Goal: Task Accomplishment & Management: Use online tool/utility

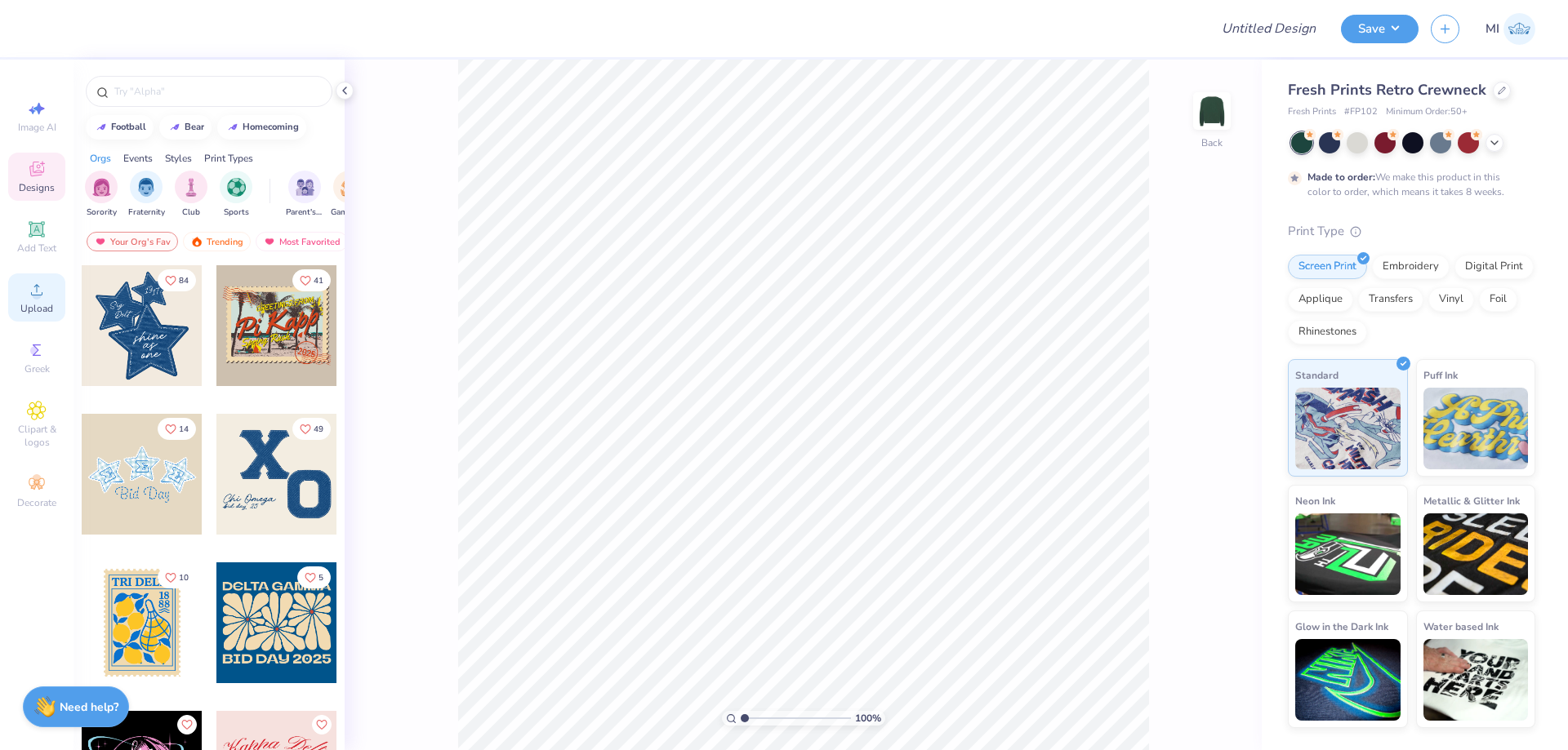
click at [35, 298] on circle at bounding box center [37, 296] width 9 height 9
click at [1205, 329] on input "14.93" at bounding box center [1201, 330] width 59 height 23
type input "11.5"
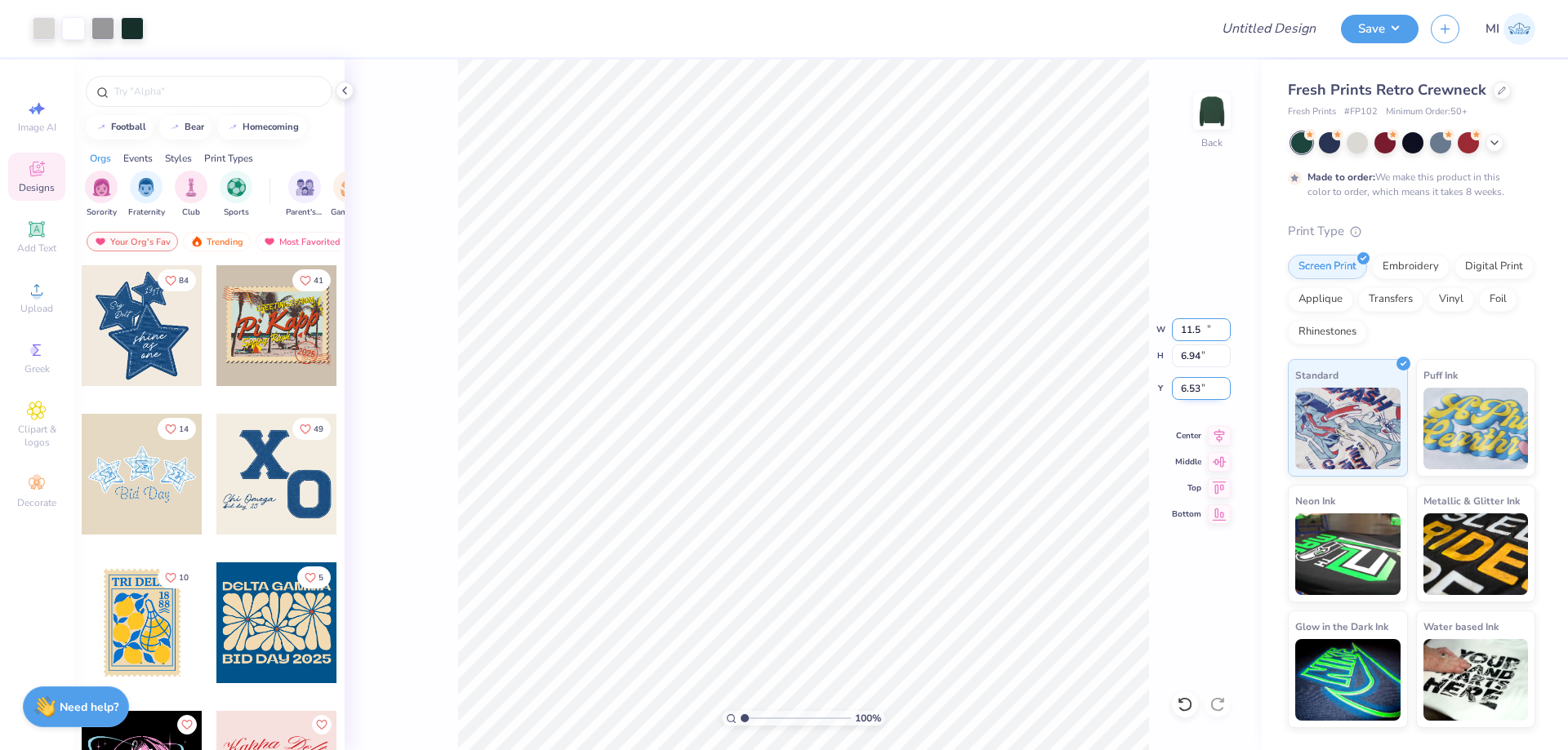
type input "11.50"
type input "6.94"
click at [1195, 388] on input "6.53" at bounding box center [1201, 388] width 59 height 23
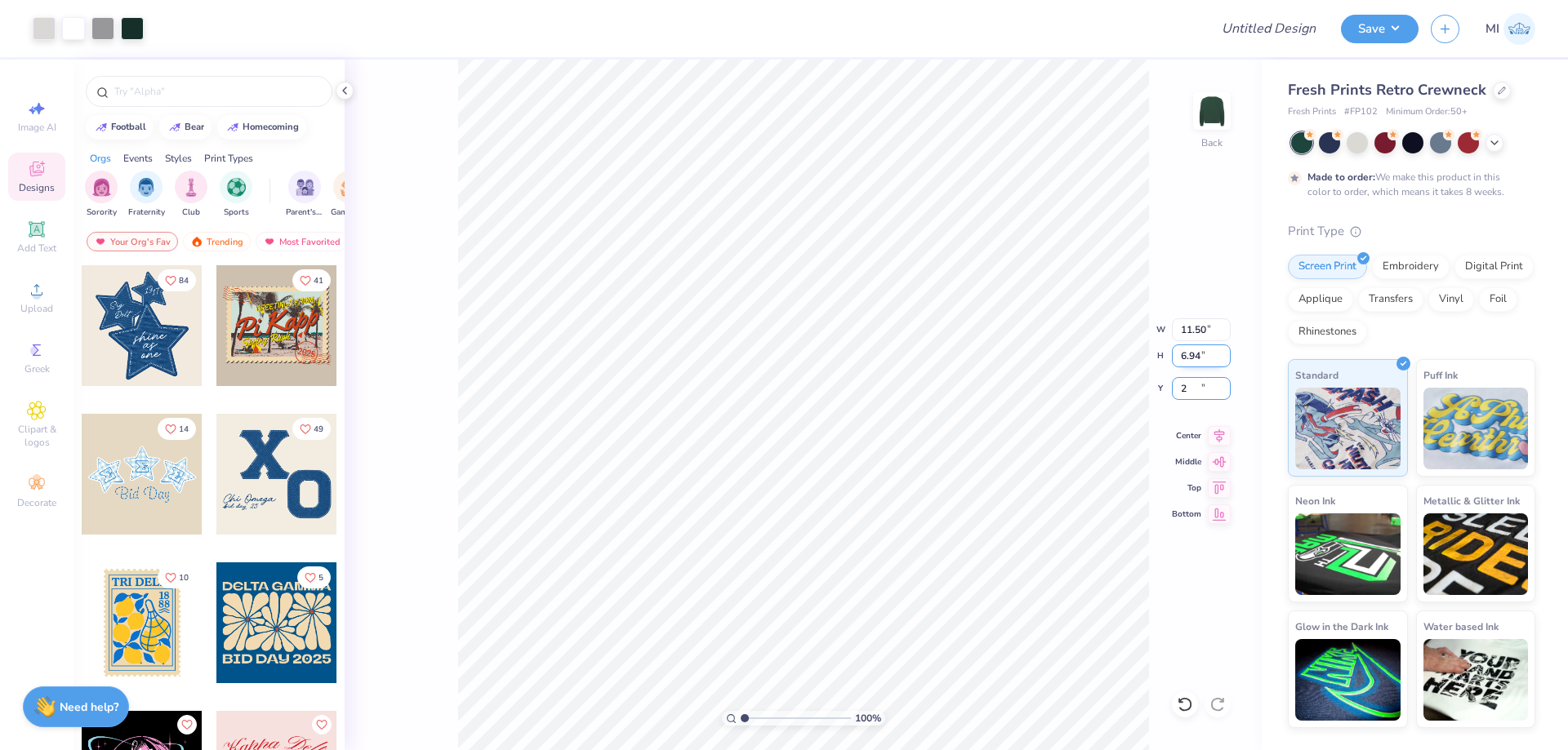
type input "2.00"
click at [1204, 327] on input "11.50" at bounding box center [1201, 330] width 59 height 23
type input "12.00"
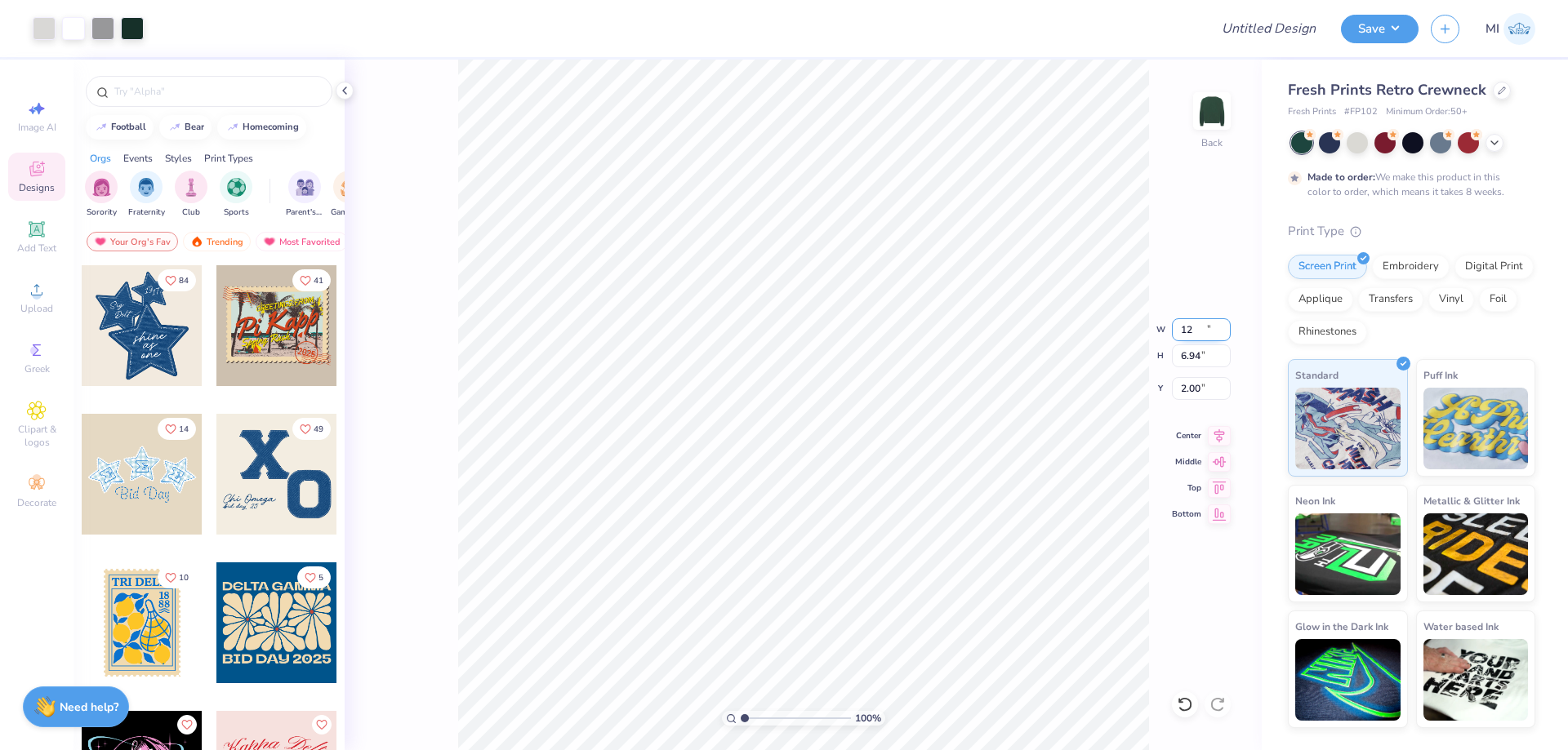
type input "7.24"
drag, startPoint x: 1209, startPoint y: 384, endPoint x: 1122, endPoint y: 387, distance: 87.1
click at [1171, 387] on input "1.85" at bounding box center [1201, 388] width 59 height 23
drag, startPoint x: 1190, startPoint y: 392, endPoint x: 1151, endPoint y: 392, distance: 39.0
click at [1171, 392] on input "3.00" at bounding box center [1201, 388] width 59 height 23
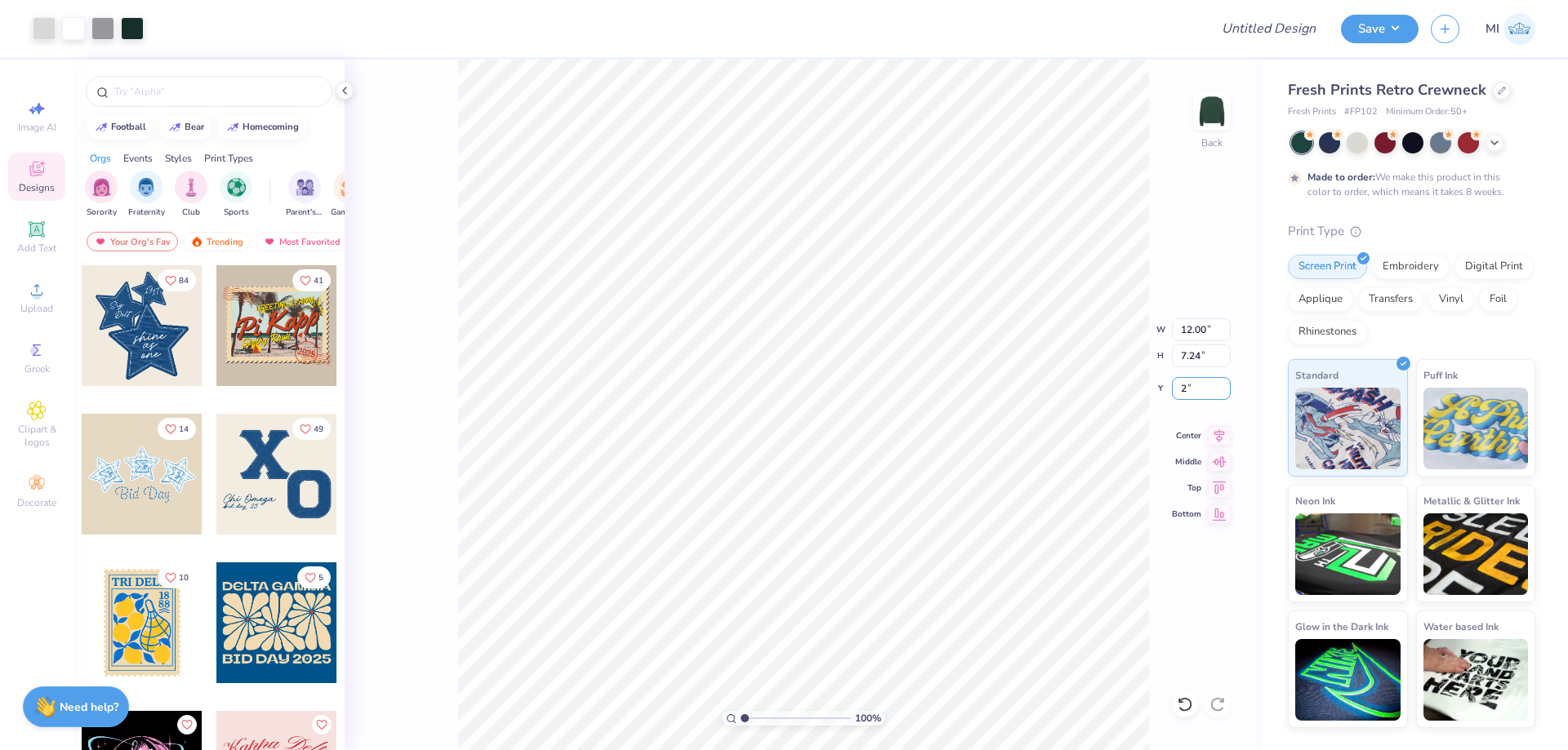
type input "2.00"
click at [1297, 34] on input "Design Title" at bounding box center [1248, 28] width 160 height 33
paste input "FPS239940"
type input "FPS239940"
click at [1367, 26] on button "Save" at bounding box center [1379, 26] width 77 height 28
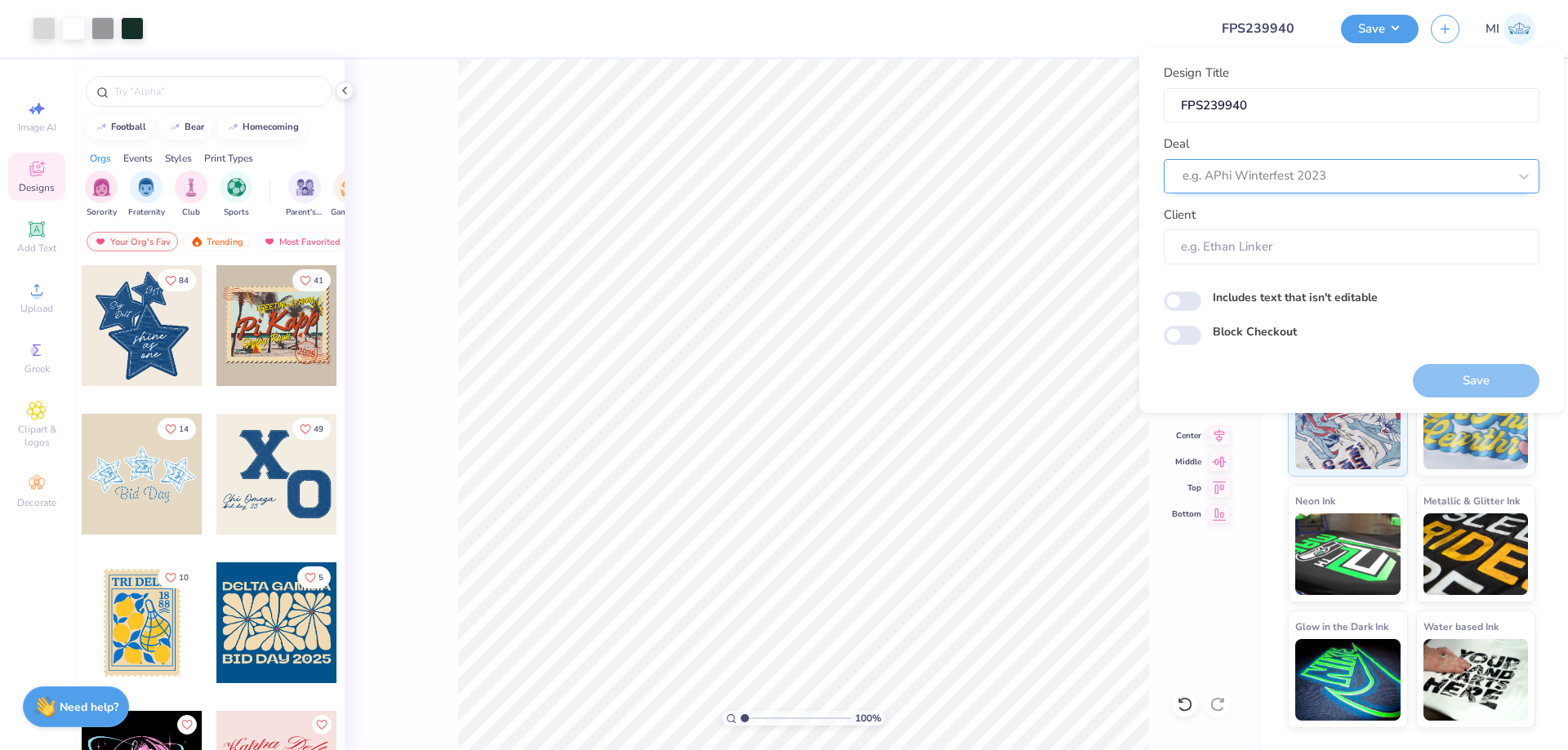
click at [1369, 165] on div "e.g. APhi Winterfest 2023" at bounding box center [1344, 176] width 328 height 26
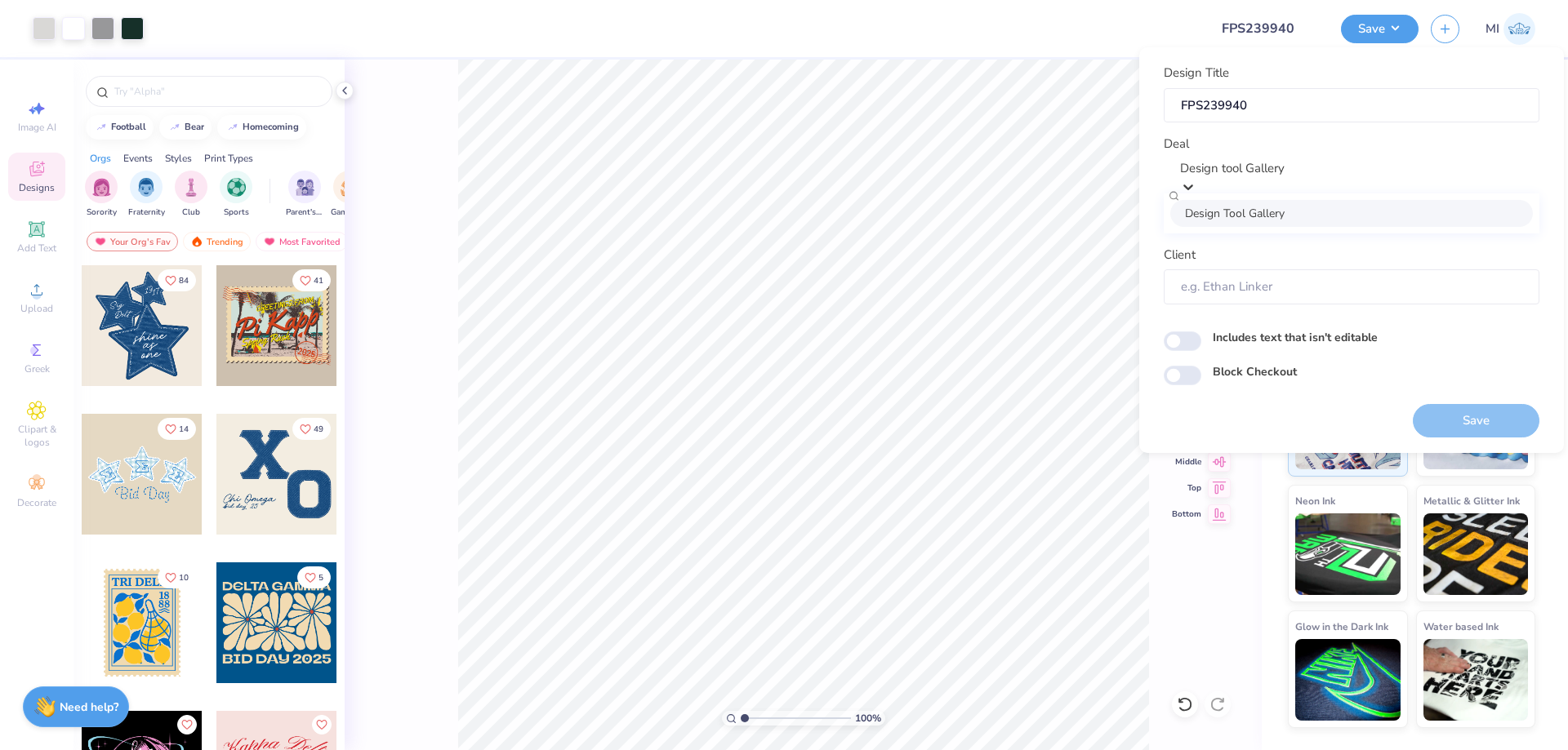
click at [1339, 210] on div "Design Tool Gallery" at bounding box center [1352, 213] width 363 height 27
type input "Design tool Gallery"
type input "Design Tool Gallery User"
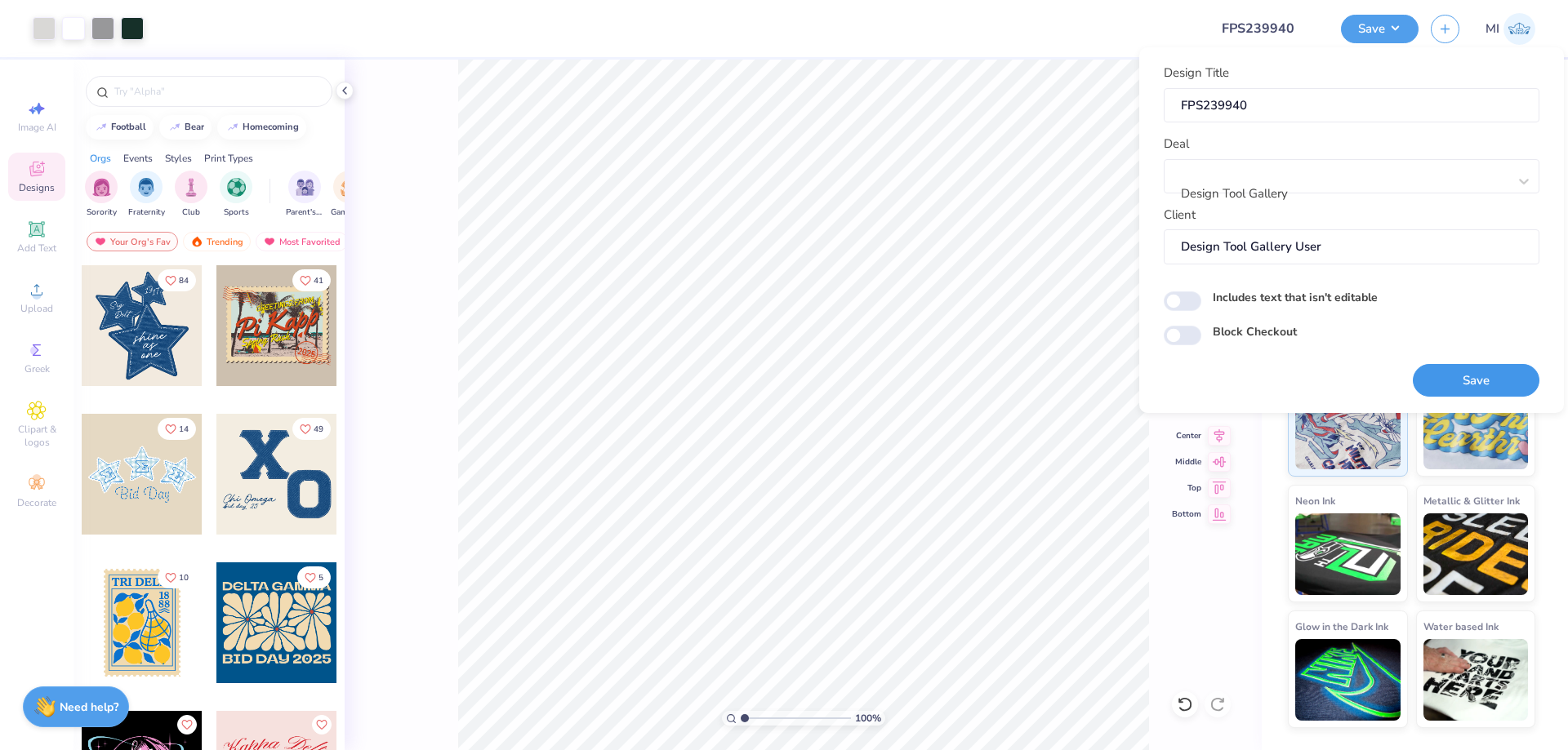
click at [1478, 377] on button "Save" at bounding box center [1475, 380] width 127 height 33
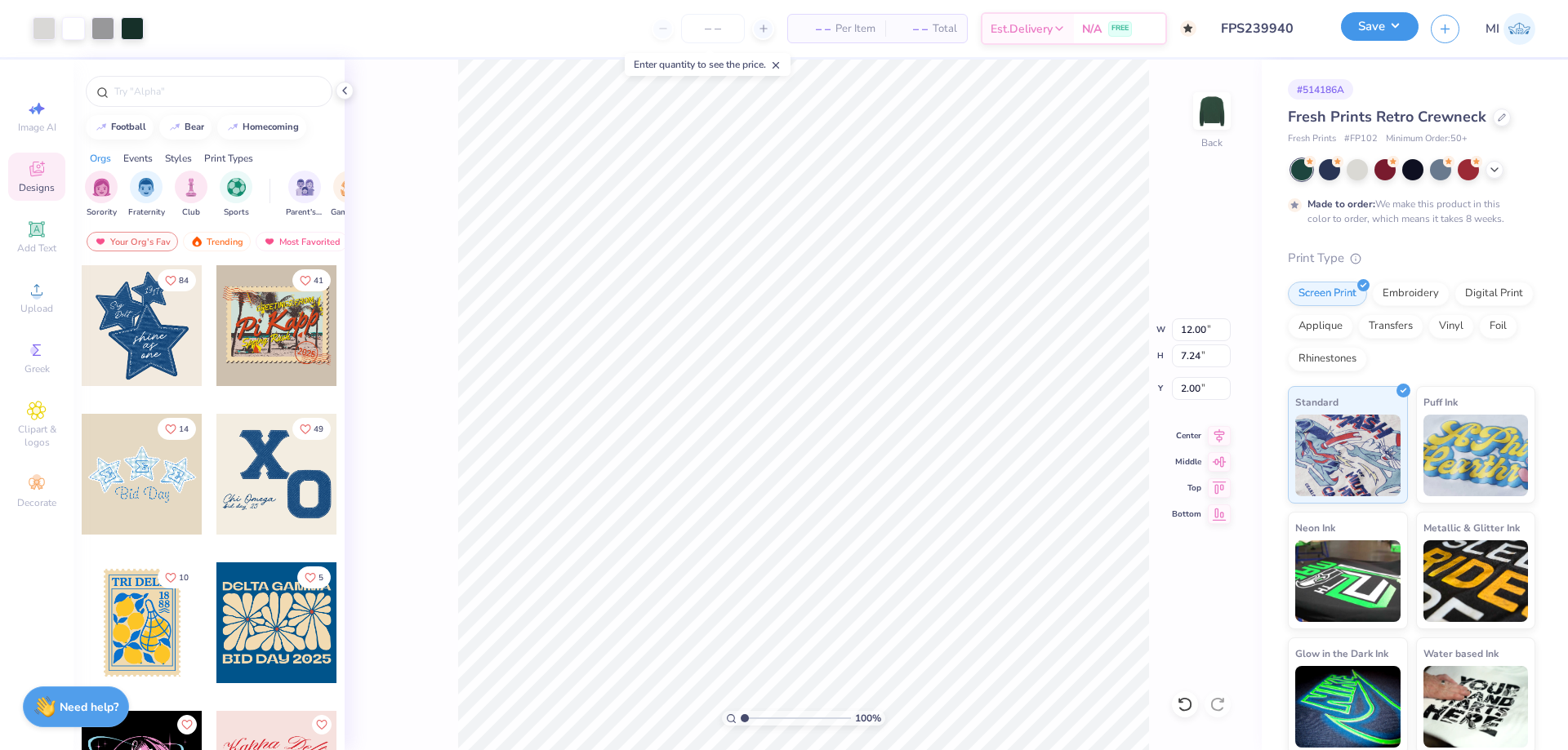
click at [1380, 32] on button "Save" at bounding box center [1379, 26] width 77 height 28
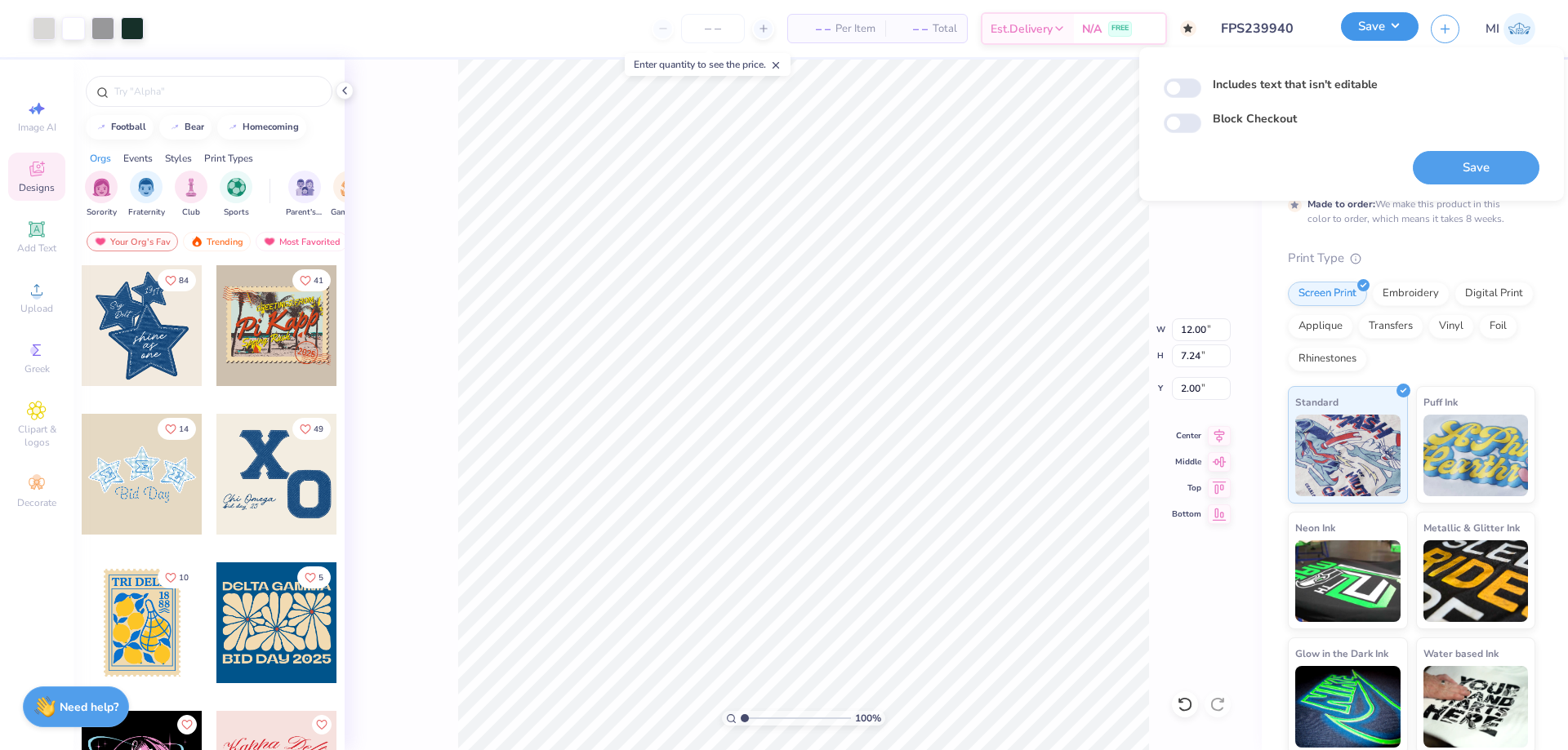
click at [1375, 33] on button "Save" at bounding box center [1379, 26] width 77 height 28
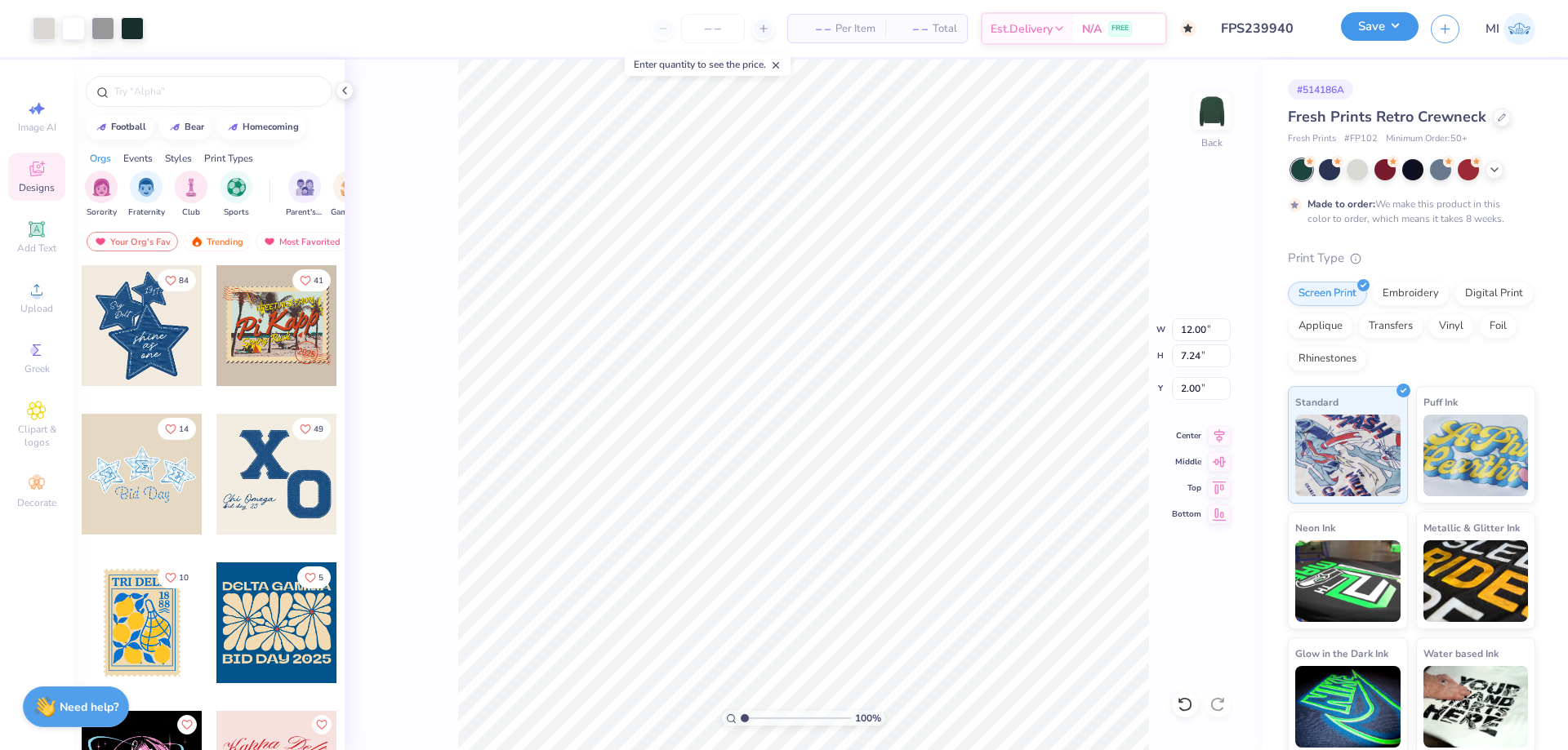
click at [1393, 31] on button "Save" at bounding box center [1379, 26] width 77 height 28
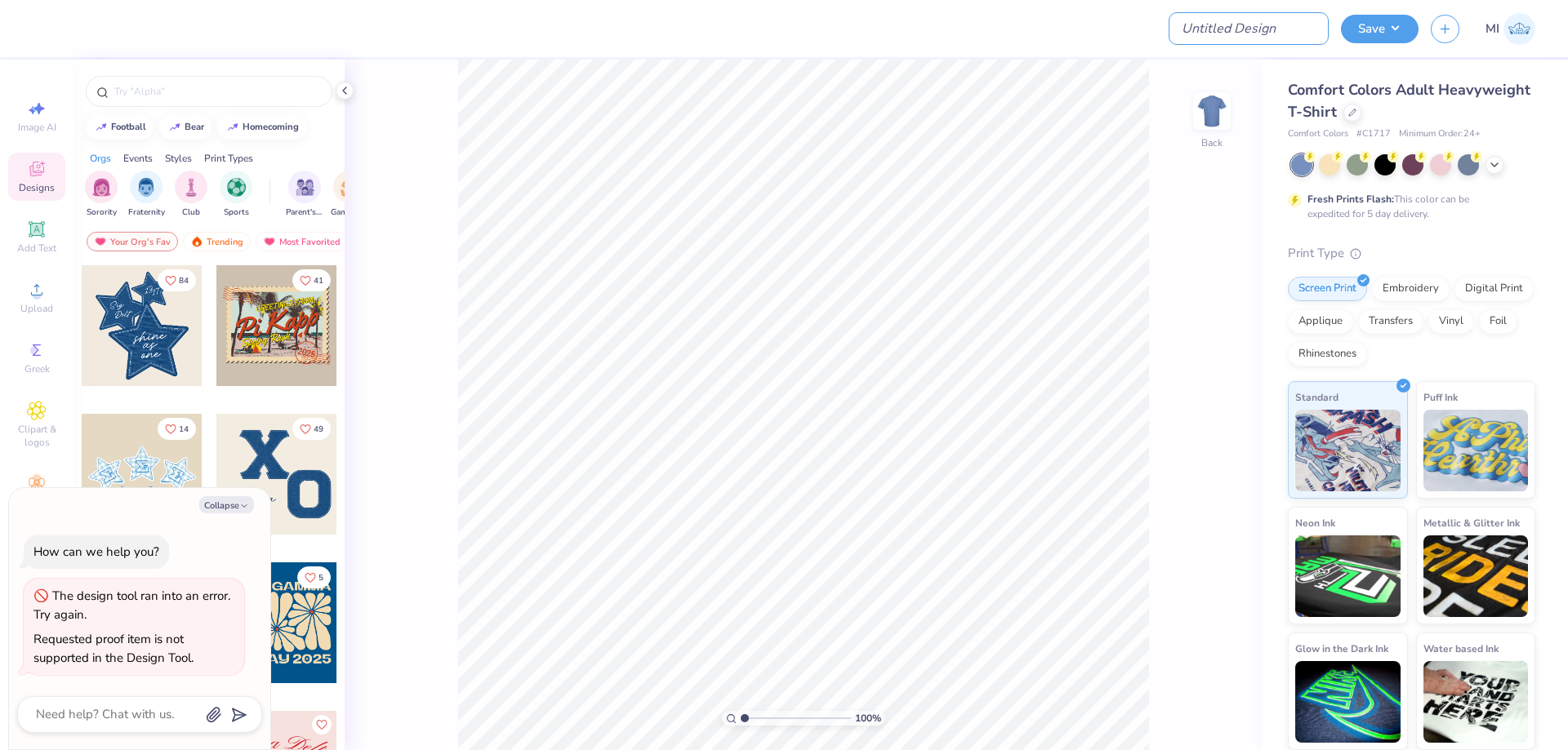
drag, startPoint x: 1261, startPoint y: 23, endPoint x: 1167, endPoint y: 26, distance: 94.0
click at [1261, 24] on input "Design Title" at bounding box center [1248, 28] width 160 height 33
paste input "FPS239940"
type input "FPS239940"
click at [1036, 15] on div at bounding box center [621, 28] width 1151 height 58
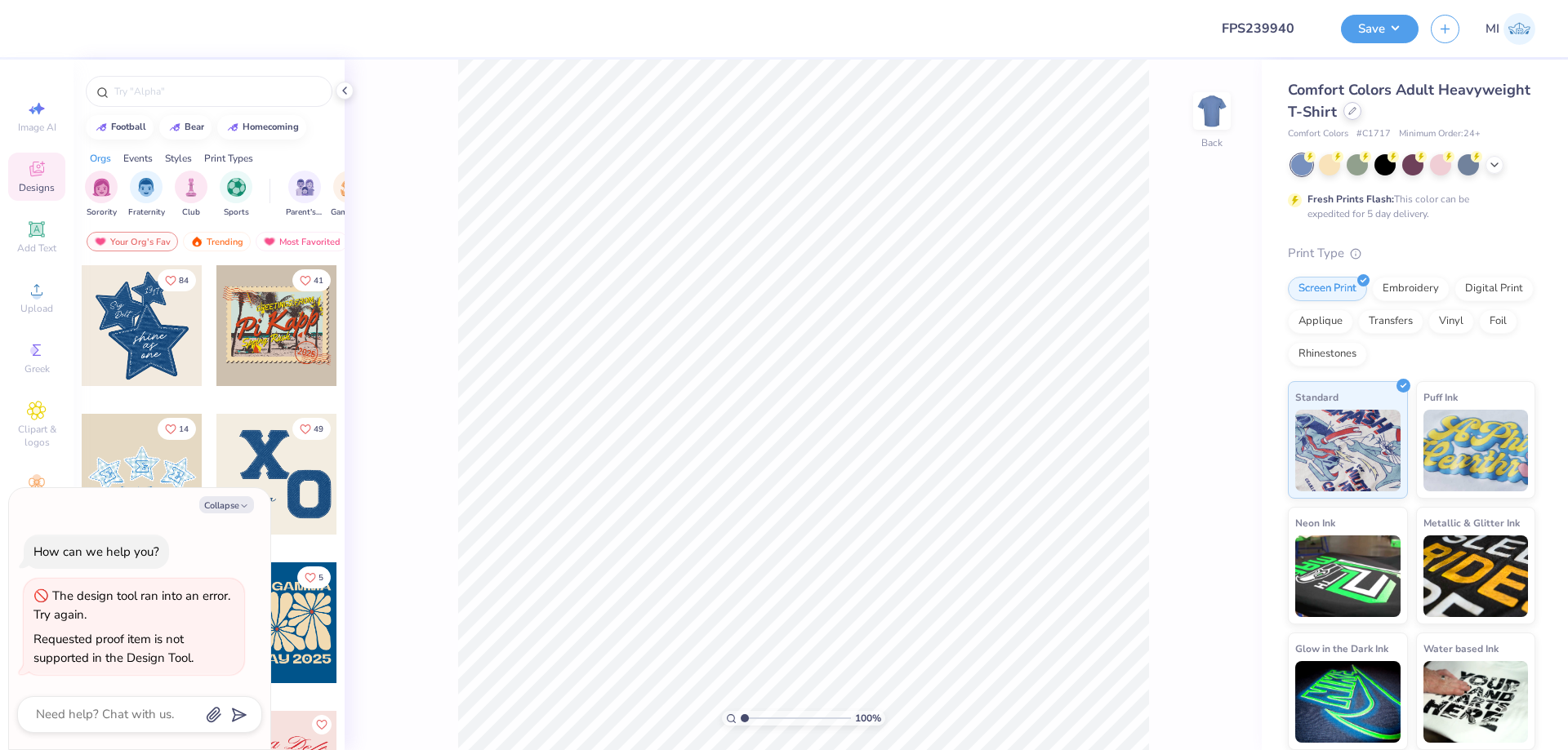
click at [1344, 111] on div at bounding box center [1352, 111] width 18 height 18
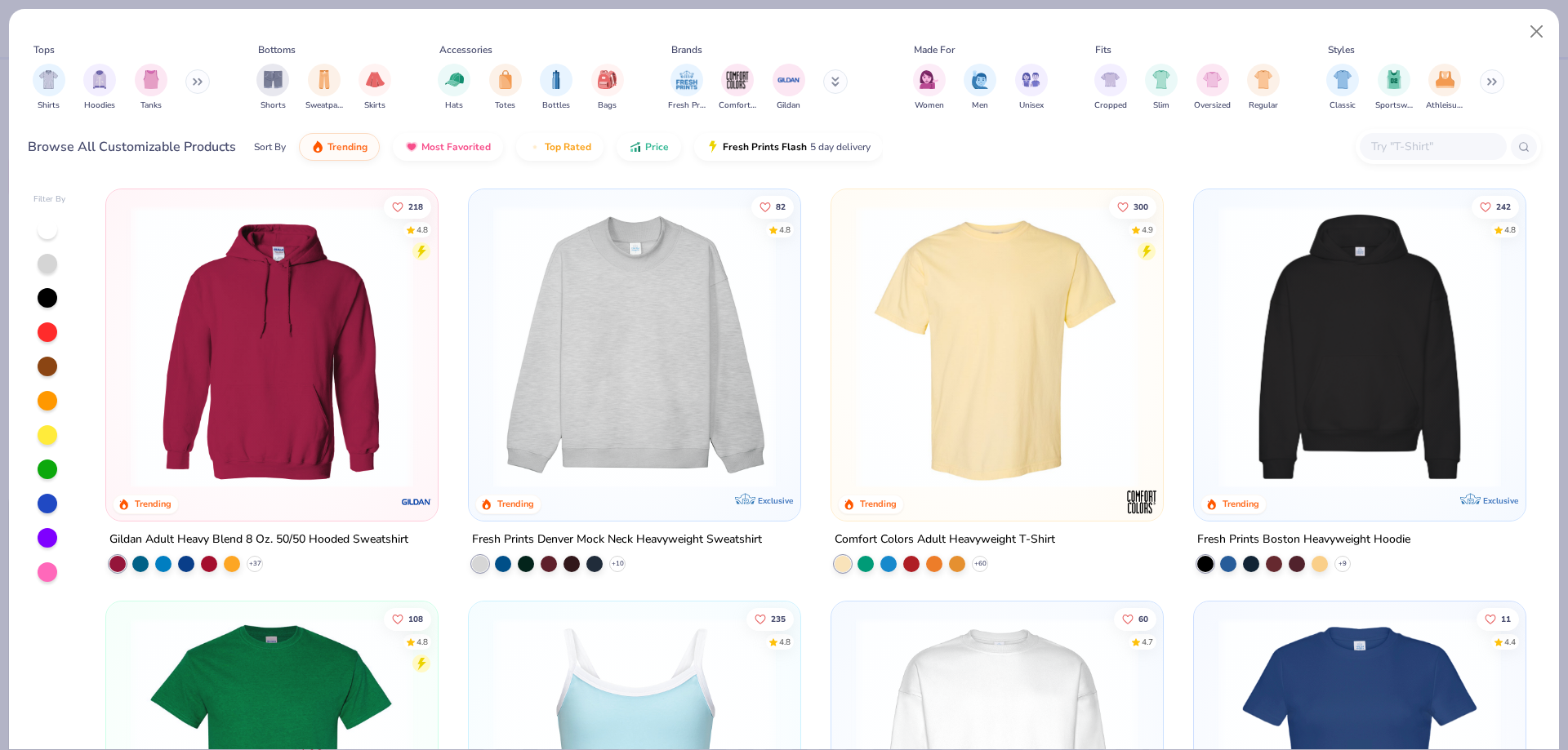
click at [665, 334] on img at bounding box center [634, 347] width 298 height 282
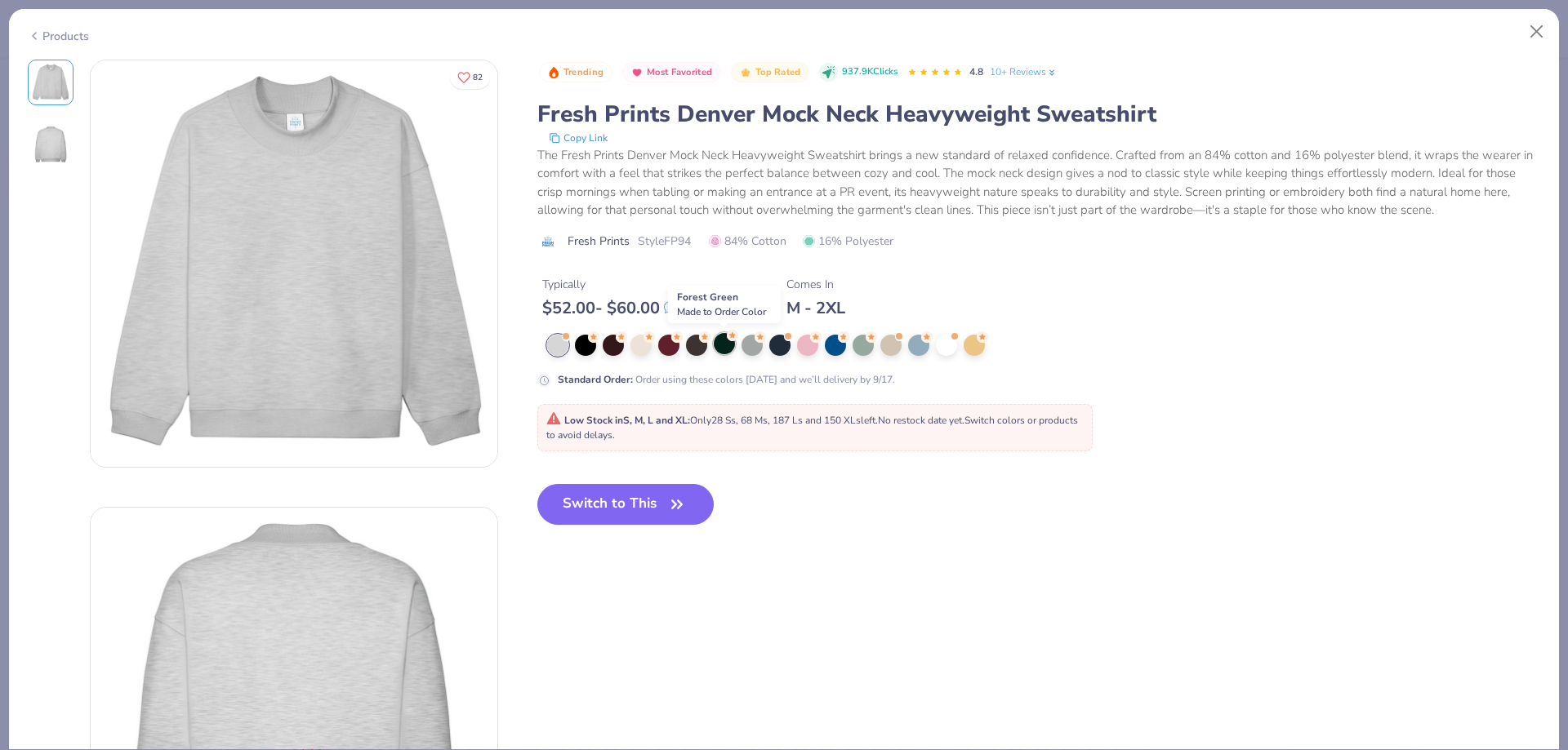
click at [724, 349] on div at bounding box center [724, 344] width 21 height 21
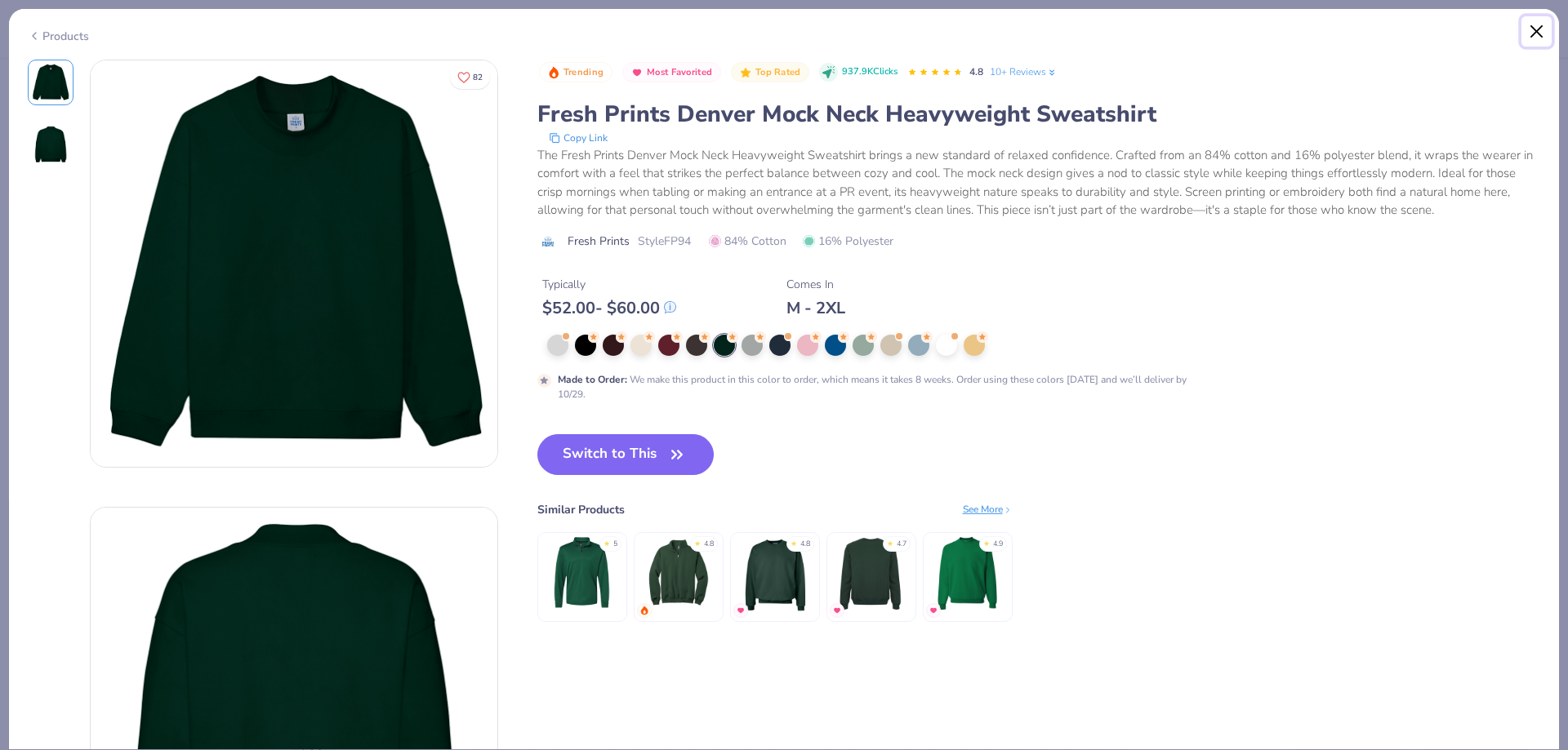
click at [1543, 27] on button "Close" at bounding box center [1536, 31] width 31 height 31
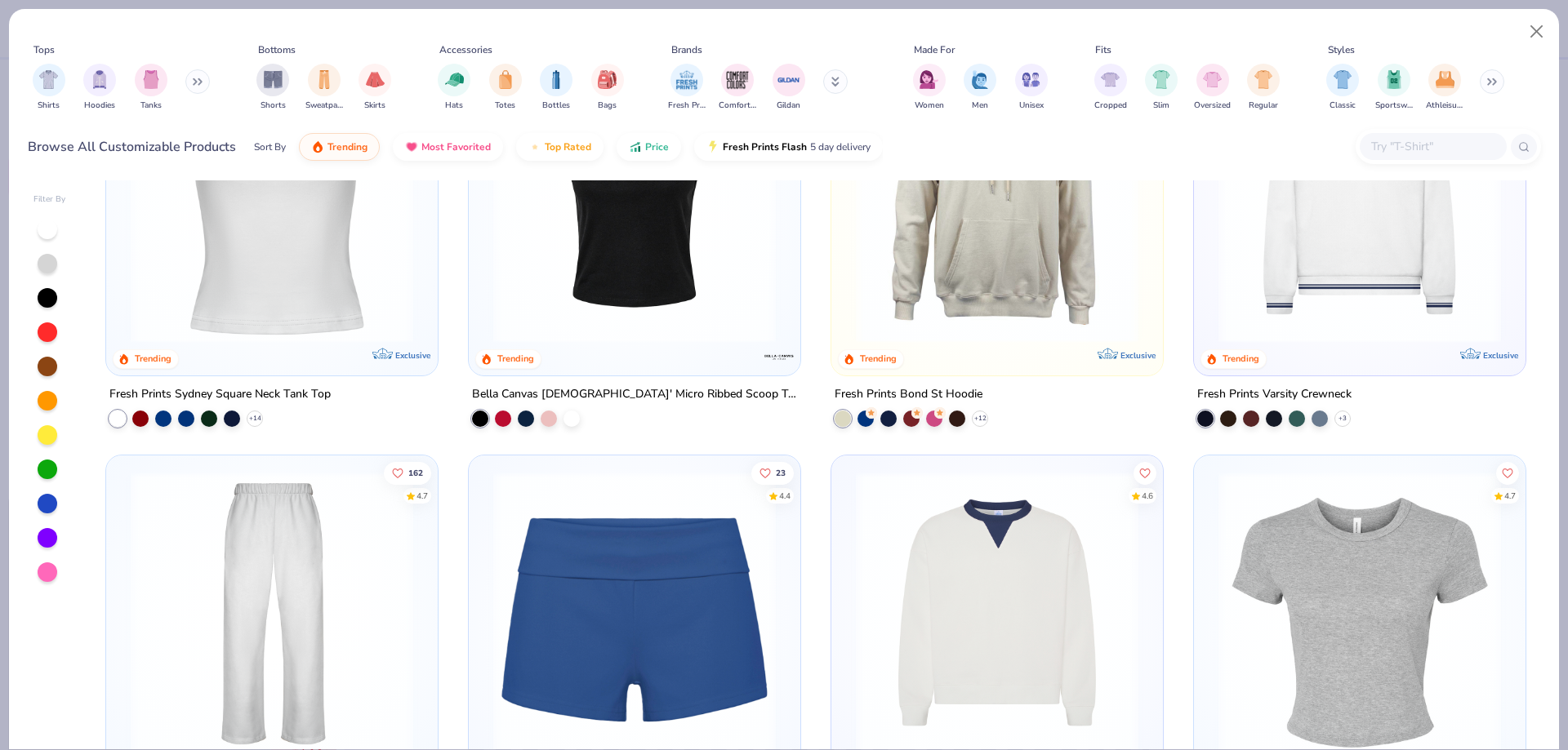
scroll to position [431, 0]
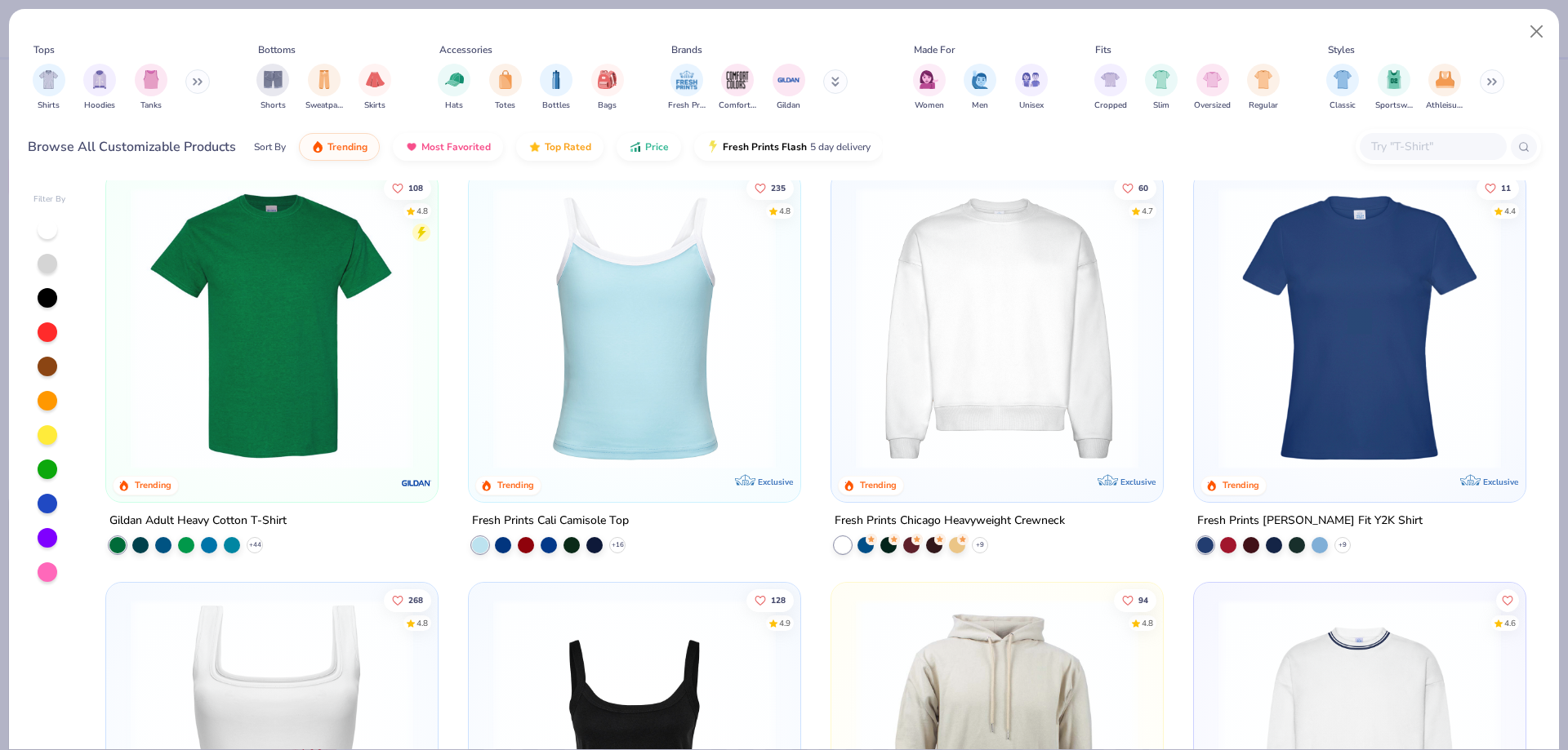
click at [1070, 370] on img at bounding box center [997, 328] width 298 height 282
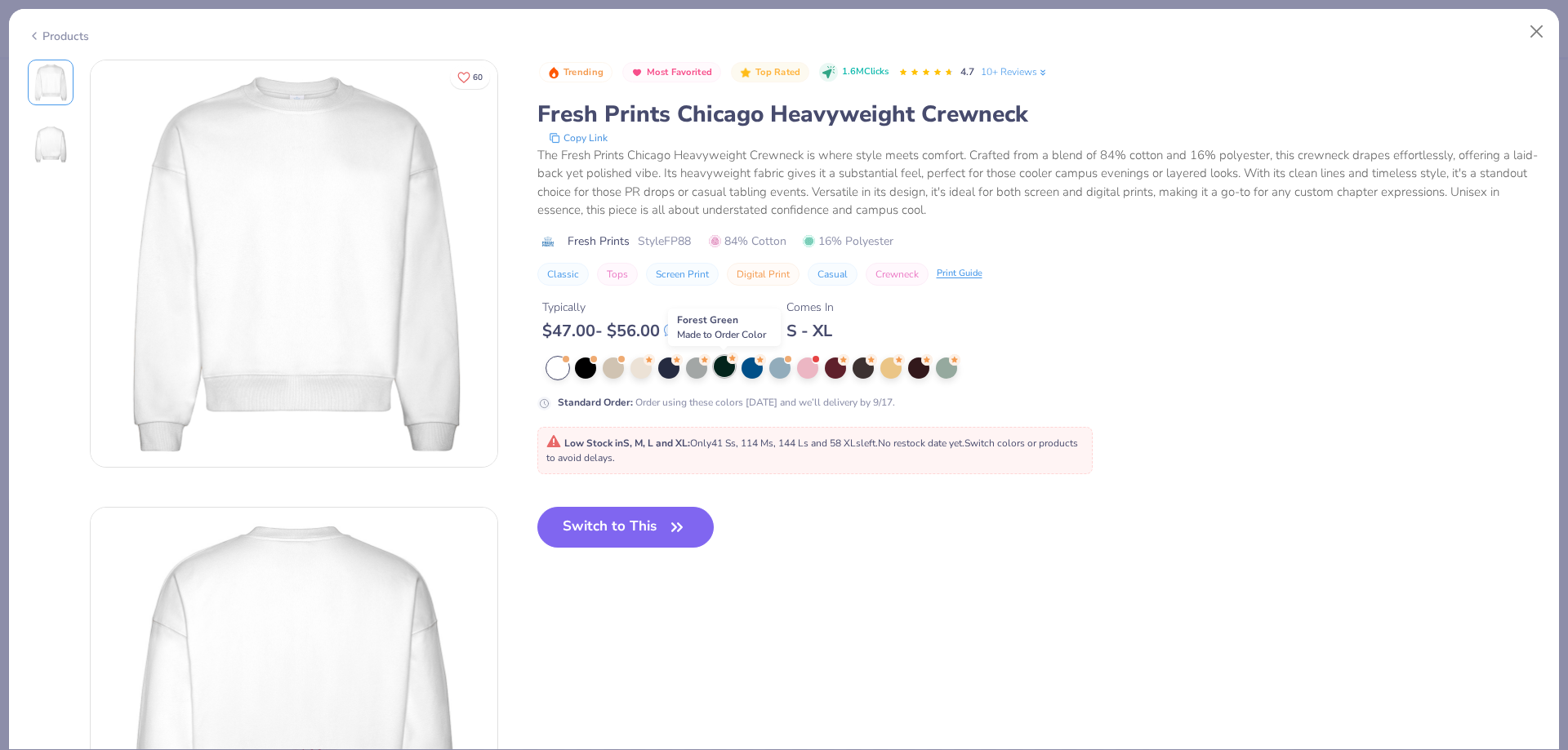
click at [725, 372] on div at bounding box center [724, 366] width 21 height 21
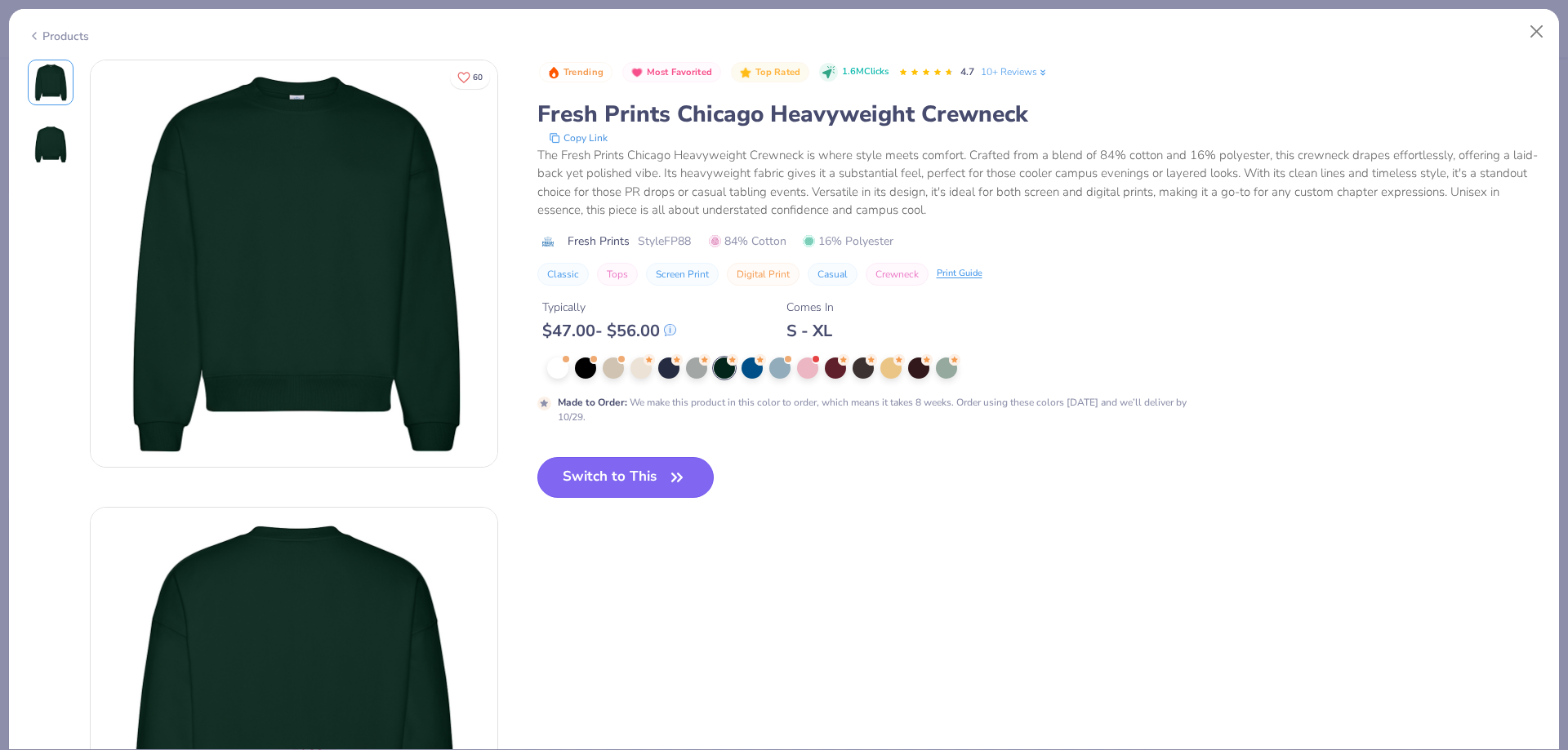
click at [657, 479] on button "Switch to This" at bounding box center [626, 477] width 178 height 41
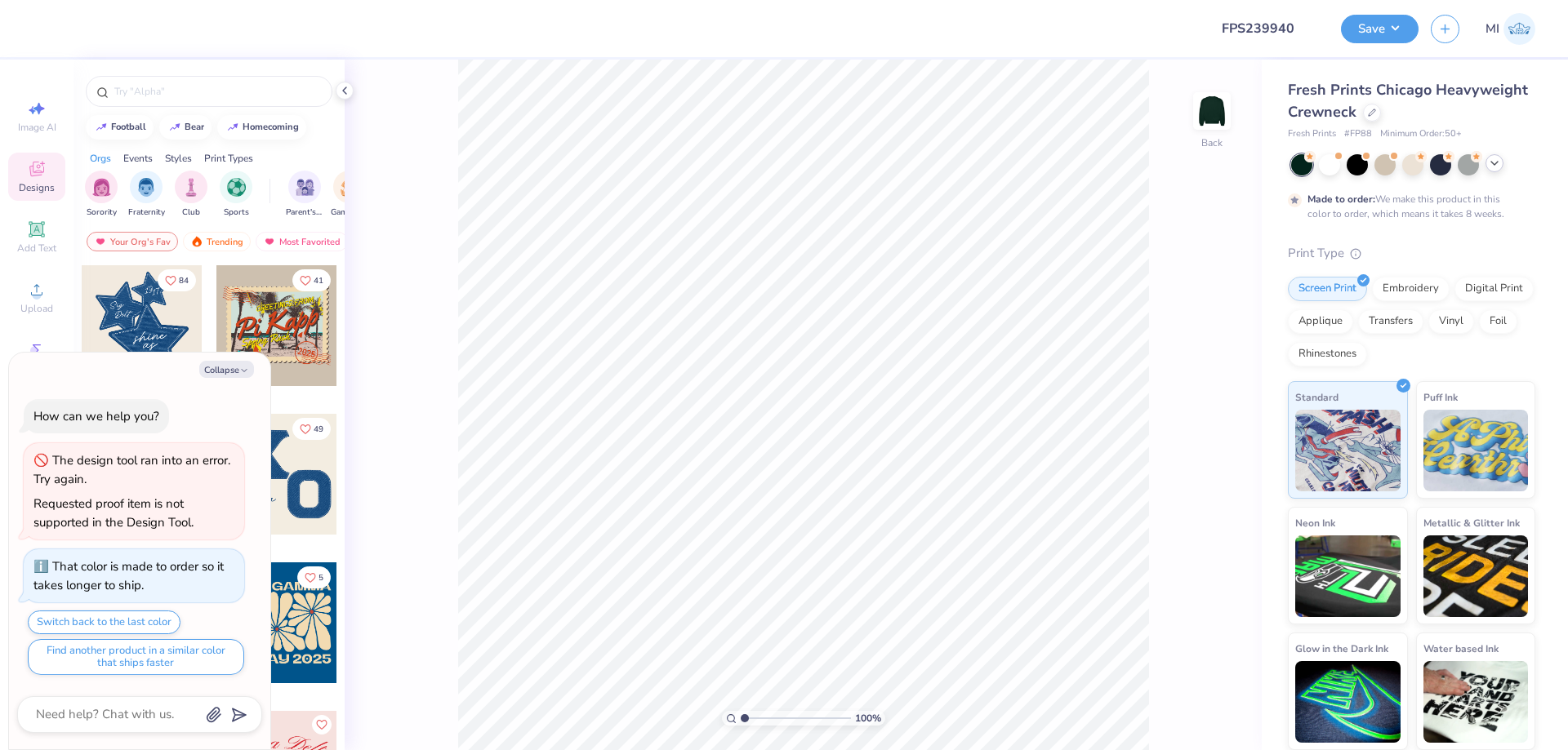
click at [1493, 161] on icon at bounding box center [1494, 163] width 13 height 13
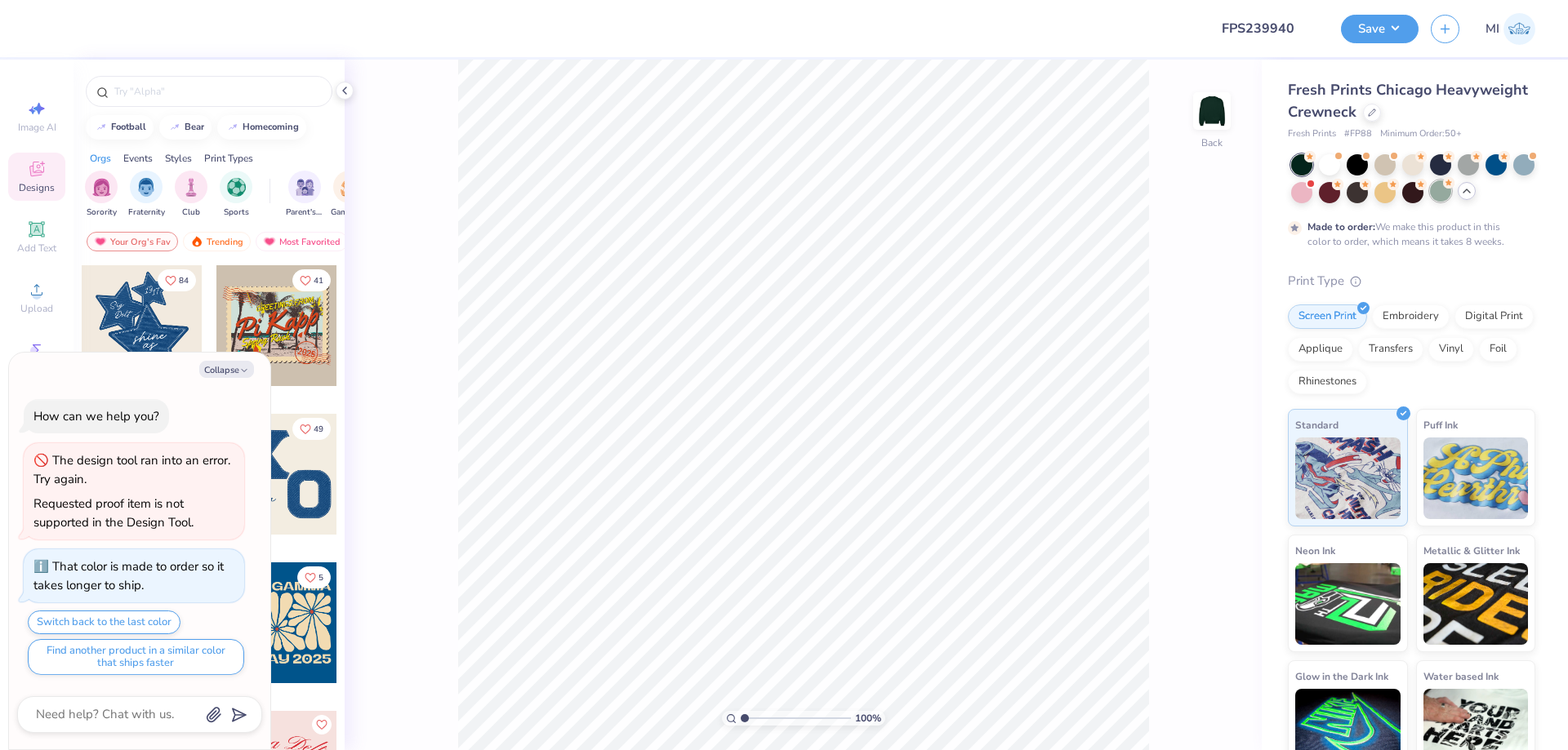
click at [1443, 201] on div at bounding box center [1440, 191] width 21 height 21
click at [1376, 105] on div "Fresh Prints Chicago Heavyweight Crewneck" at bounding box center [1411, 101] width 247 height 44
click at [1372, 111] on icon at bounding box center [1372, 111] width 9 height 9
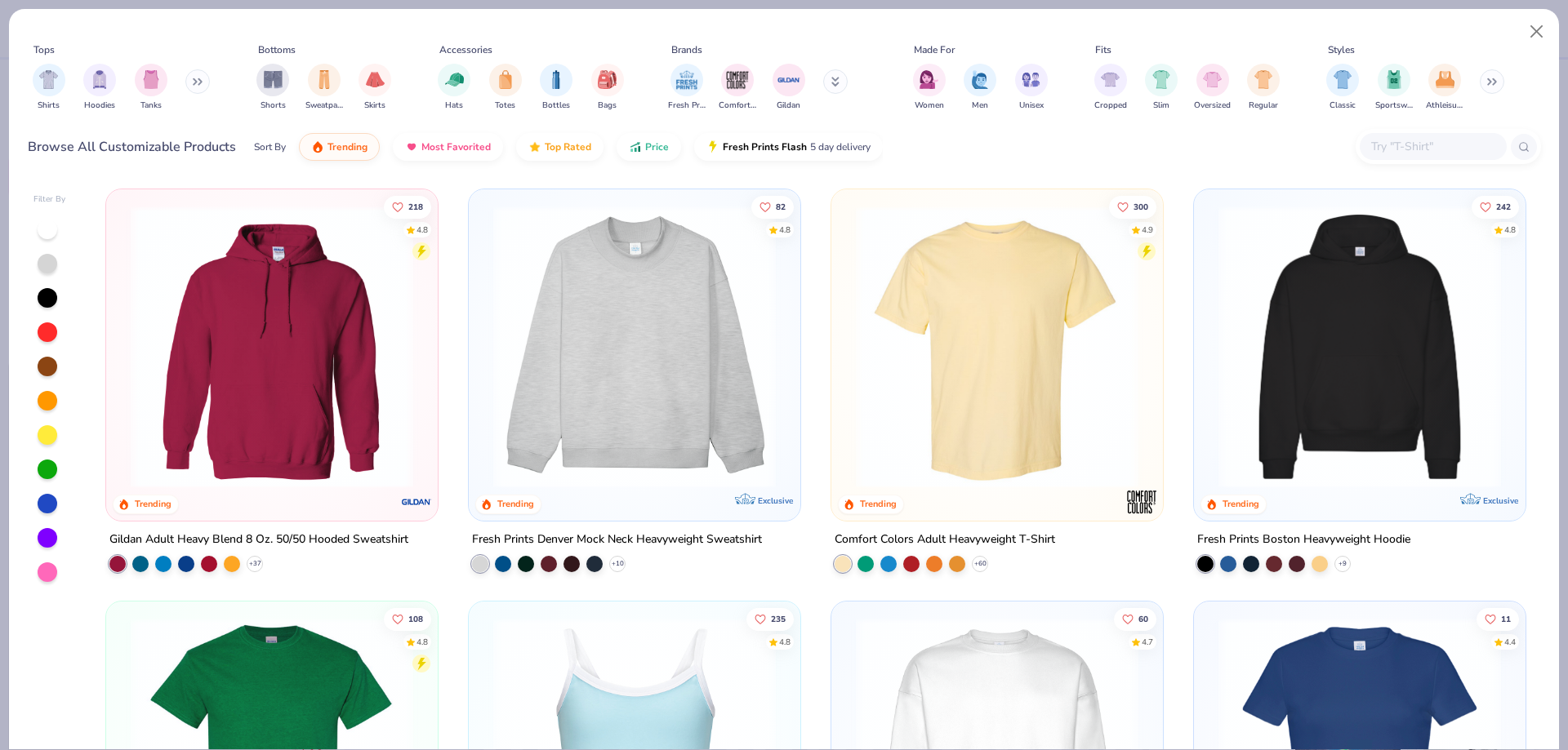
scroll to position [431, 0]
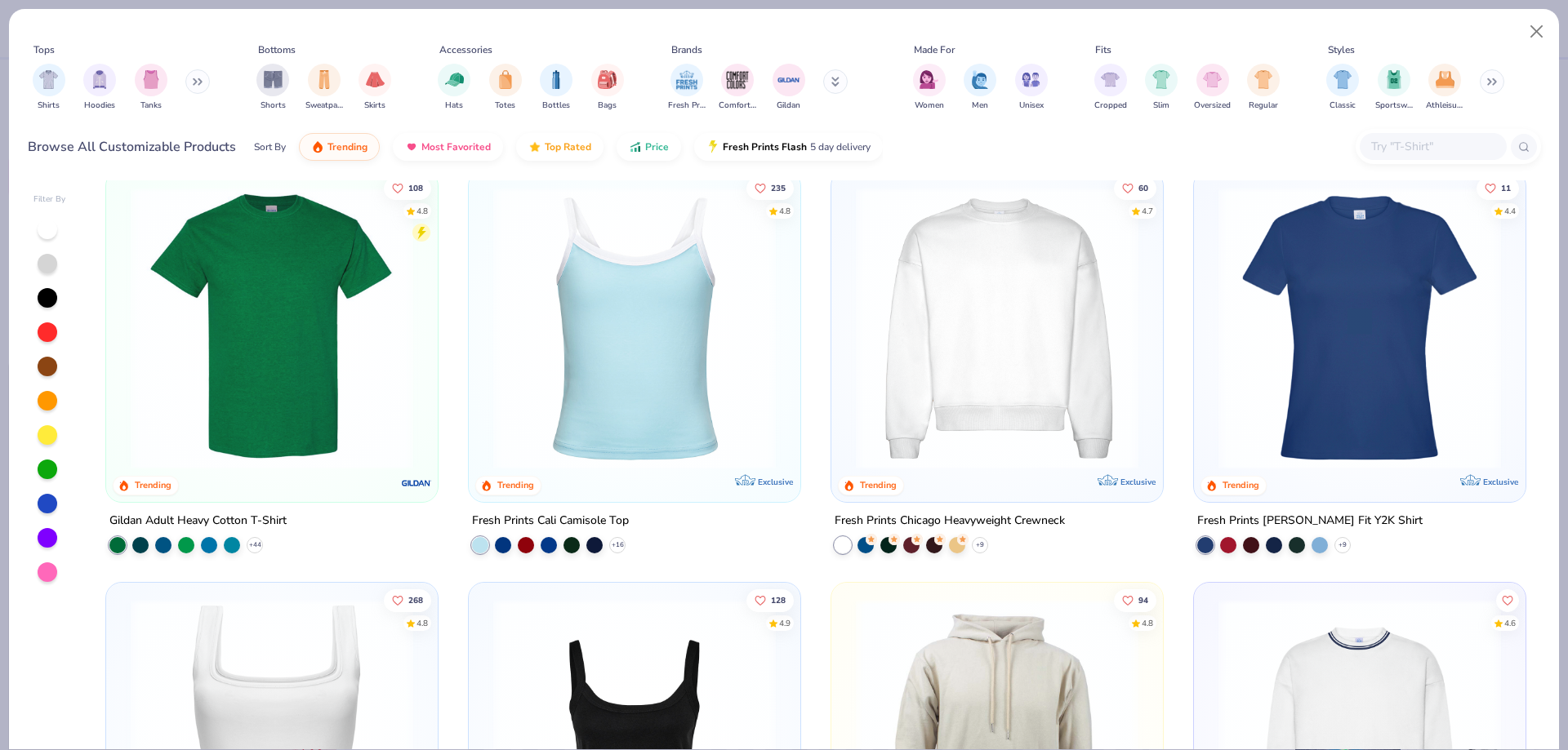
click at [311, 383] on img at bounding box center [272, 328] width 298 height 282
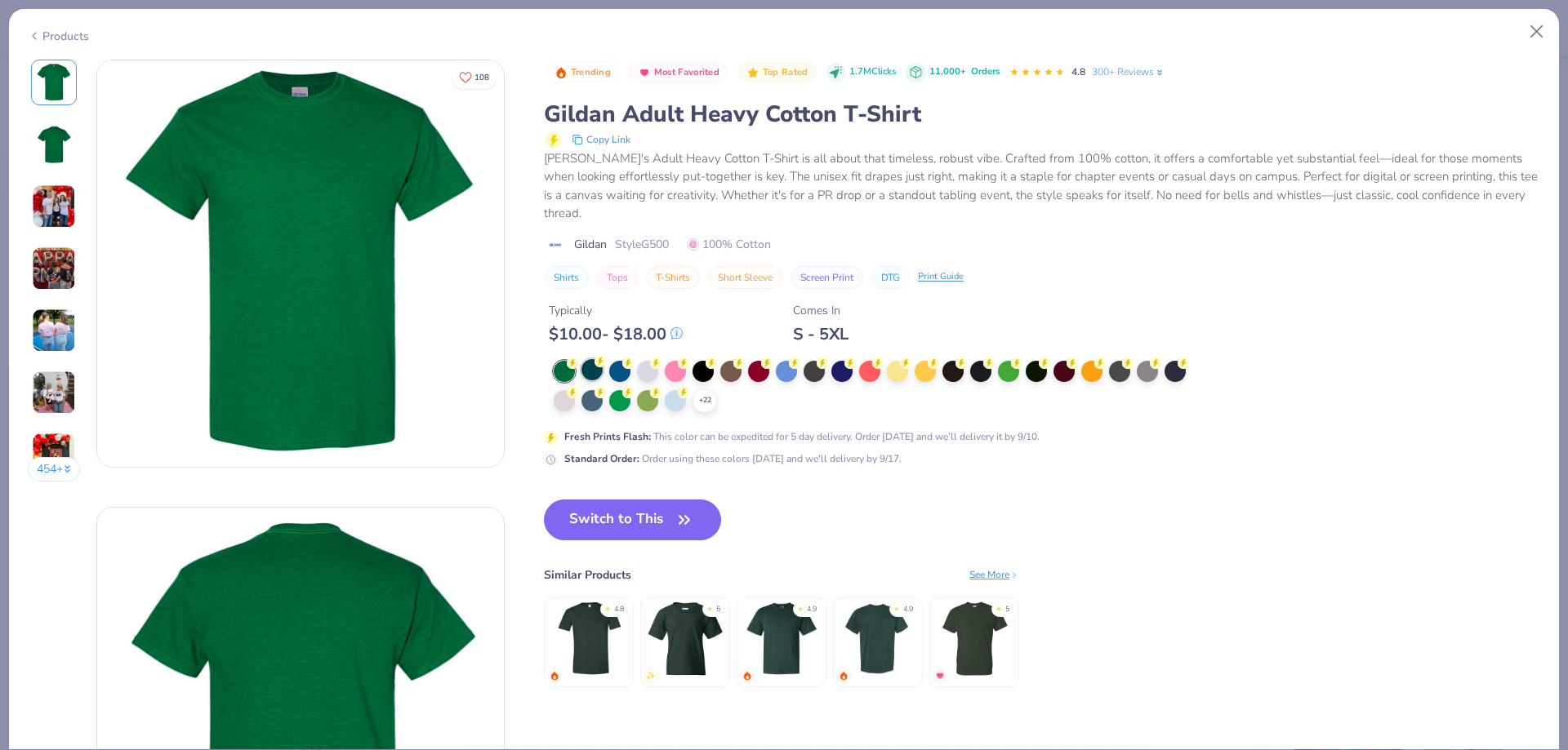
click at [592, 359] on div at bounding box center [591, 369] width 21 height 21
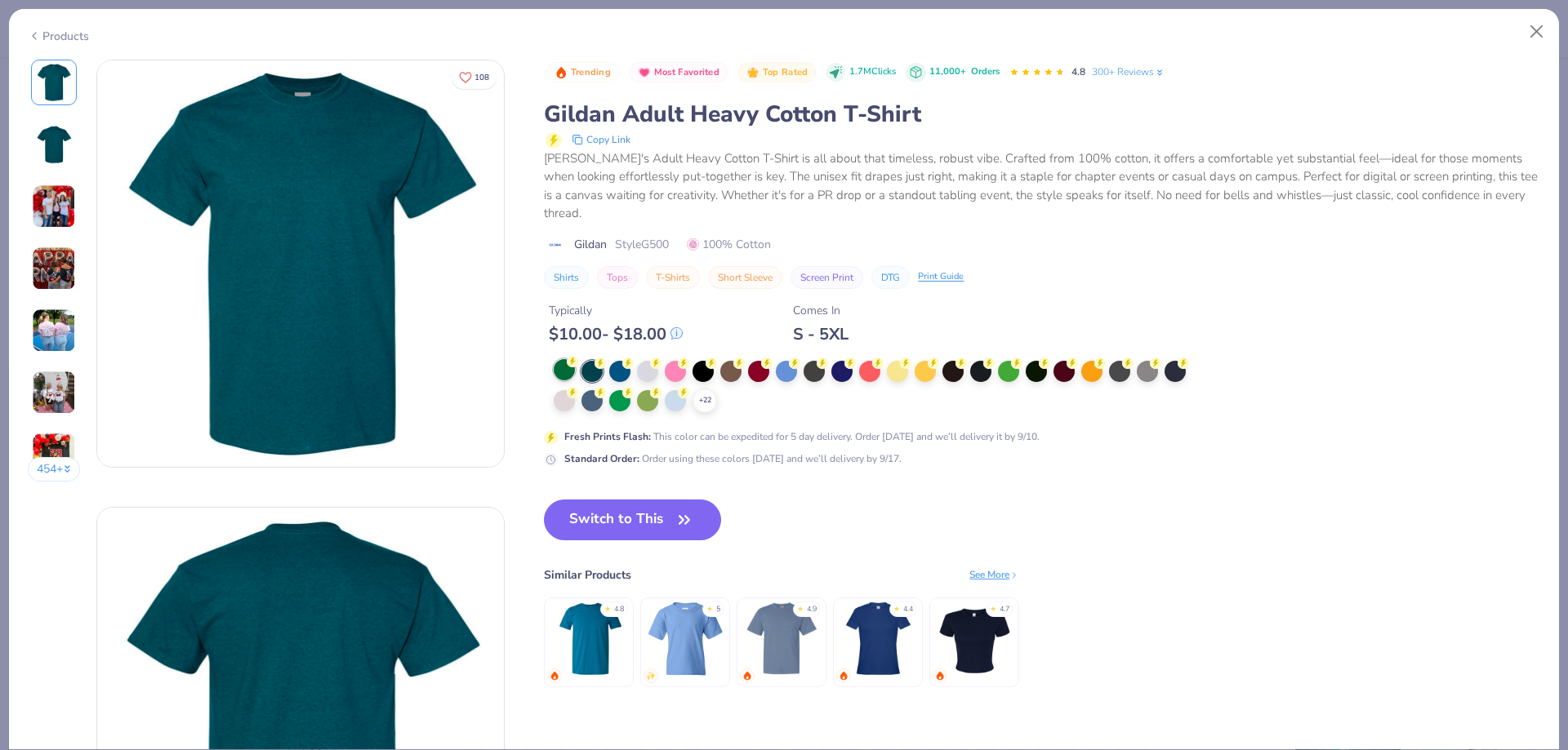
click at [563, 359] on div at bounding box center [564, 369] width 21 height 21
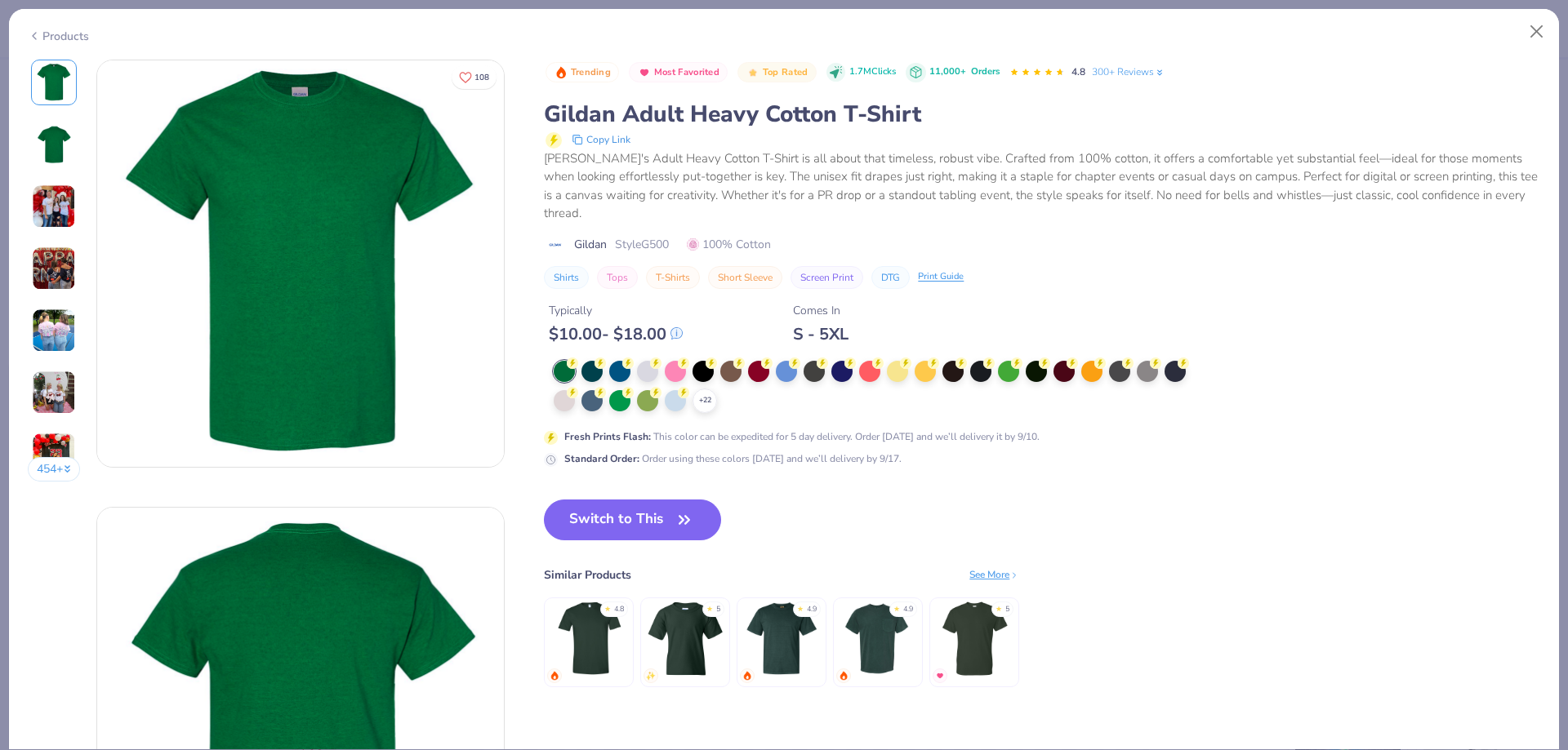
drag, startPoint x: 299, startPoint y: 249, endPoint x: 359, endPoint y: 263, distance: 61.6
click at [606, 508] on button "Switch to This" at bounding box center [633, 520] width 178 height 41
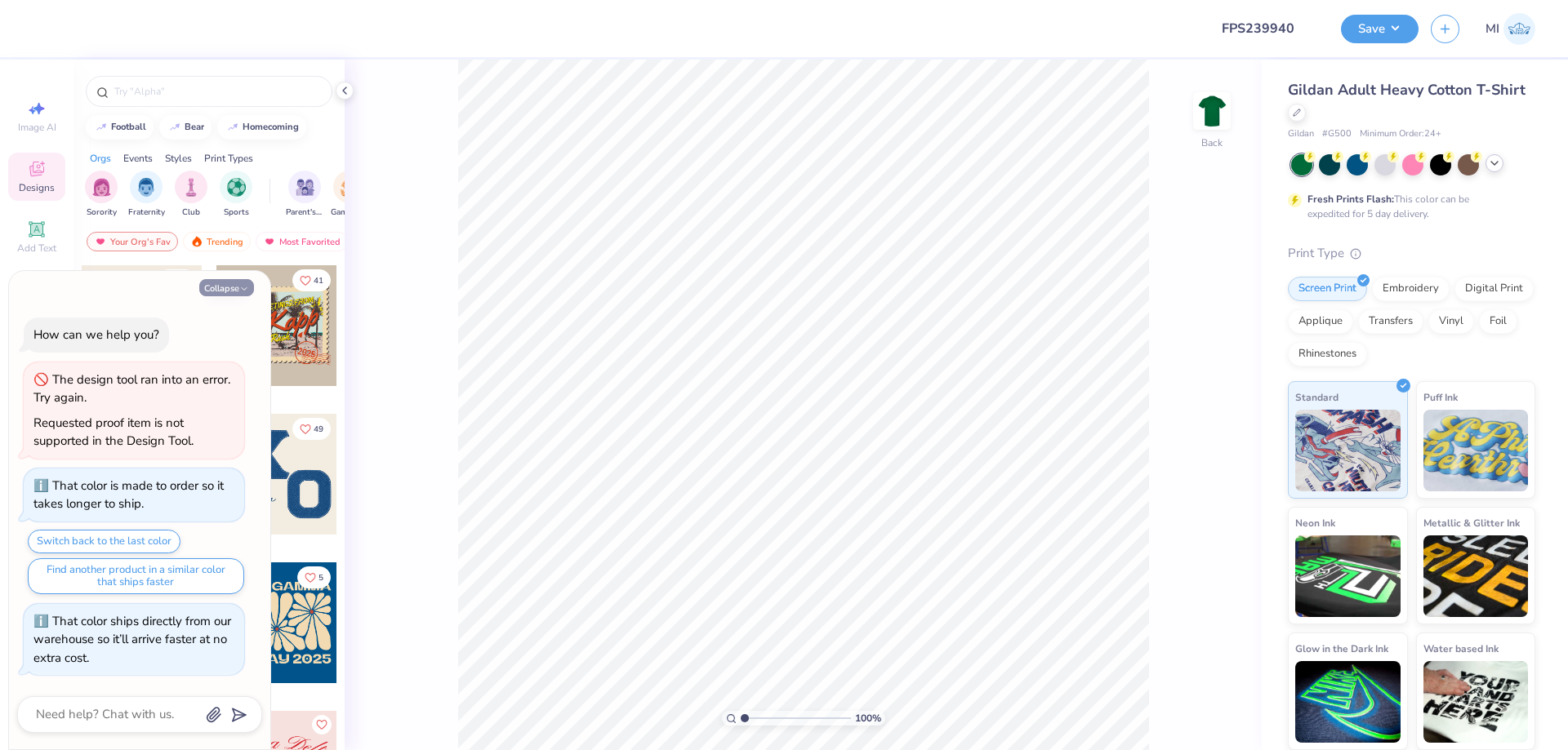
click at [244, 293] on icon "button" at bounding box center [244, 289] width 9 height 9
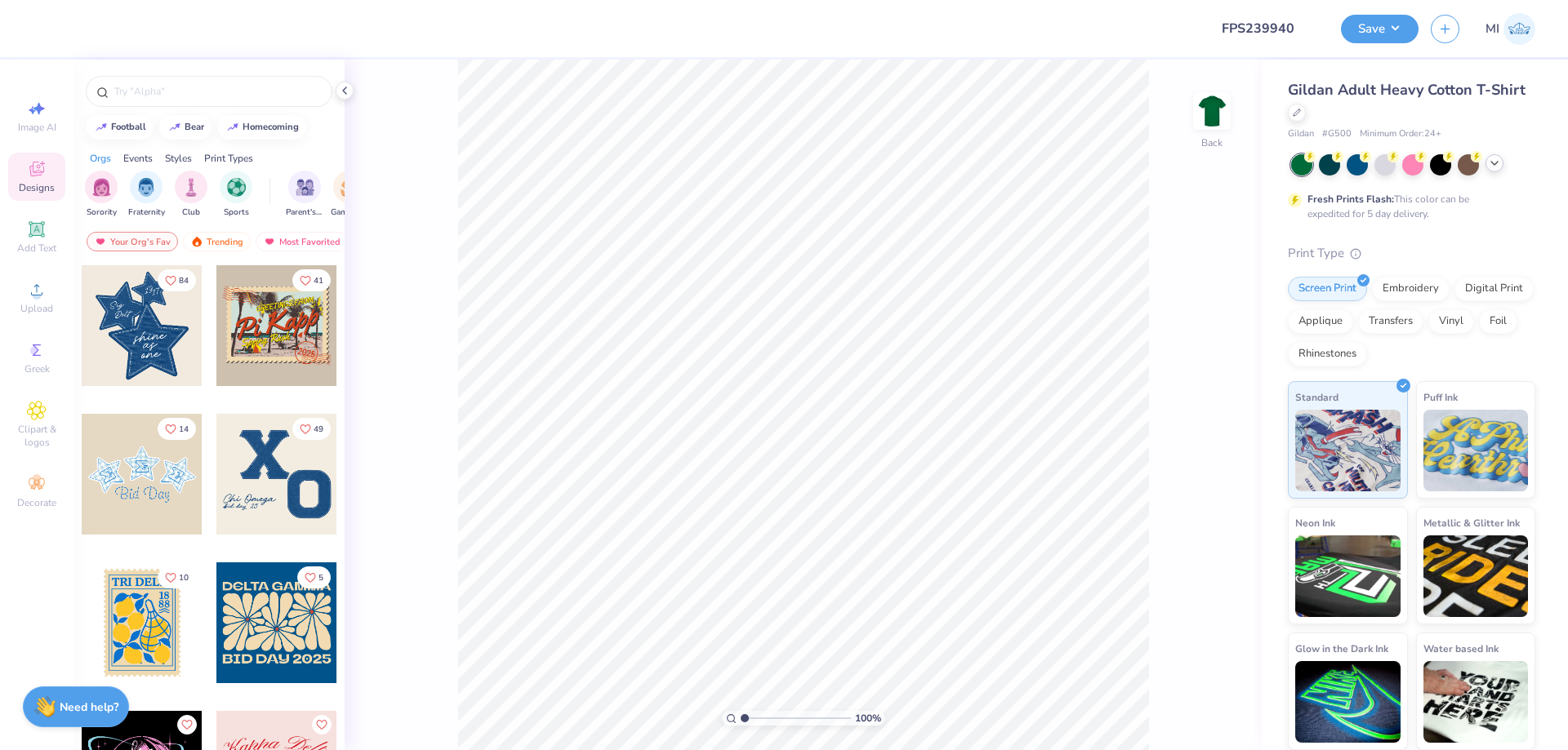
type textarea "x"
click at [42, 295] on icon at bounding box center [37, 290] width 11 height 11
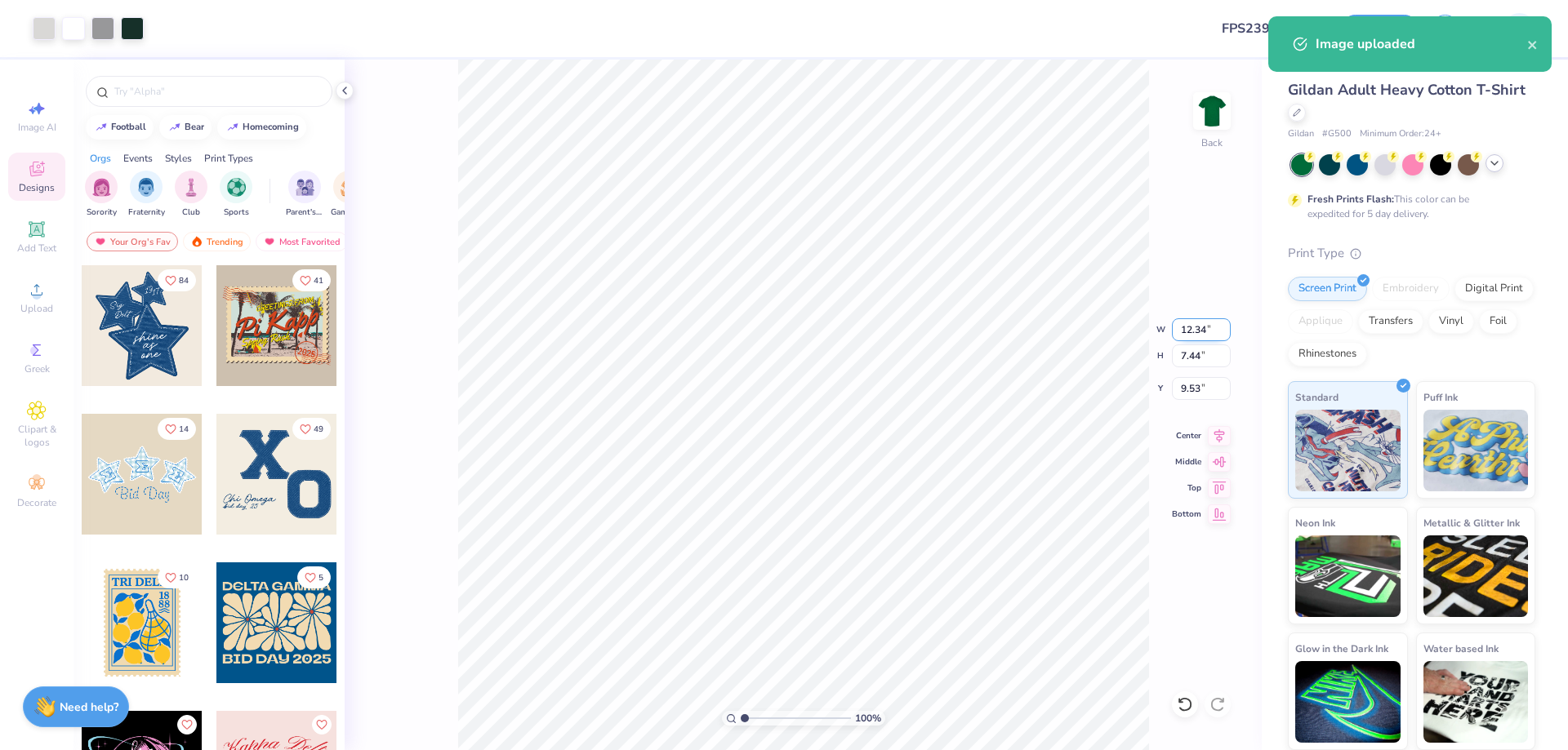
click at [1199, 328] on input "12.34" at bounding box center [1201, 330] width 59 height 23
click at [1199, 328] on input "1" at bounding box center [1201, 330] width 59 height 23
type input "12.00"
type input "7.24"
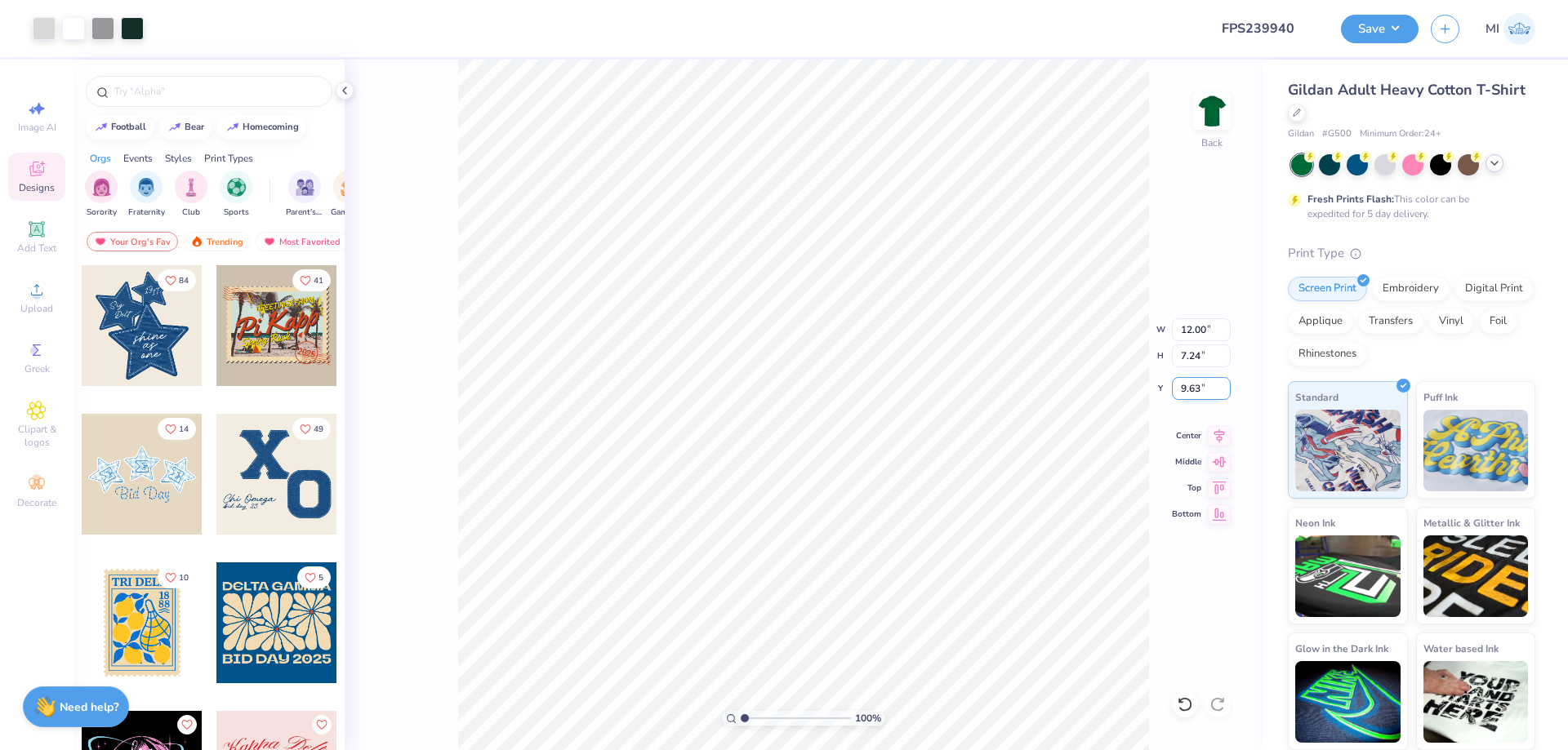
click at [1205, 384] on input "9.63" at bounding box center [1201, 388] width 59 height 23
click at [1205, 385] on input "3" at bounding box center [1201, 388] width 59 height 23
type input "3.00"
click at [1399, 34] on button "Save" at bounding box center [1379, 26] width 77 height 28
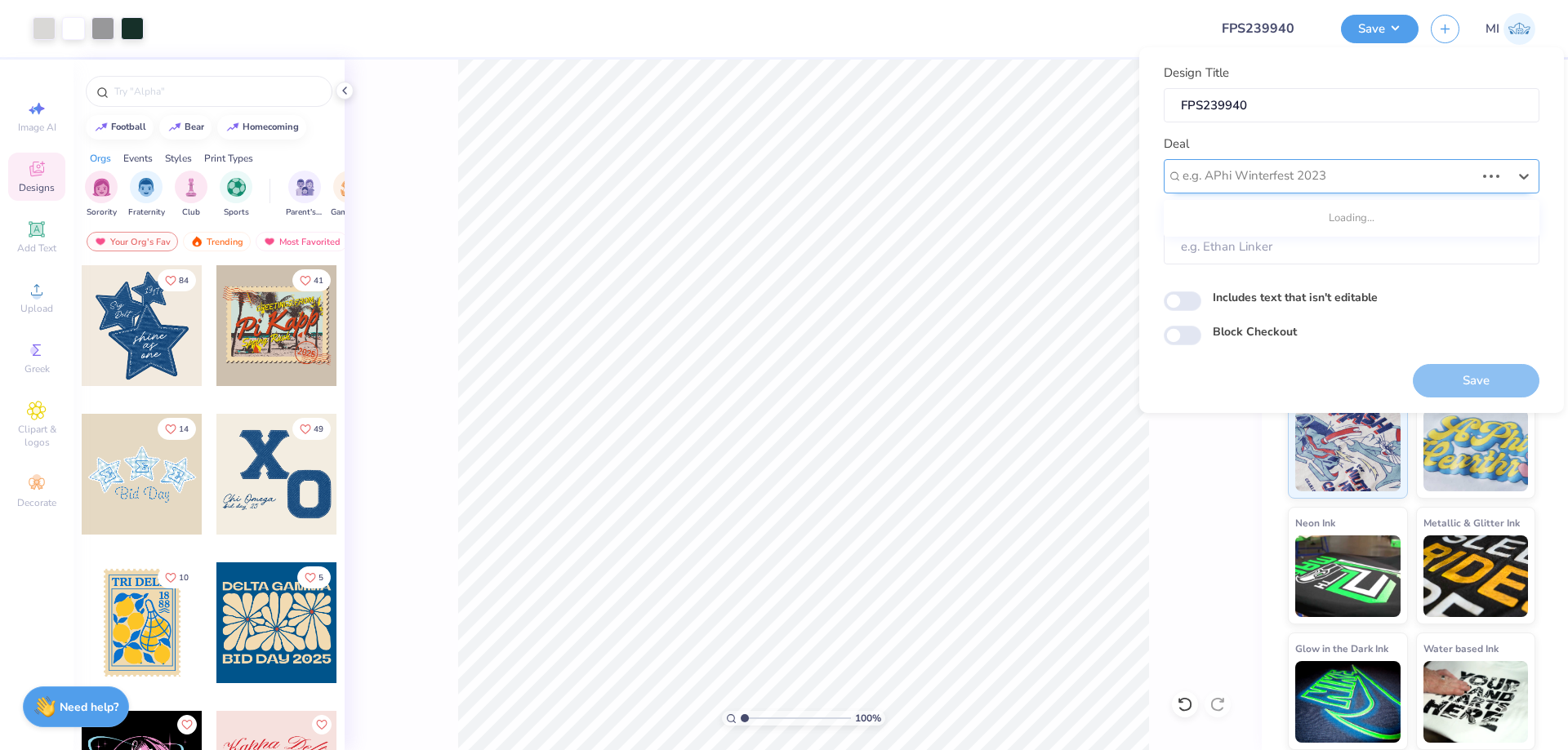
click at [1379, 183] on div at bounding box center [1328, 176] width 292 height 22
click at [1313, 216] on div "Design Tool Gallery" at bounding box center [1352, 220] width 363 height 27
type input "Design Tool Gallery"
type input "Design Tool Gallery User"
click at [1441, 383] on button "Save" at bounding box center [1475, 380] width 127 height 33
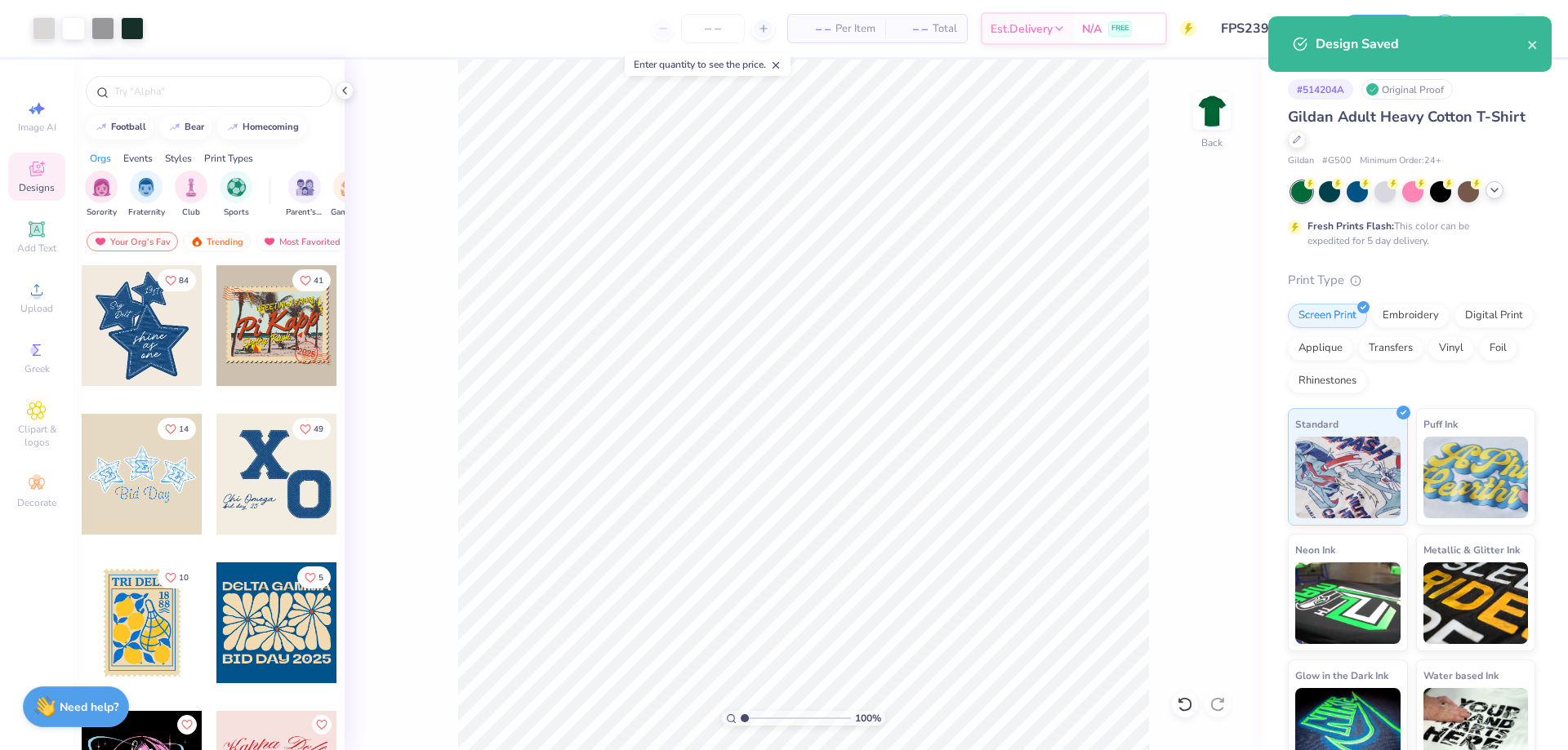
click at [1539, 45] on div "Design Saved" at bounding box center [1409, 43] width 283 height 56
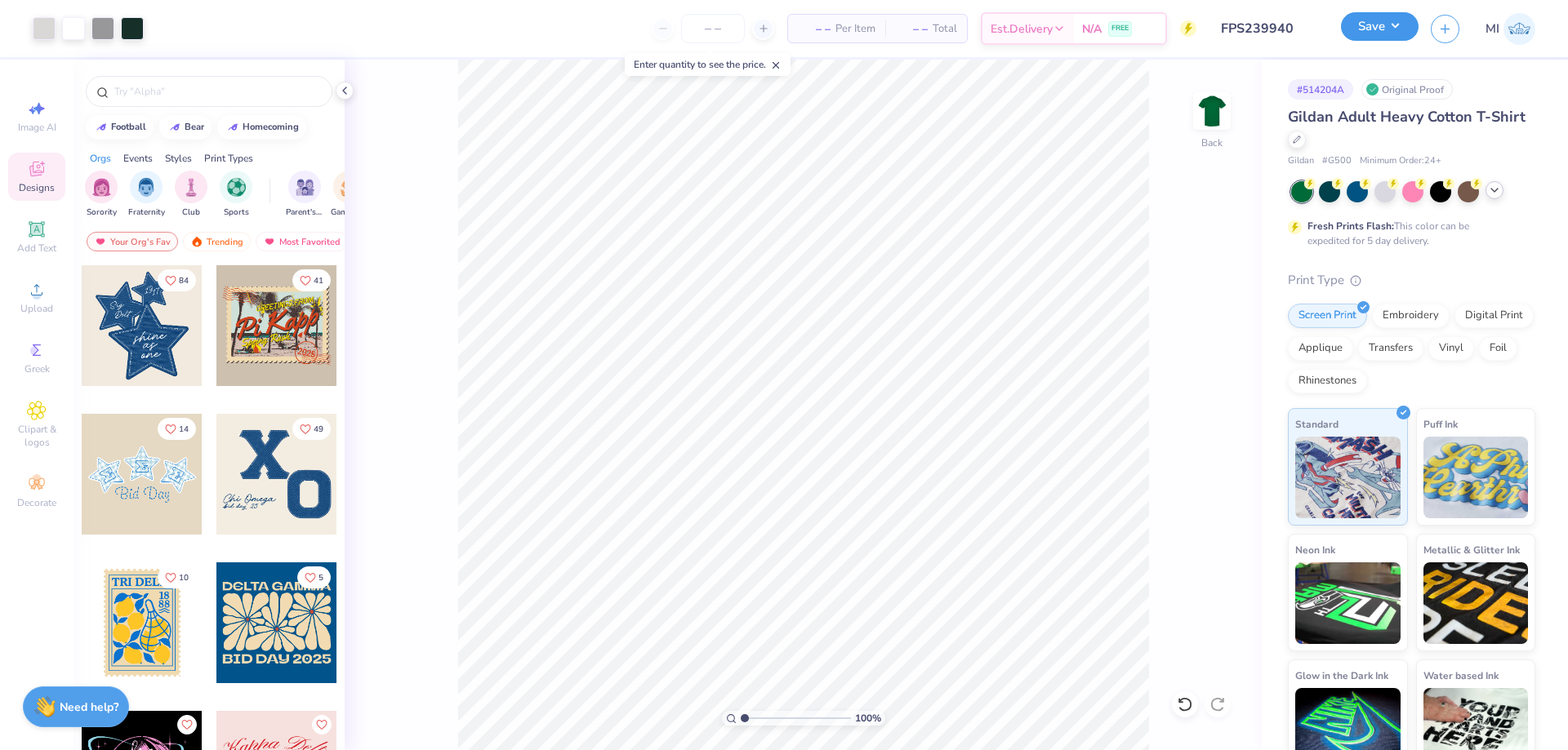
click at [1374, 41] on button "Save" at bounding box center [1379, 26] width 77 height 28
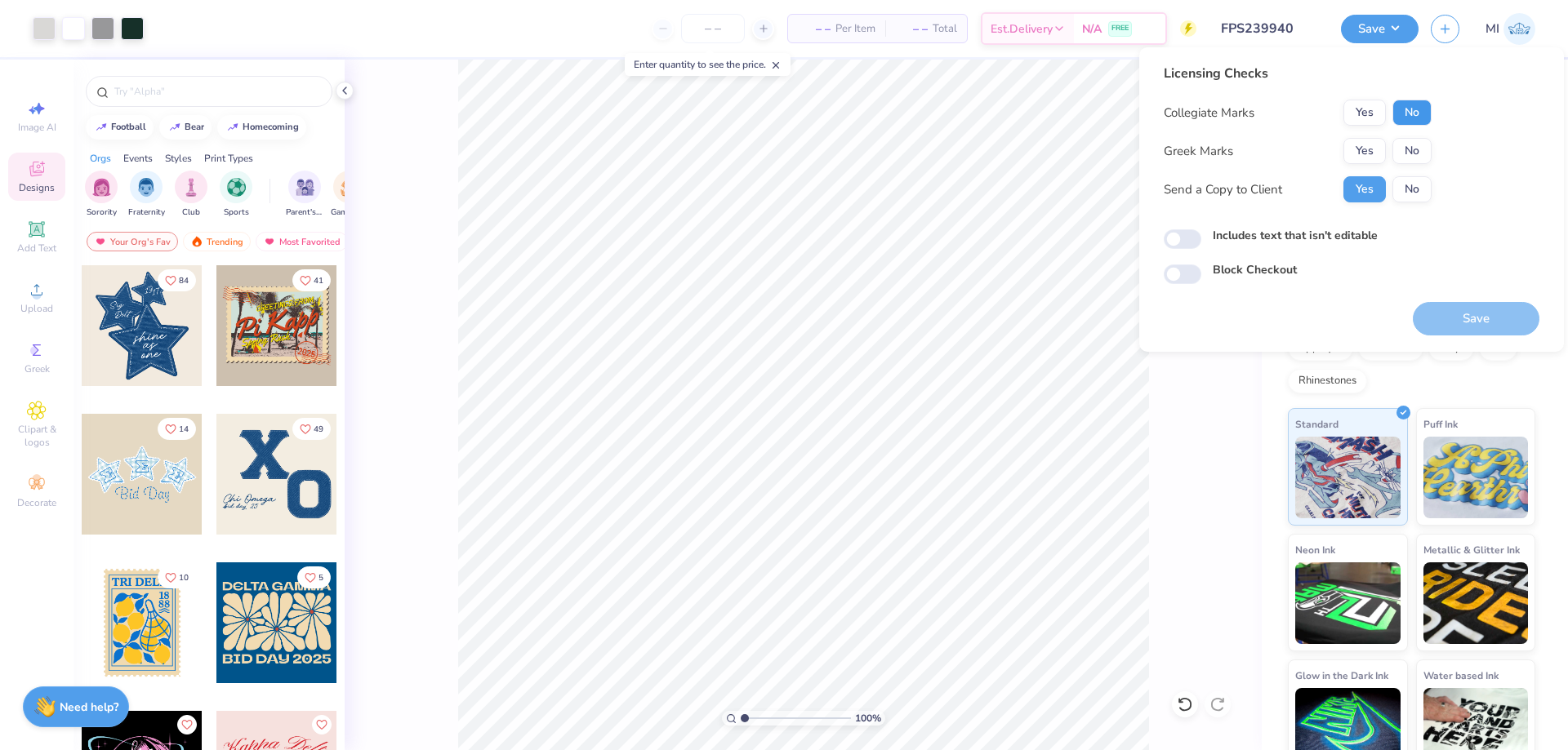
click at [1406, 117] on button "No" at bounding box center [1411, 112] width 39 height 26
click at [1372, 145] on button "Yes" at bounding box center [1364, 151] width 43 height 26
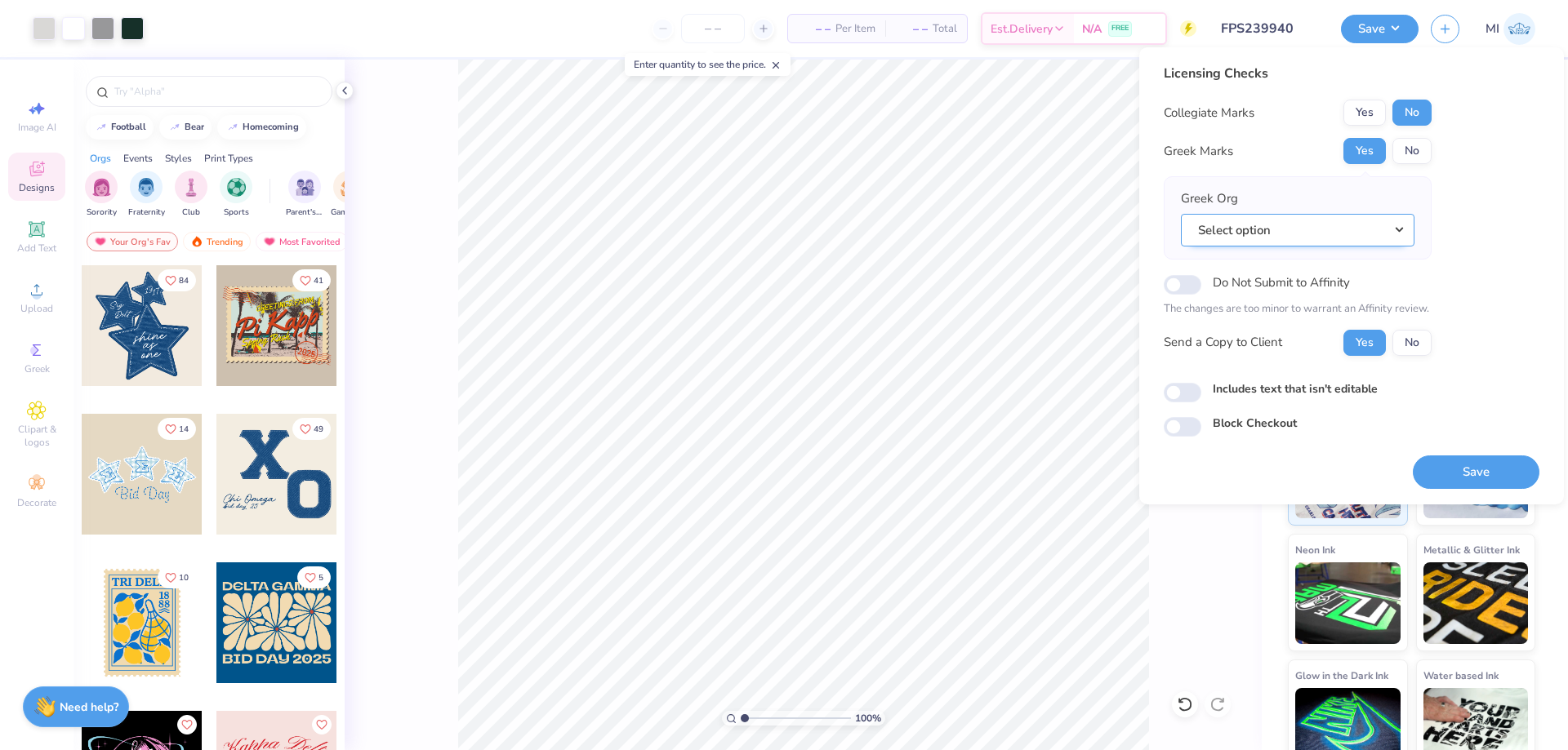
click at [1377, 214] on button "Select option" at bounding box center [1297, 230] width 233 height 33
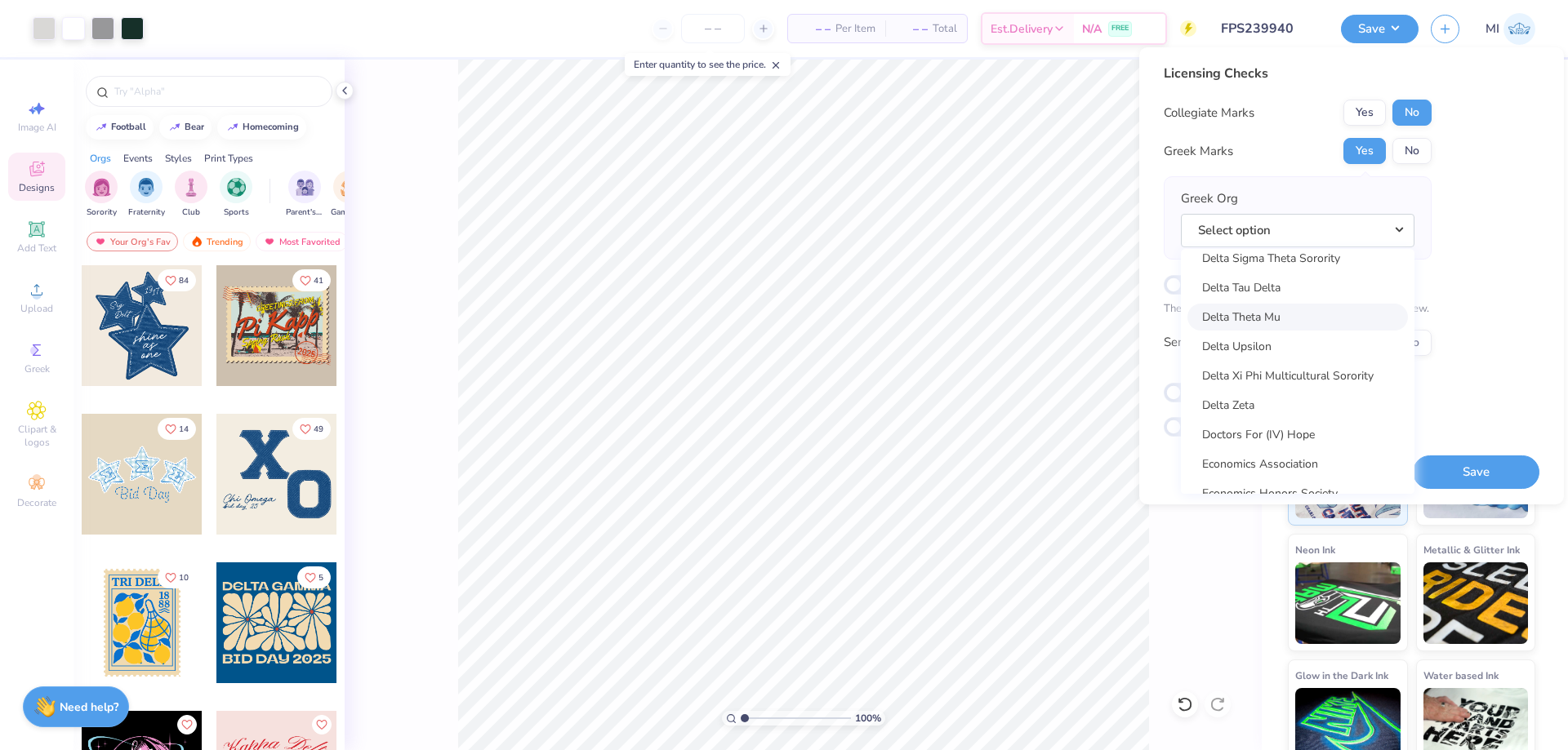
scroll to position [4311, 0]
click at [1326, 398] on link "Delta Zeta" at bounding box center [1297, 396] width 220 height 27
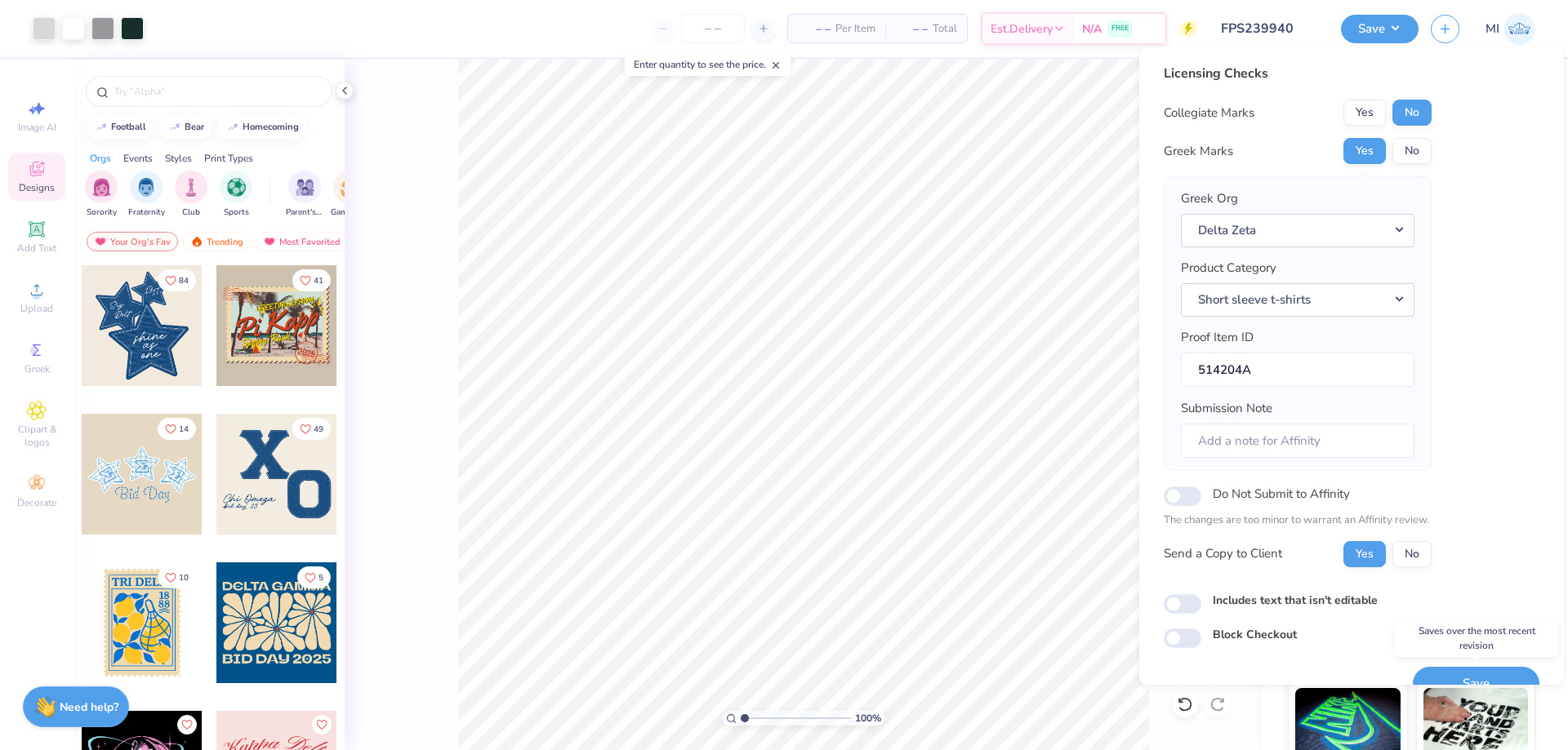
drag, startPoint x: 1470, startPoint y: 671, endPoint x: 1455, endPoint y: 672, distance: 15.0
click at [1470, 671] on button "Save" at bounding box center [1475, 683] width 127 height 33
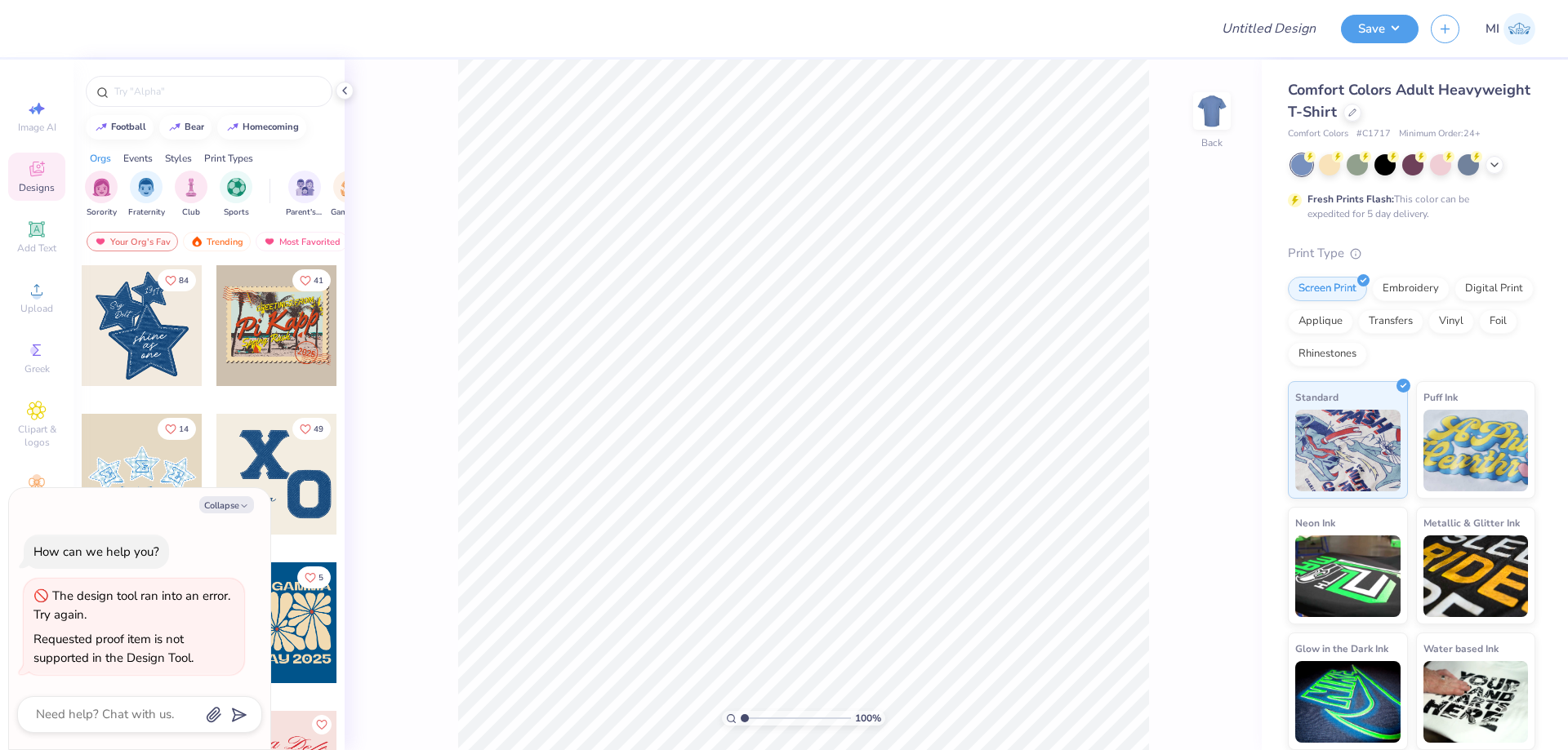
type textarea "x"
click at [1349, 122] on div "Comfort Colors Adult Heavyweight T-Shirt" at bounding box center [1411, 101] width 247 height 44
click at [1244, 19] on input "Design Title" at bounding box center [1248, 28] width 160 height 33
paste input "FPS239940"
type input "FPS239940"
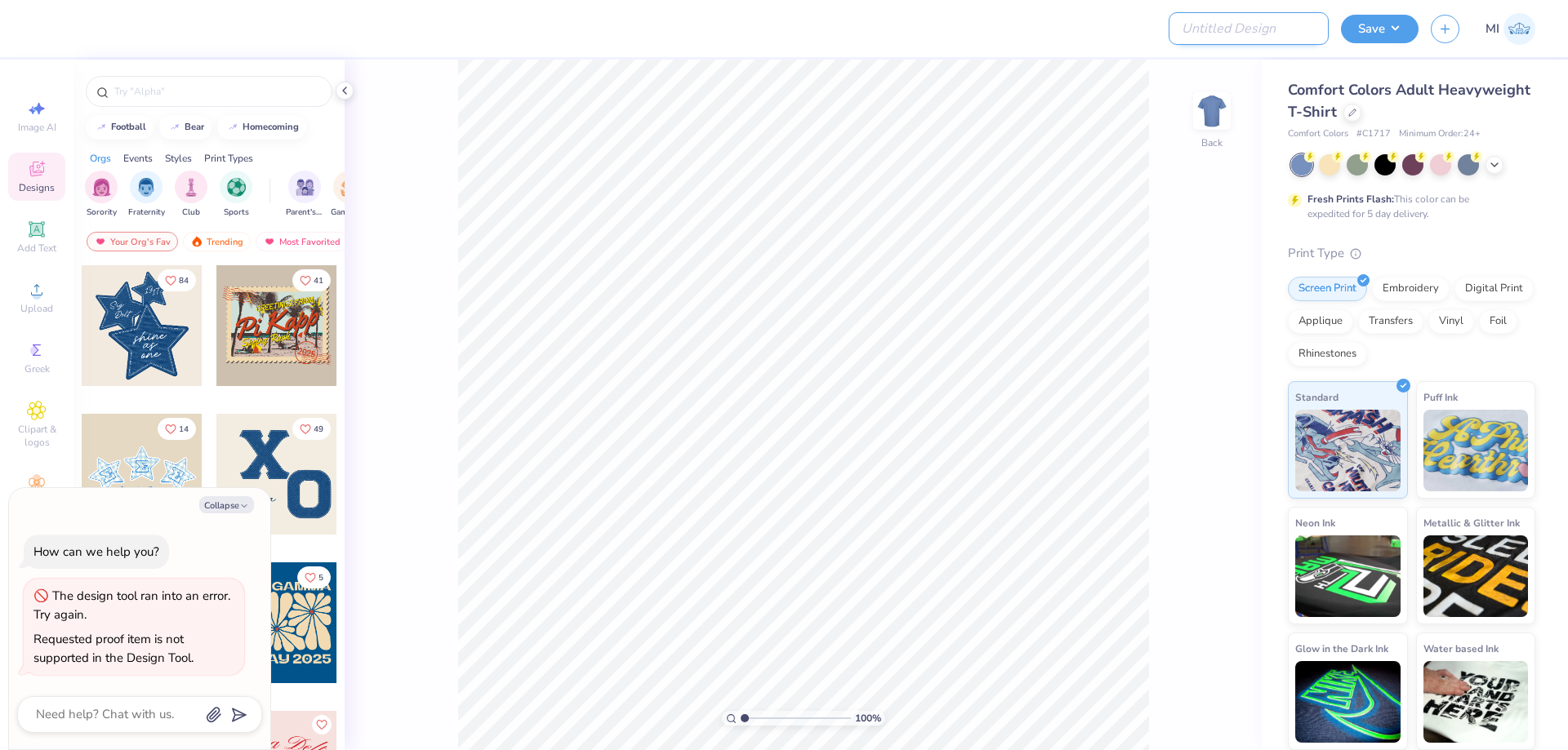
type textarea "x"
type input "FPS239940"
click at [1353, 115] on icon at bounding box center [1352, 111] width 9 height 9
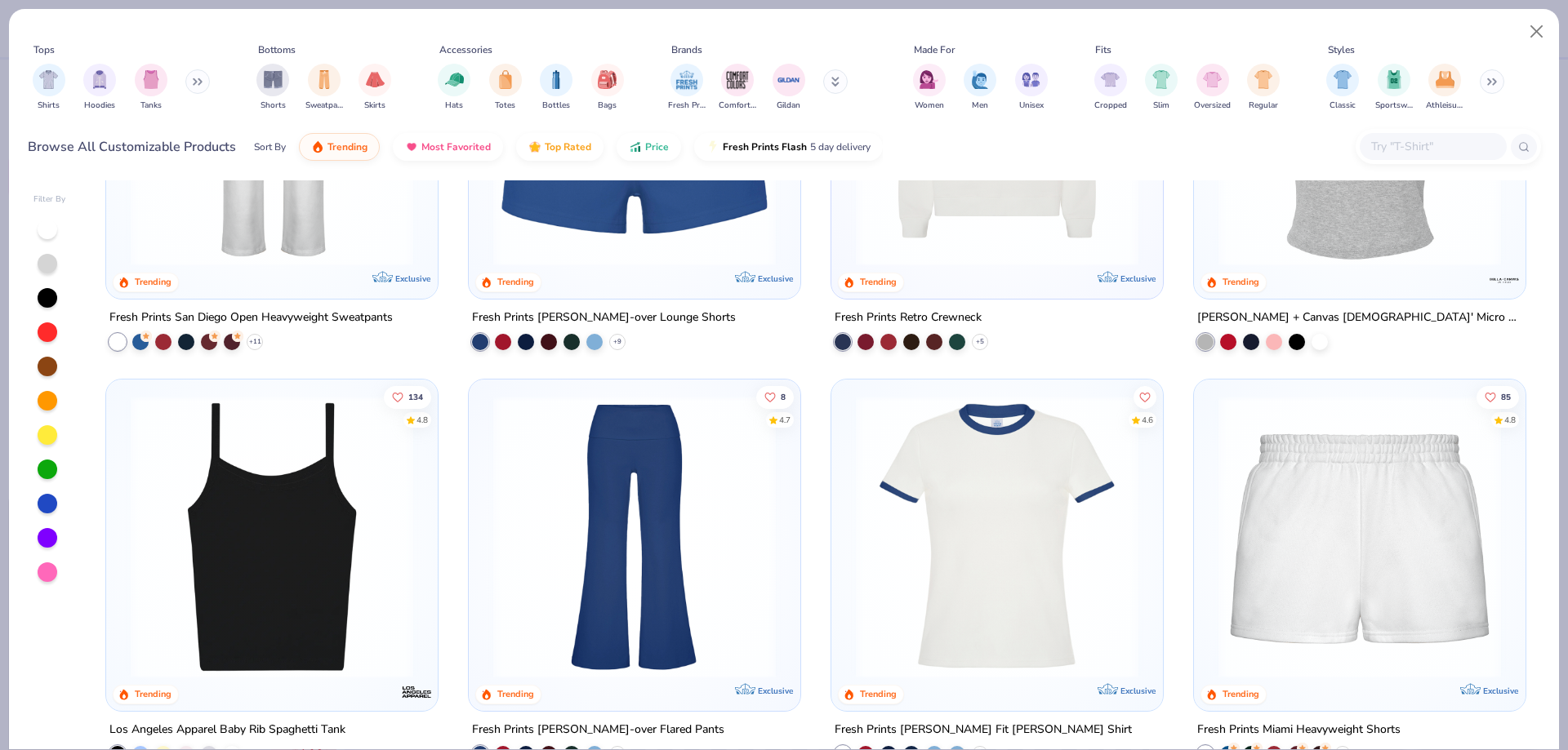
scroll to position [1293, 0]
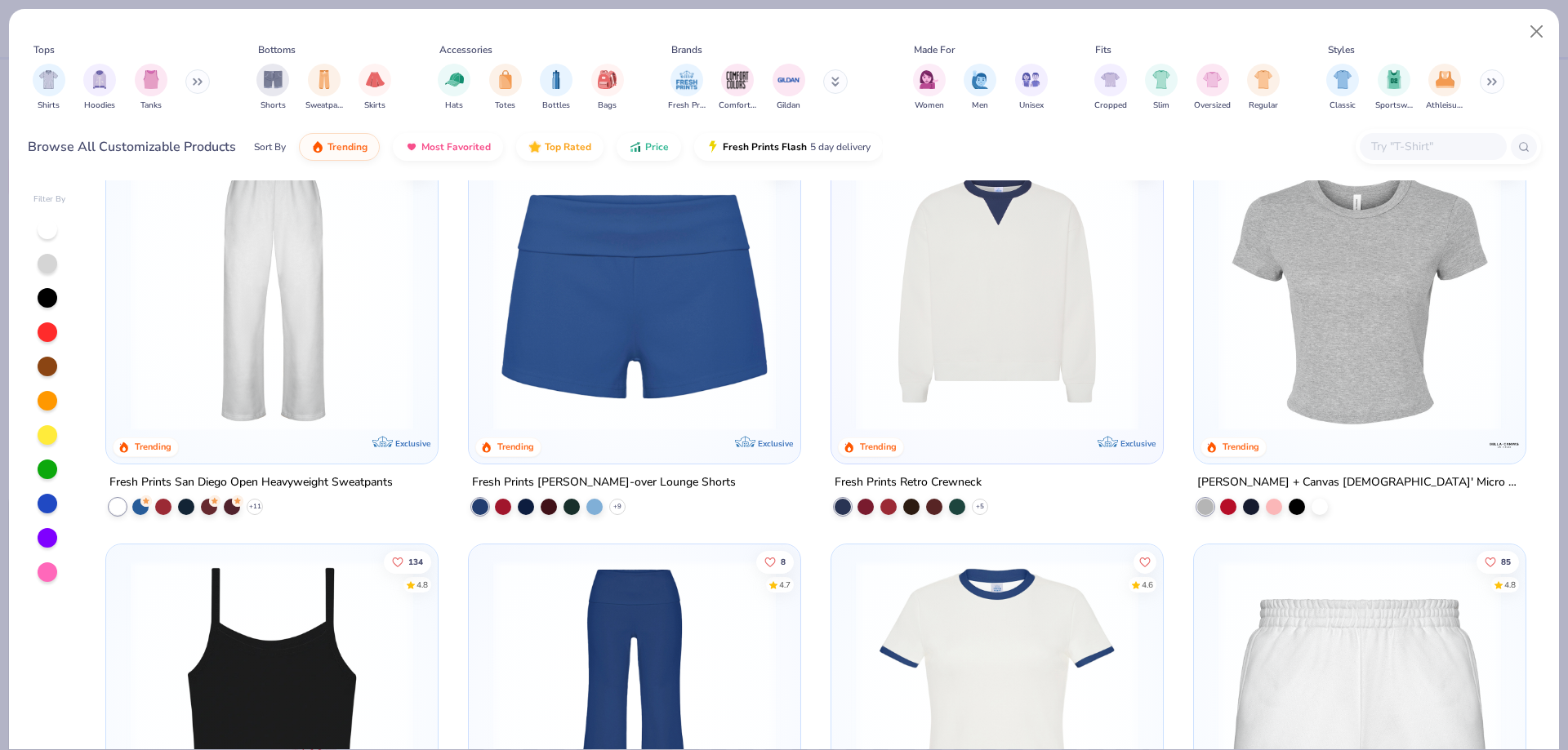
click at [1024, 339] on img at bounding box center [997, 289] width 298 height 282
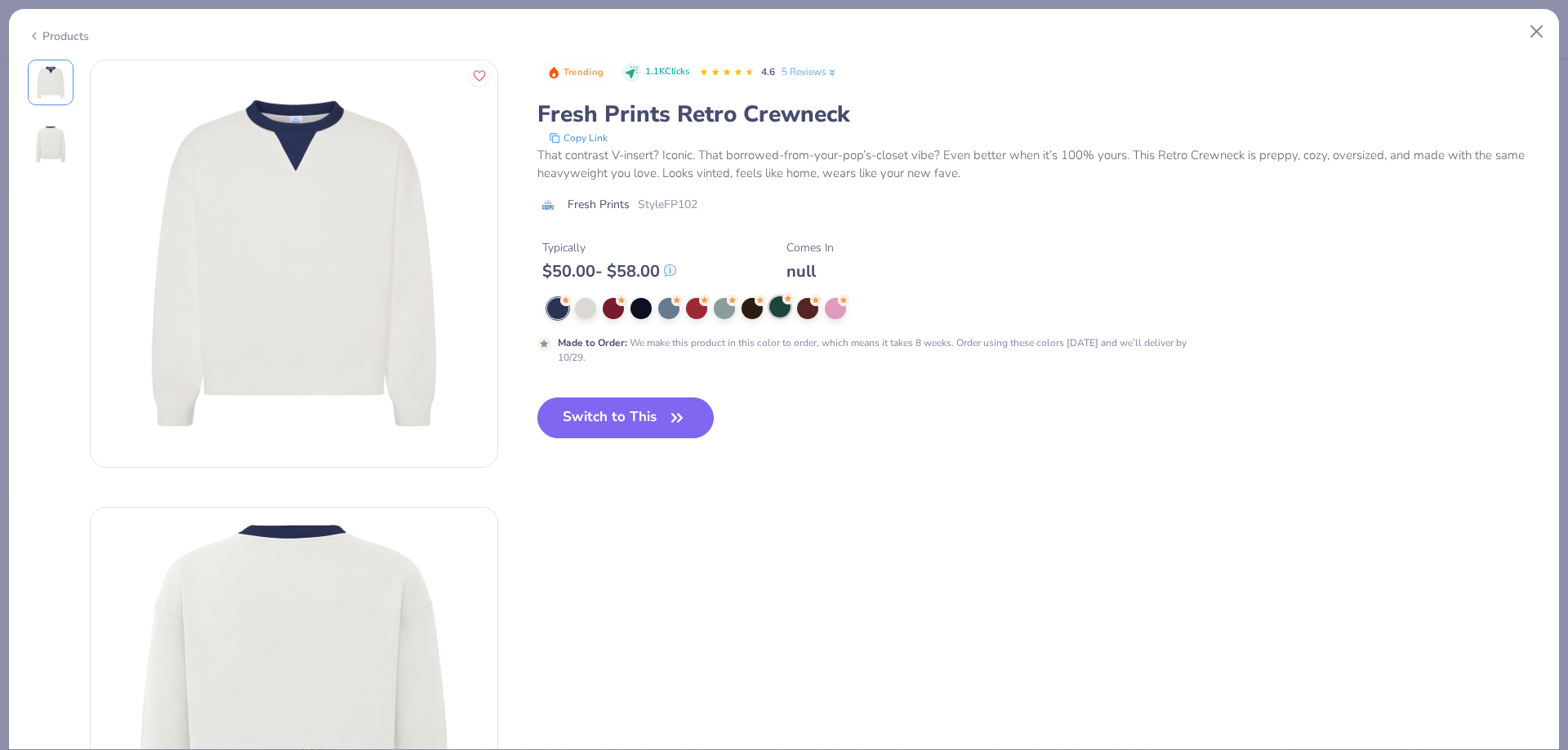
click at [787, 308] on div at bounding box center [779, 307] width 21 height 21
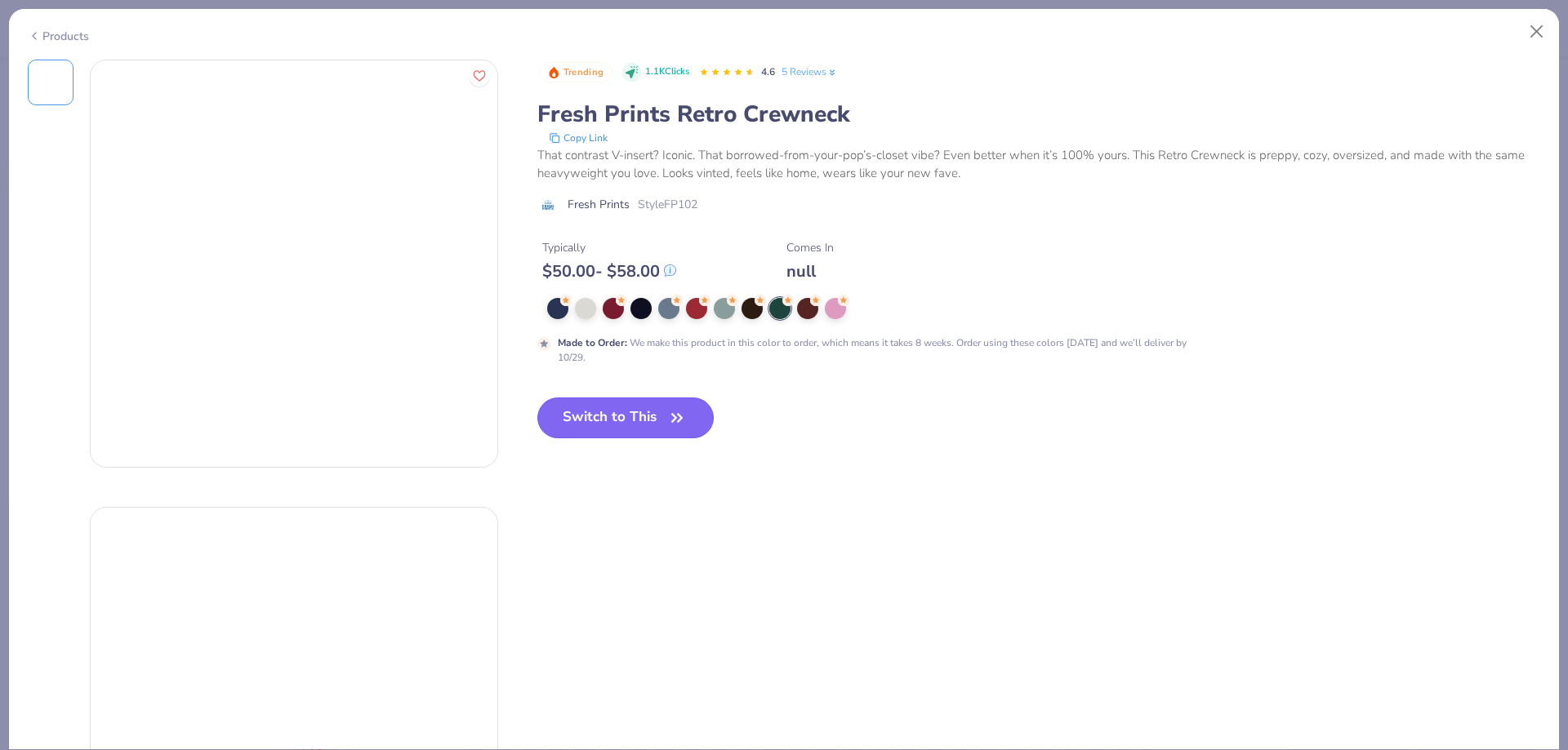
click at [654, 418] on button "Switch to This" at bounding box center [626, 418] width 178 height 41
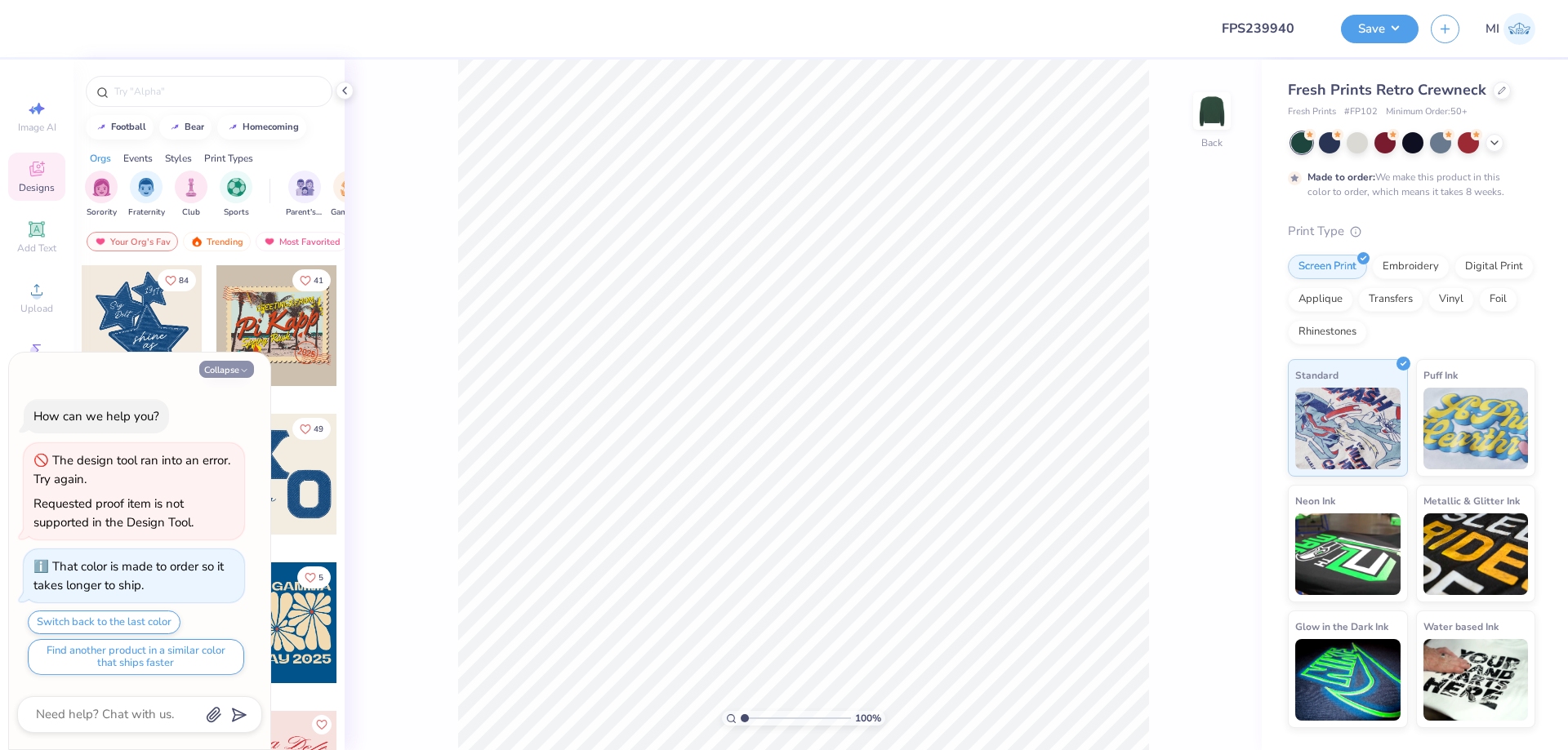
click at [230, 372] on button "Collapse" at bounding box center [227, 369] width 55 height 17
type textarea "x"
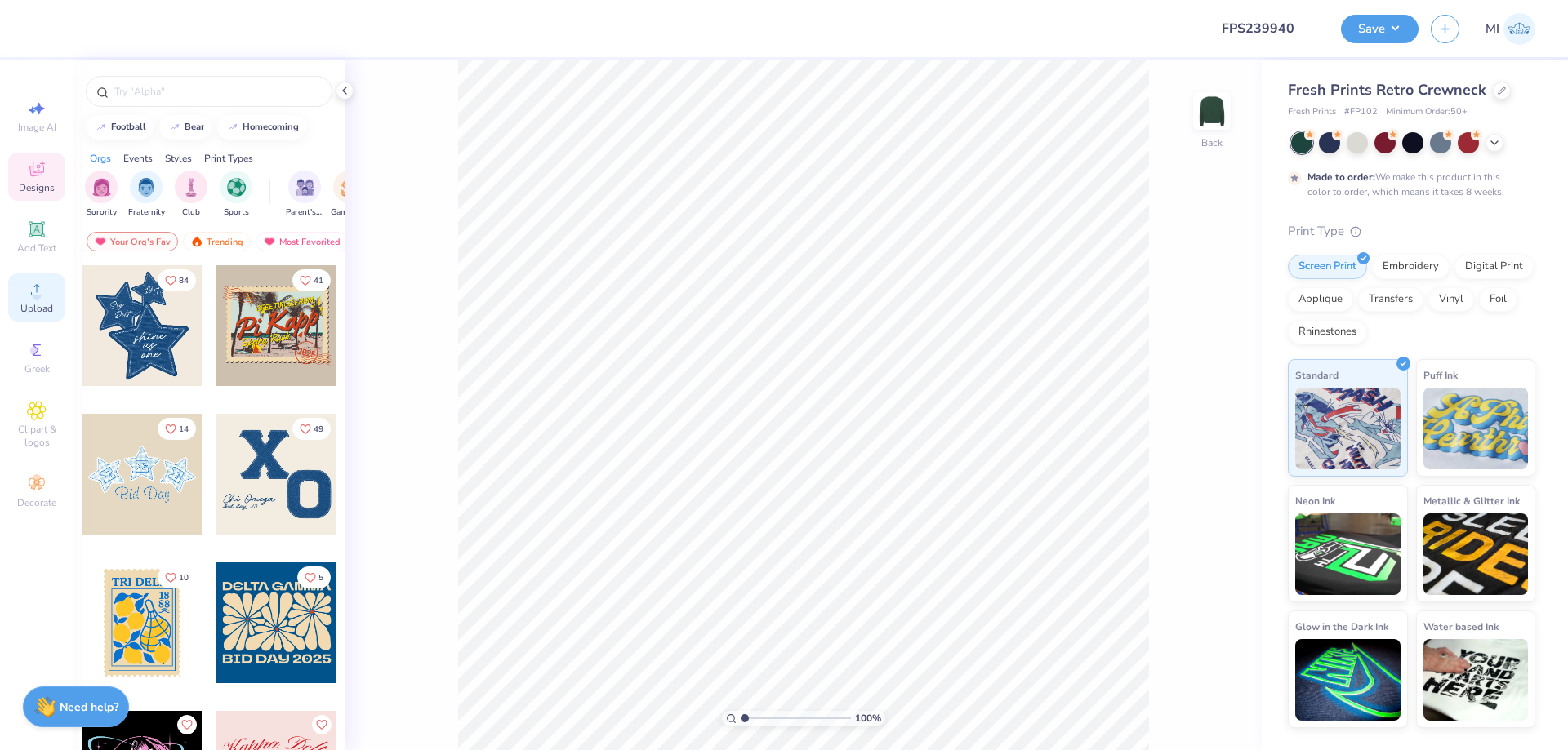
click at [37, 301] on div "Upload" at bounding box center [37, 298] width 58 height 48
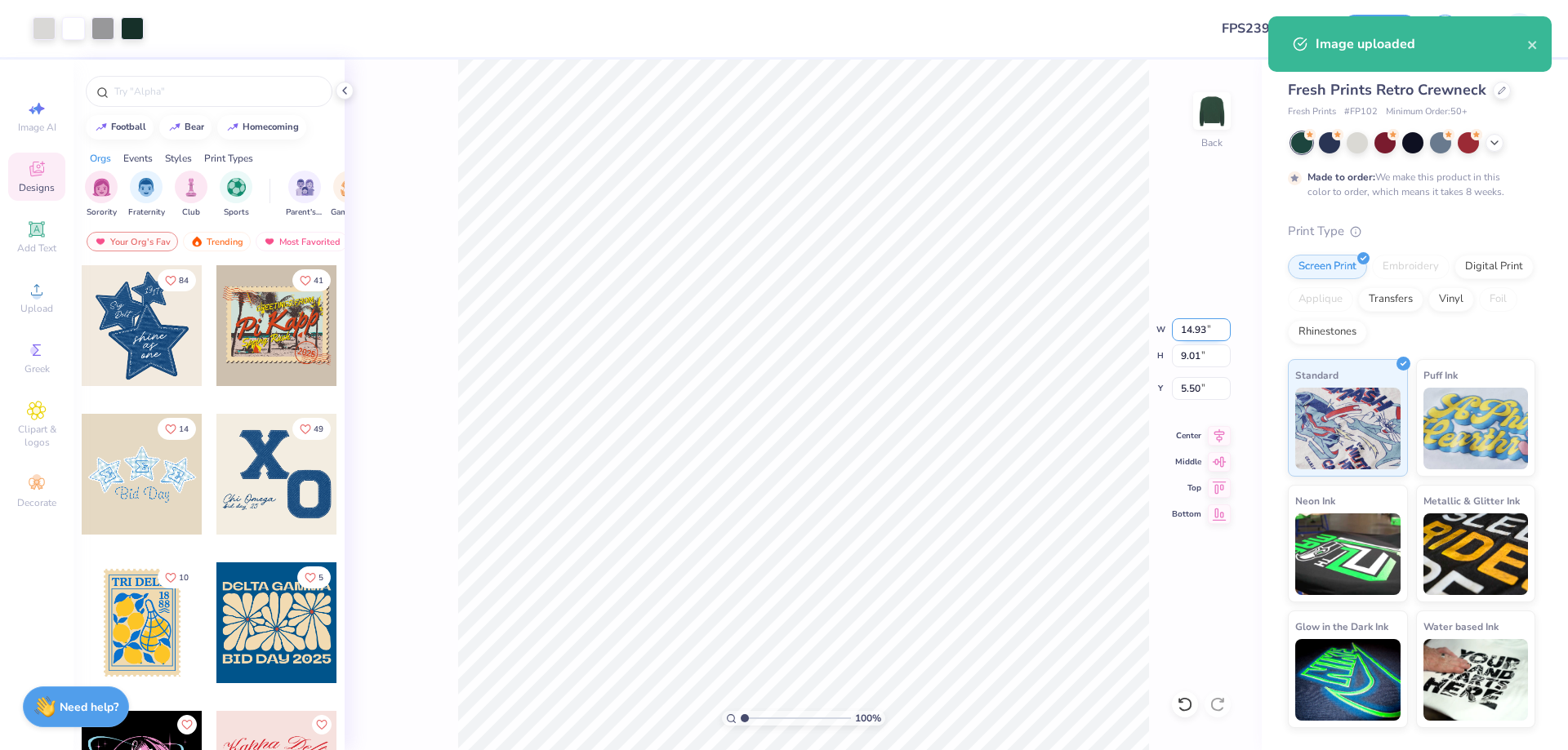
click at [1209, 321] on input "14.93" at bounding box center [1201, 330] width 59 height 23
type input "12.00"
type input "7.24"
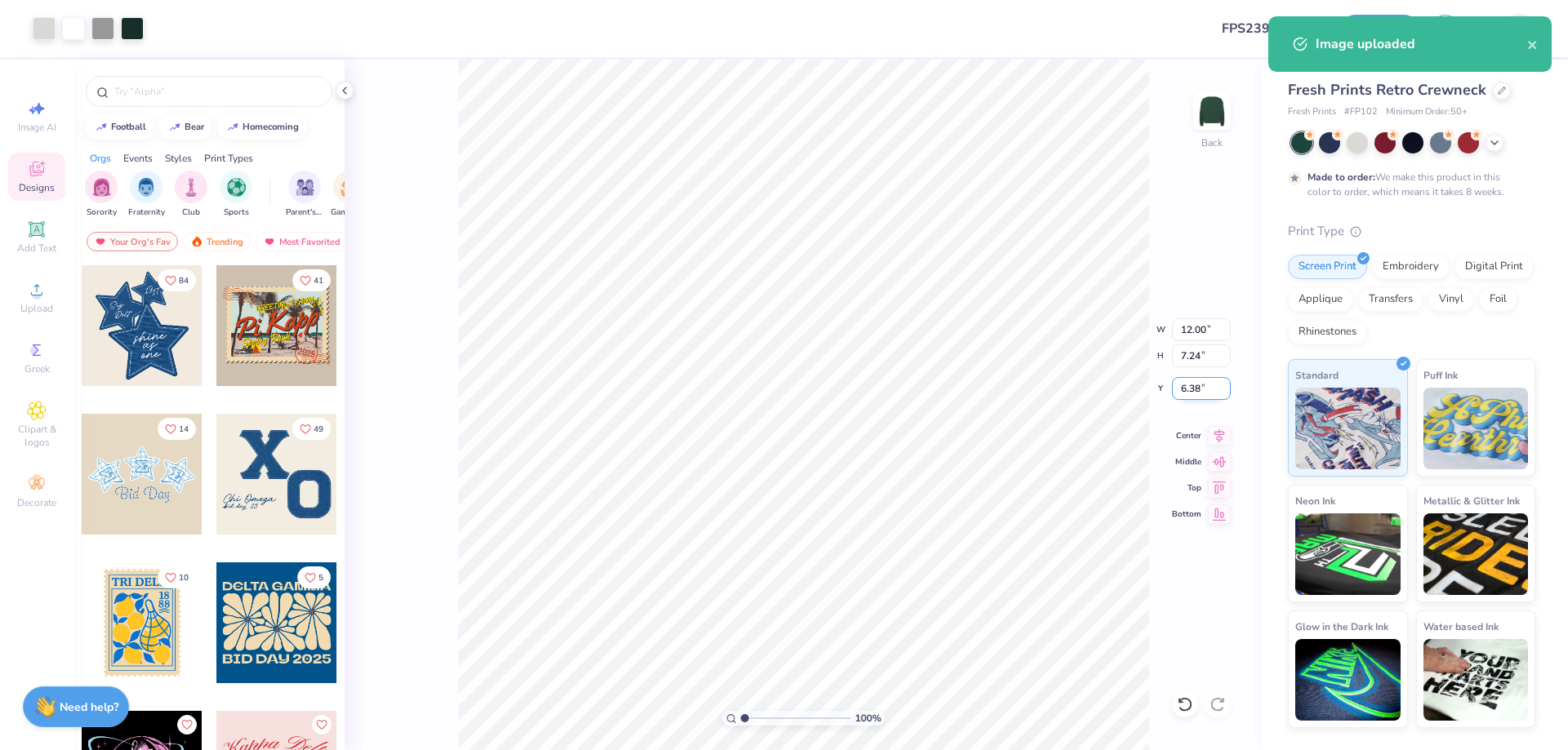
click at [1197, 388] on input "6.38" at bounding box center [1201, 388] width 59 height 23
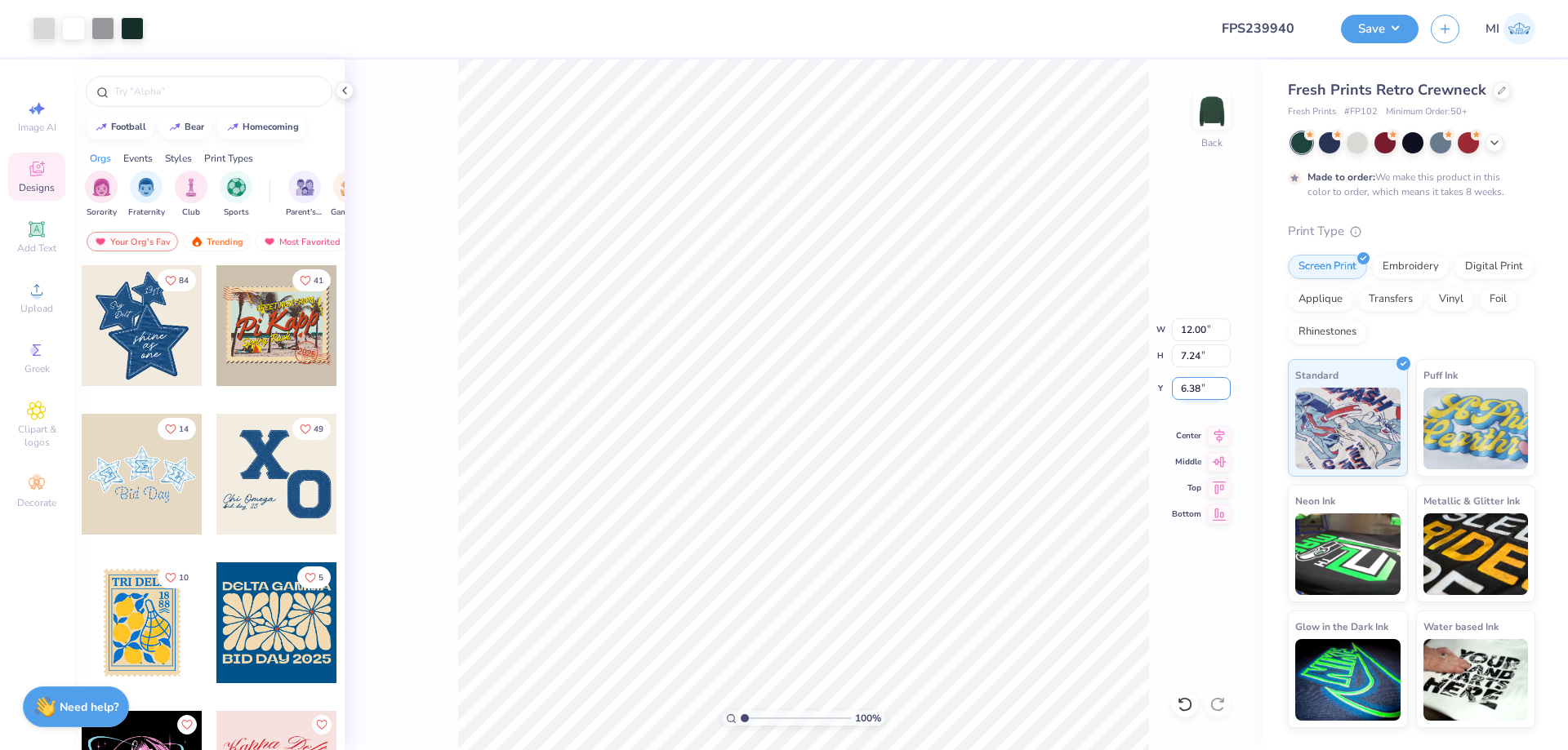
click at [1197, 388] on input "6.38" at bounding box center [1201, 388] width 59 height 23
click at [1198, 388] on input "6.38" at bounding box center [1201, 388] width 59 height 23
drag, startPoint x: 1201, startPoint y: 388, endPoint x: 1172, endPoint y: 388, distance: 29.0
click at [1172, 388] on input "3.00" at bounding box center [1201, 388] width 59 height 23
type input "2.00"
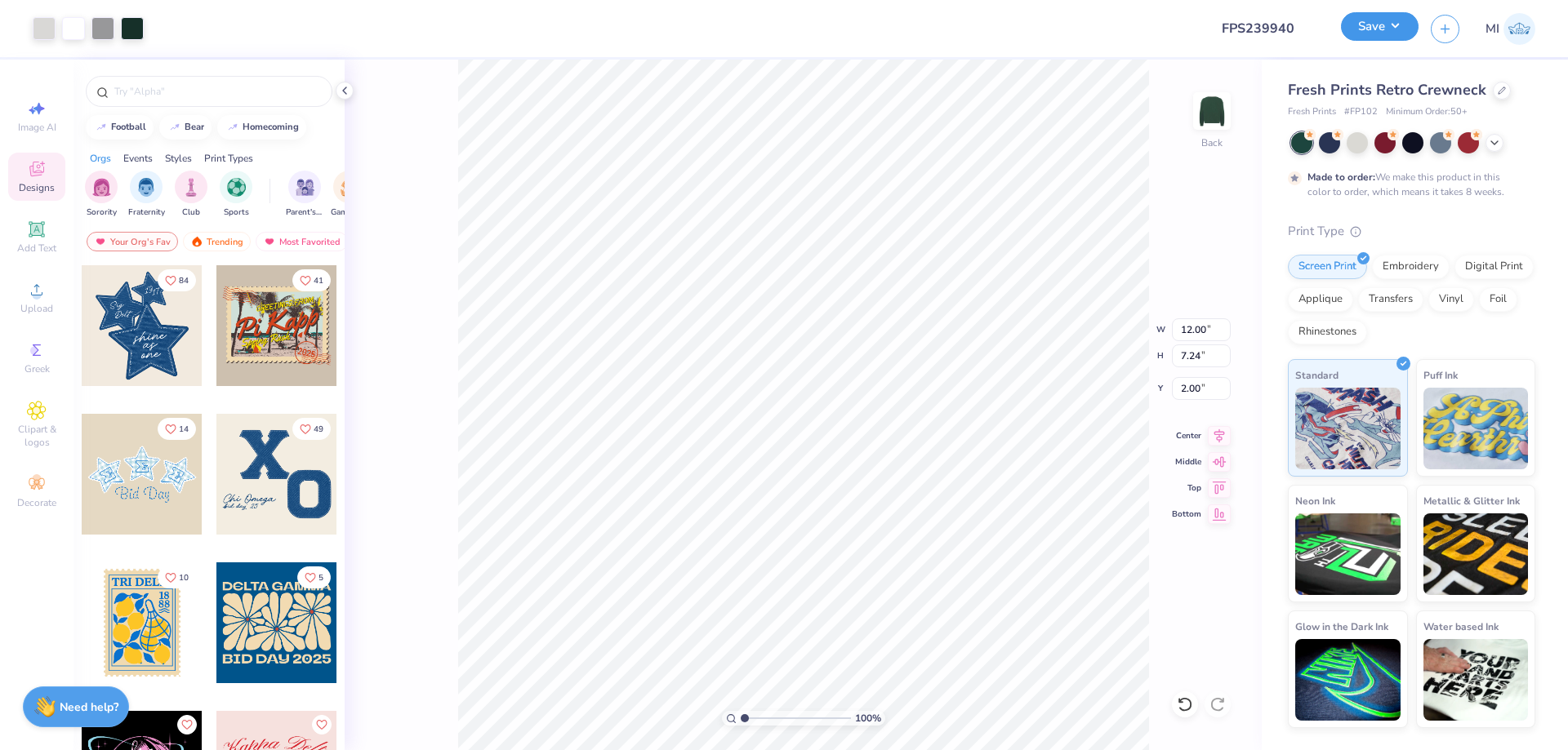
click at [1375, 33] on button "Save" at bounding box center [1379, 26] width 77 height 28
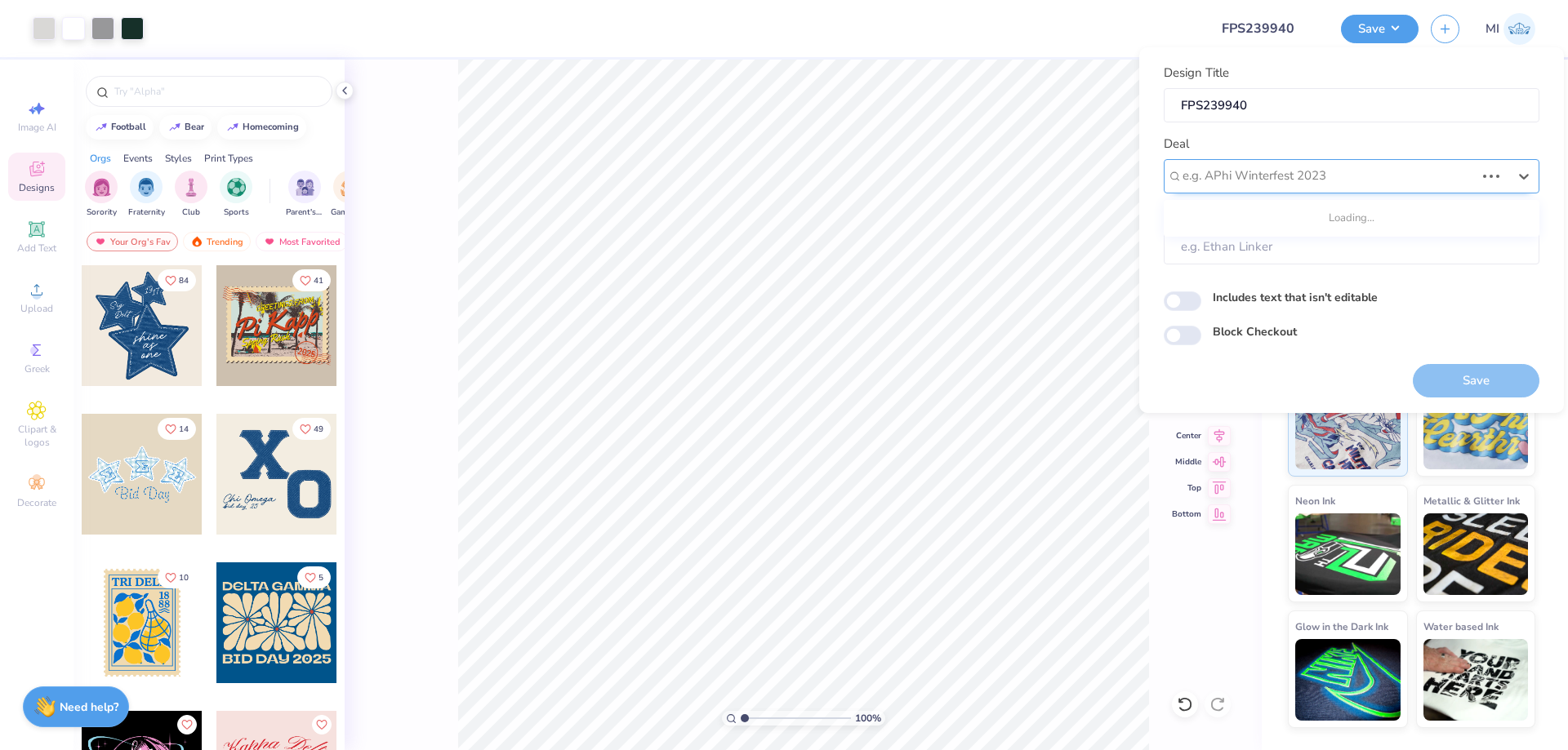
click at [1325, 172] on div at bounding box center [1328, 176] width 292 height 22
click at [1322, 208] on div "Design Tool Gallery" at bounding box center [1352, 220] width 363 height 27
type input "dESIGN tOOL gALLER"
type input "Design Tool Gallery User"
click at [1446, 373] on button "Save" at bounding box center [1475, 380] width 127 height 33
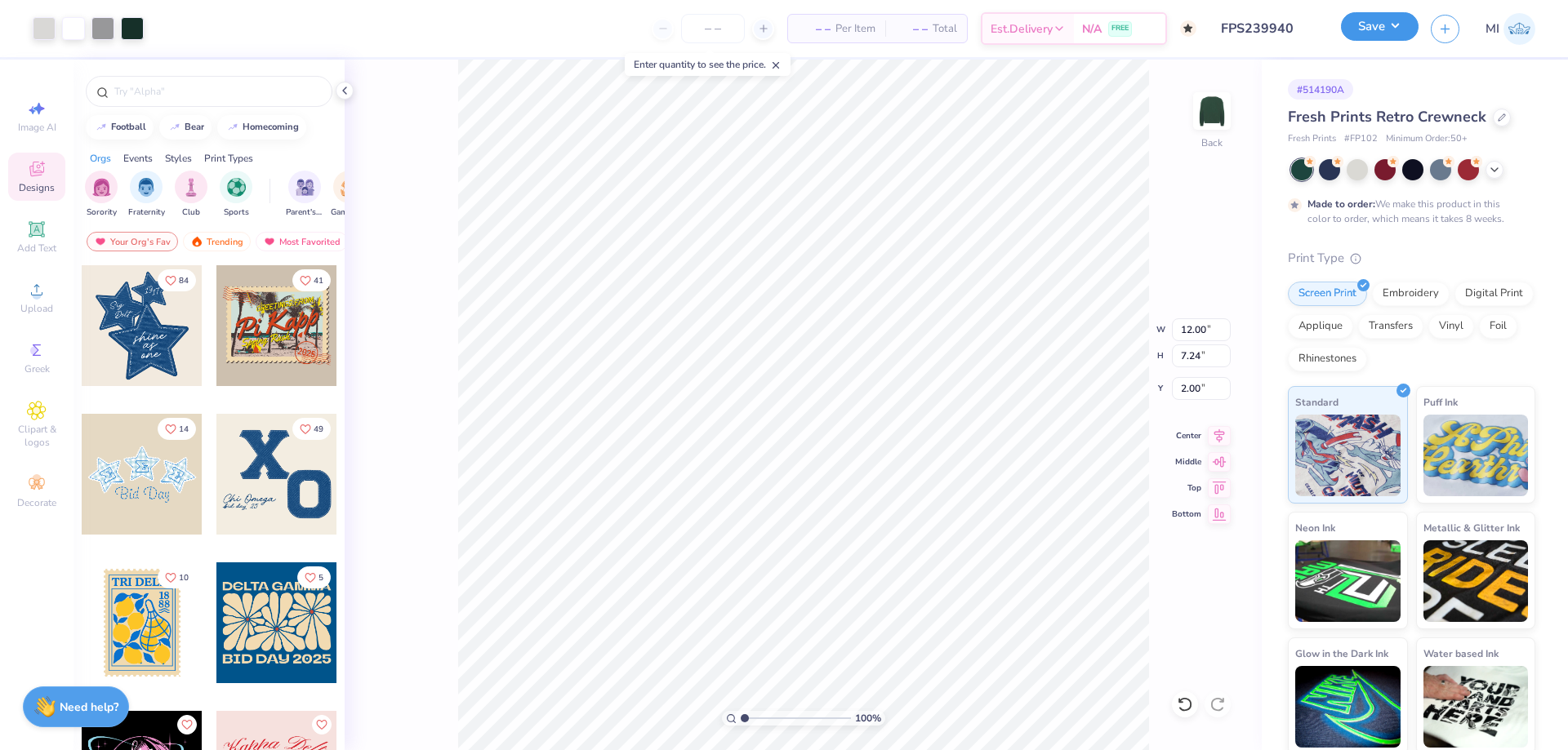
click at [1384, 24] on button "Save" at bounding box center [1379, 26] width 77 height 28
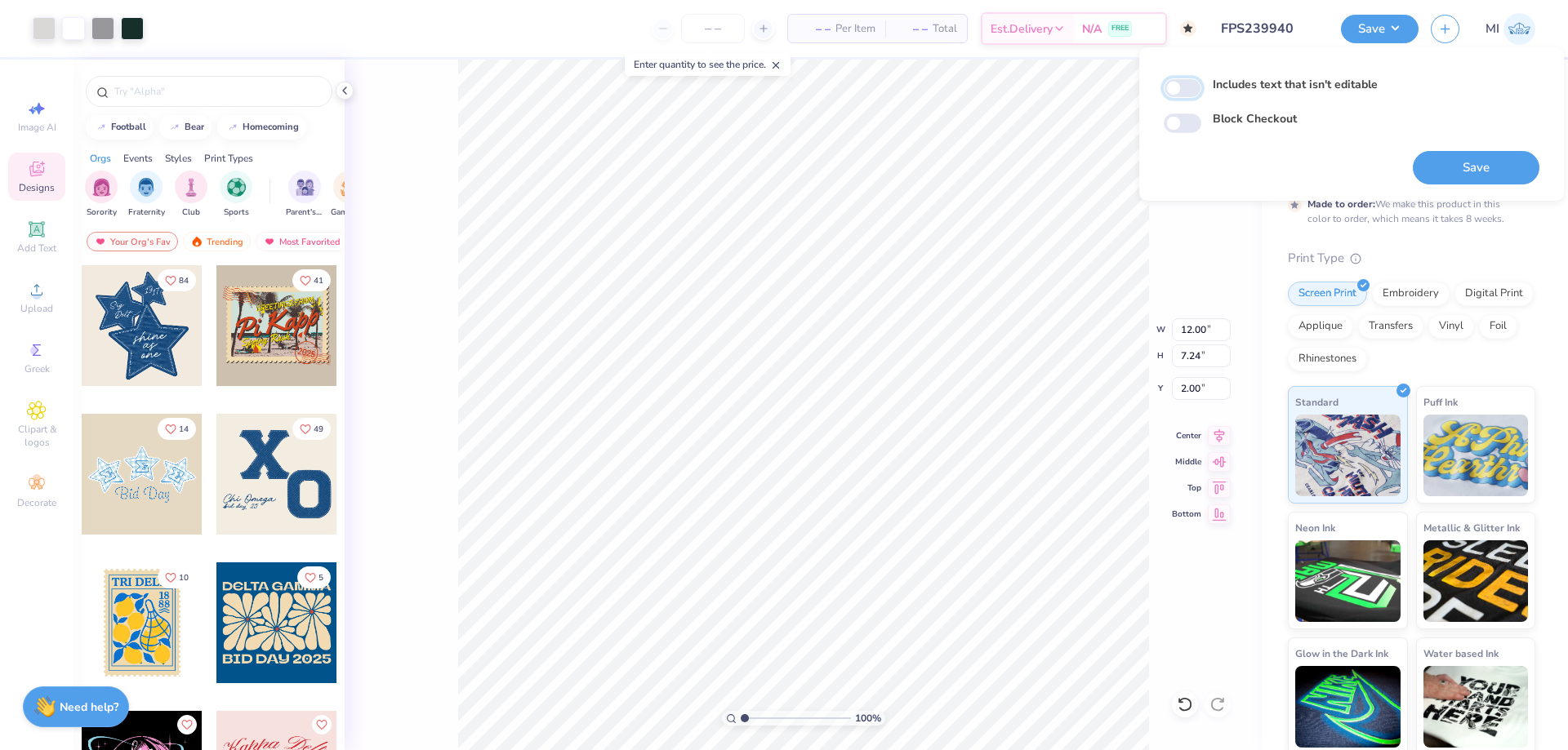
click at [1182, 94] on input "Includes text that isn't editable" at bounding box center [1183, 88] width 38 height 20
checkbox input "true"
click at [1179, 117] on input "Block Checkout" at bounding box center [1183, 123] width 38 height 20
checkbox input "true"
click at [1189, 86] on input "Includes text that isn't editable" at bounding box center [1183, 88] width 38 height 20
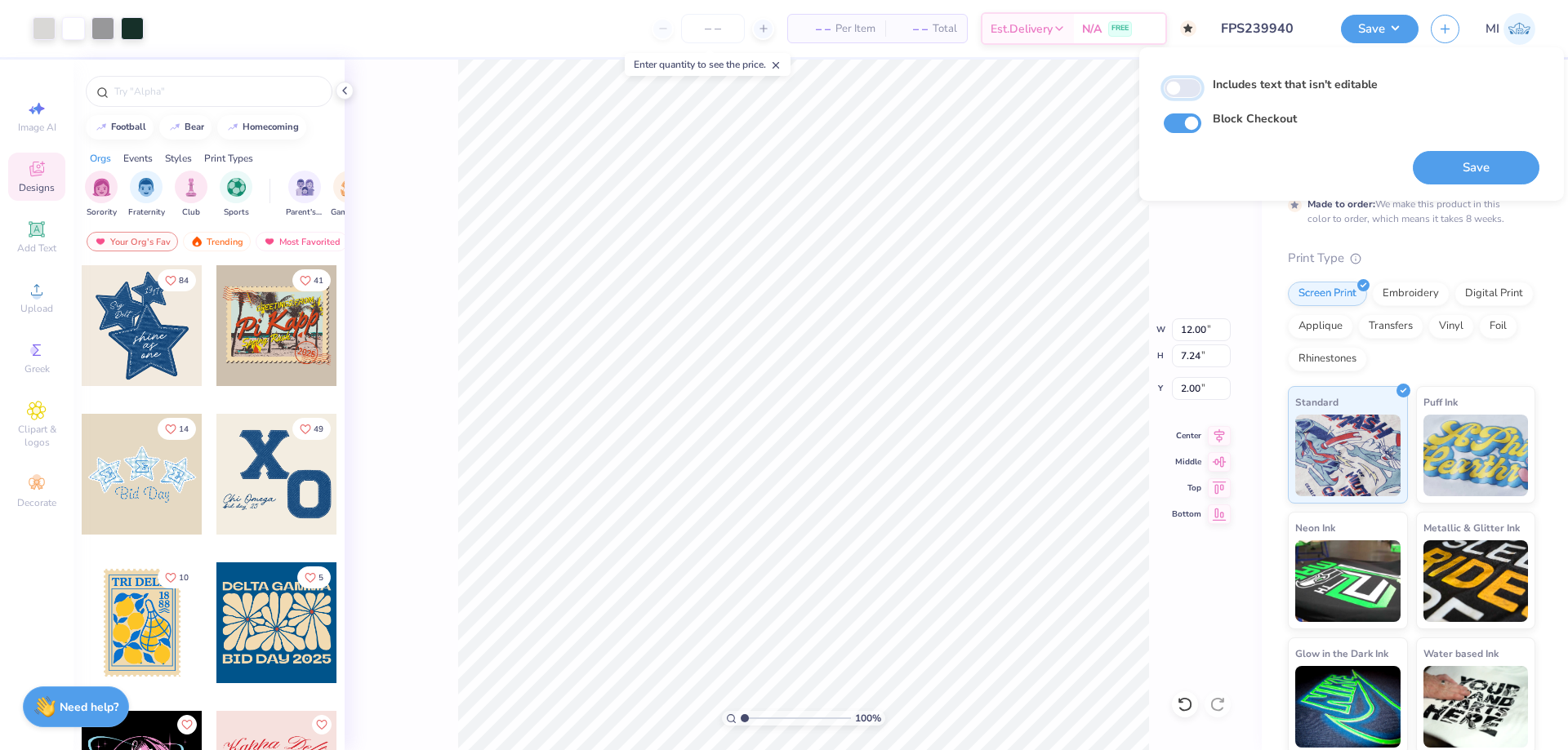
checkbox input "false"
click at [1184, 120] on input "Block Checkout" at bounding box center [1183, 123] width 38 height 20
checkbox input "false"
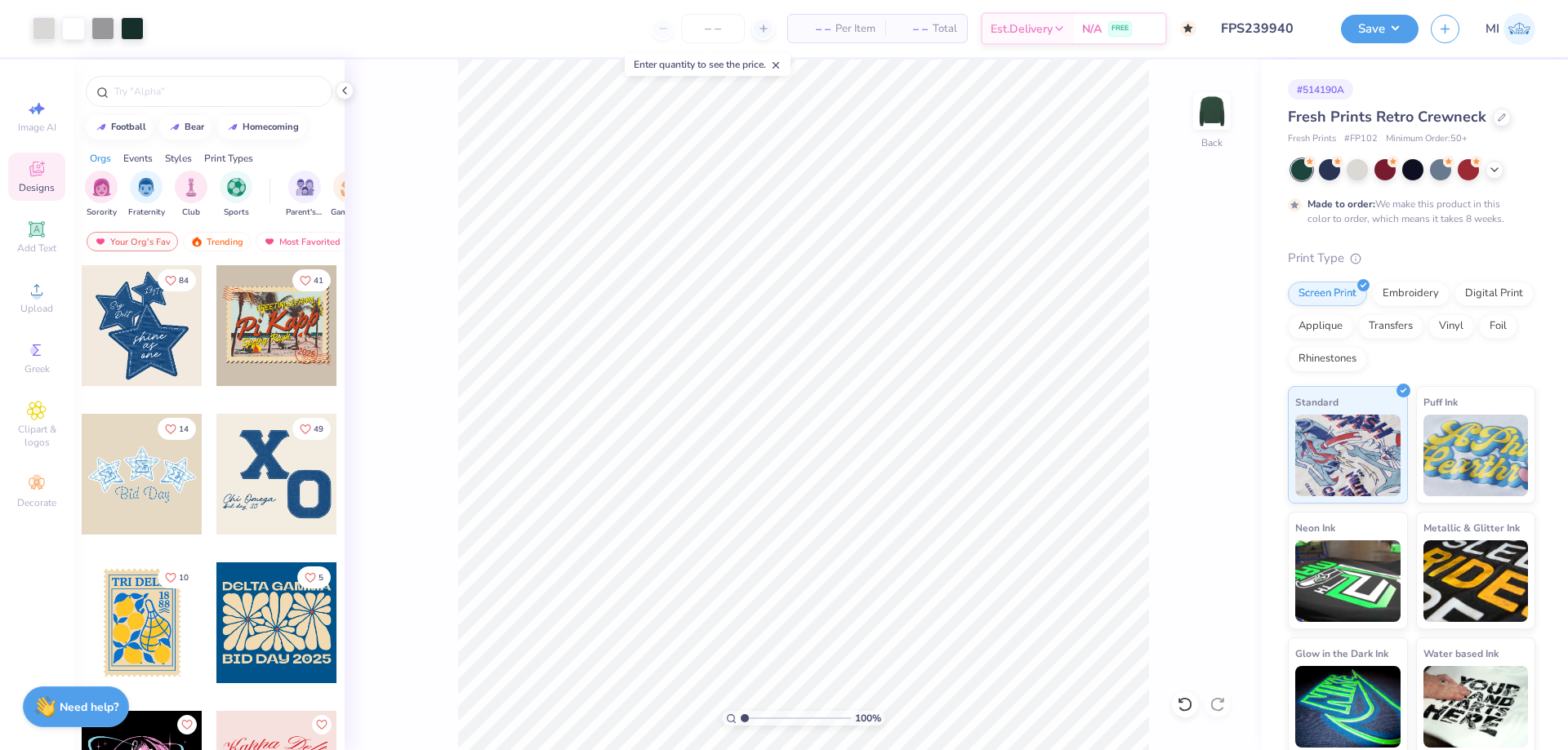
click at [1508, 121] on div "Fresh Prints Retro Crewneck" at bounding box center [1411, 116] width 247 height 22
click at [1497, 118] on icon at bounding box center [1501, 115] width 9 height 9
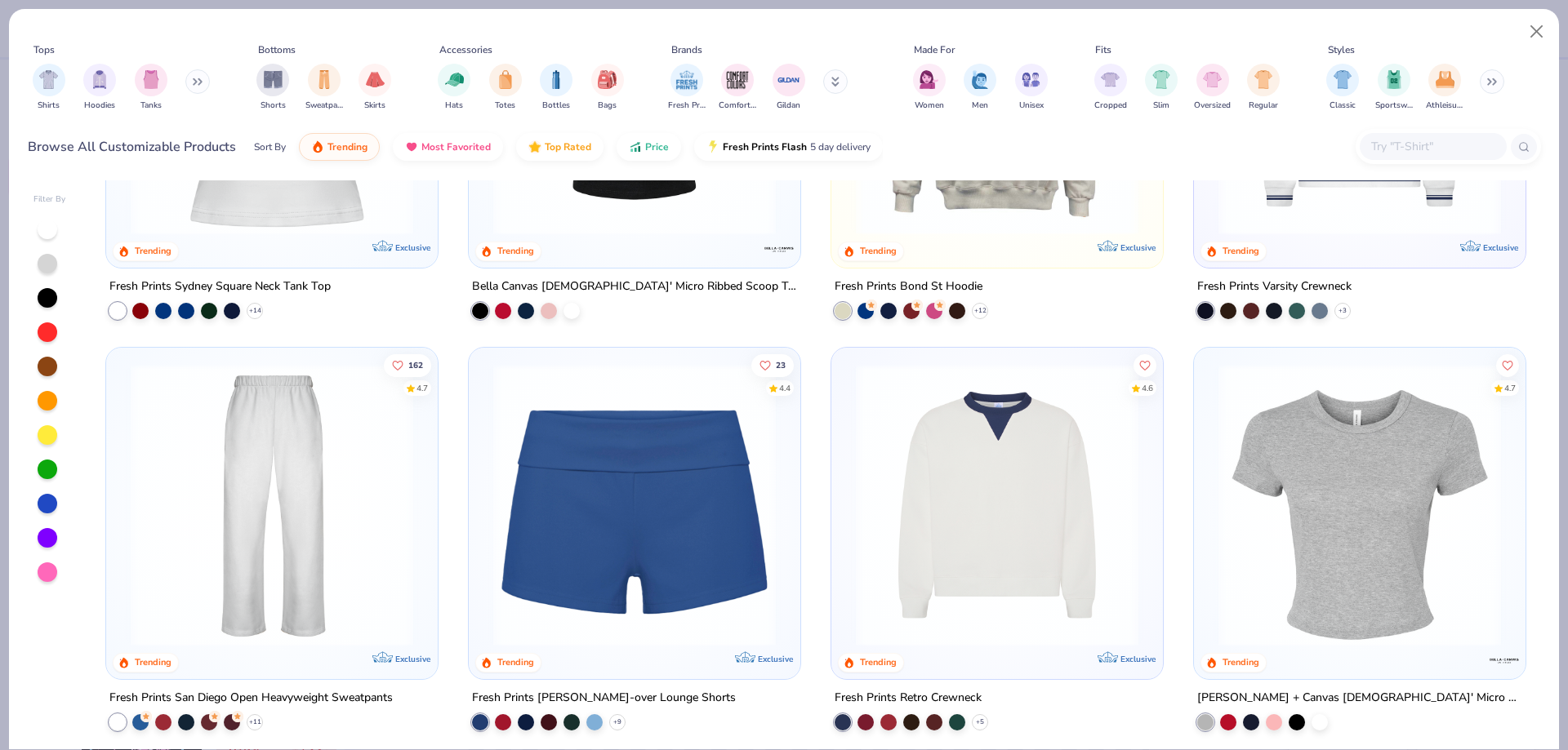
scroll to position [755, 0]
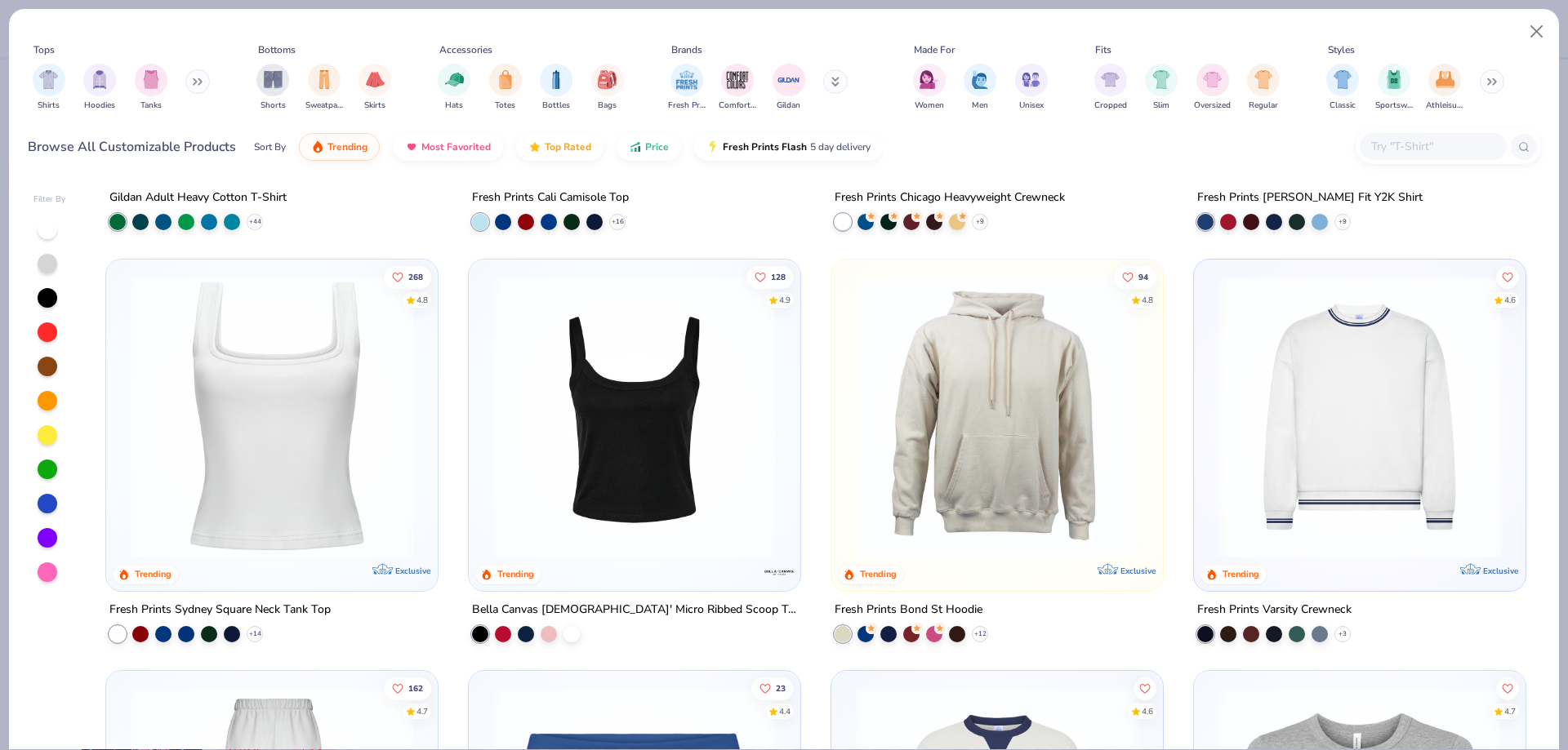
click at [426, 483] on div at bounding box center [272, 413] width 315 height 291
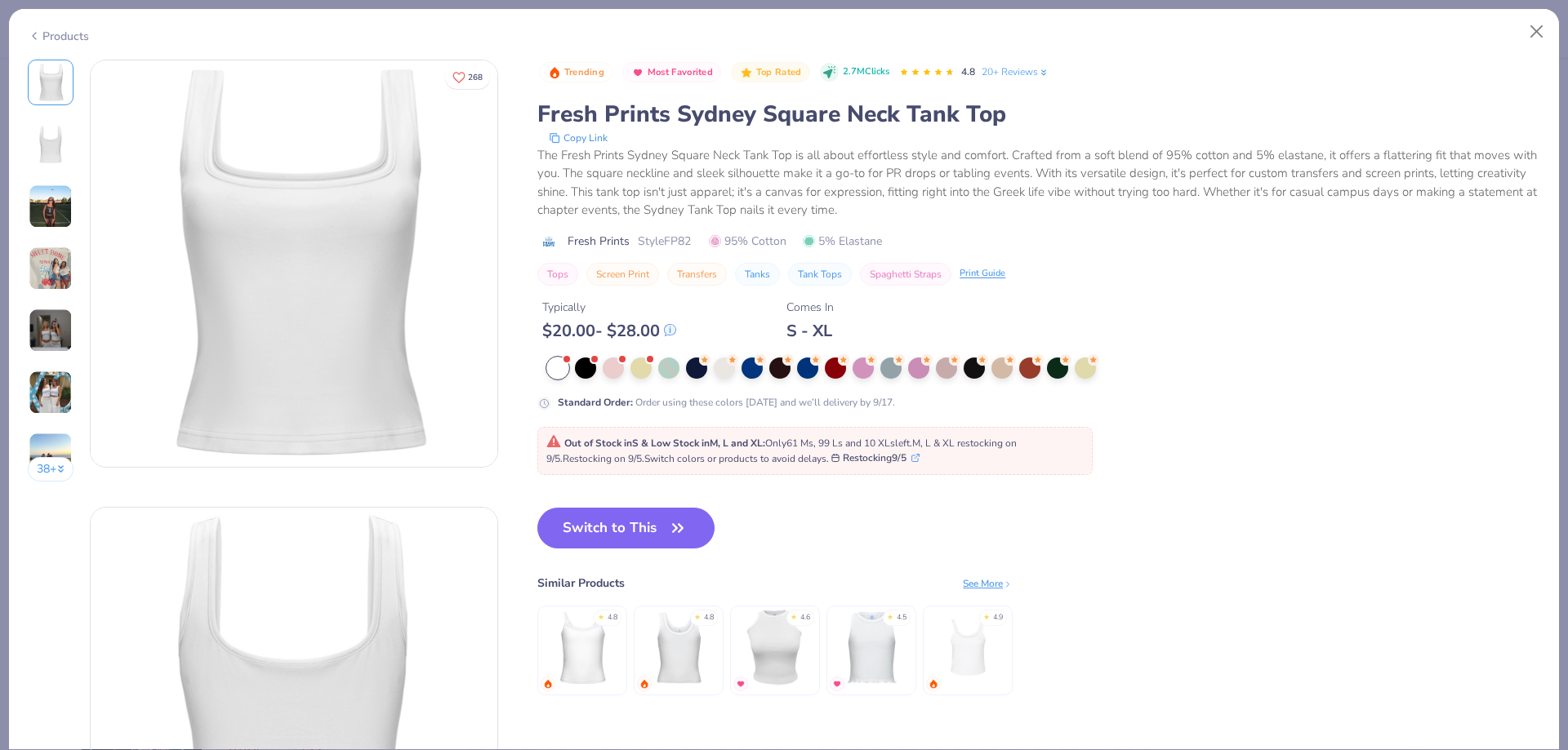
click at [46, 37] on div "Products" at bounding box center [58, 36] width 61 height 17
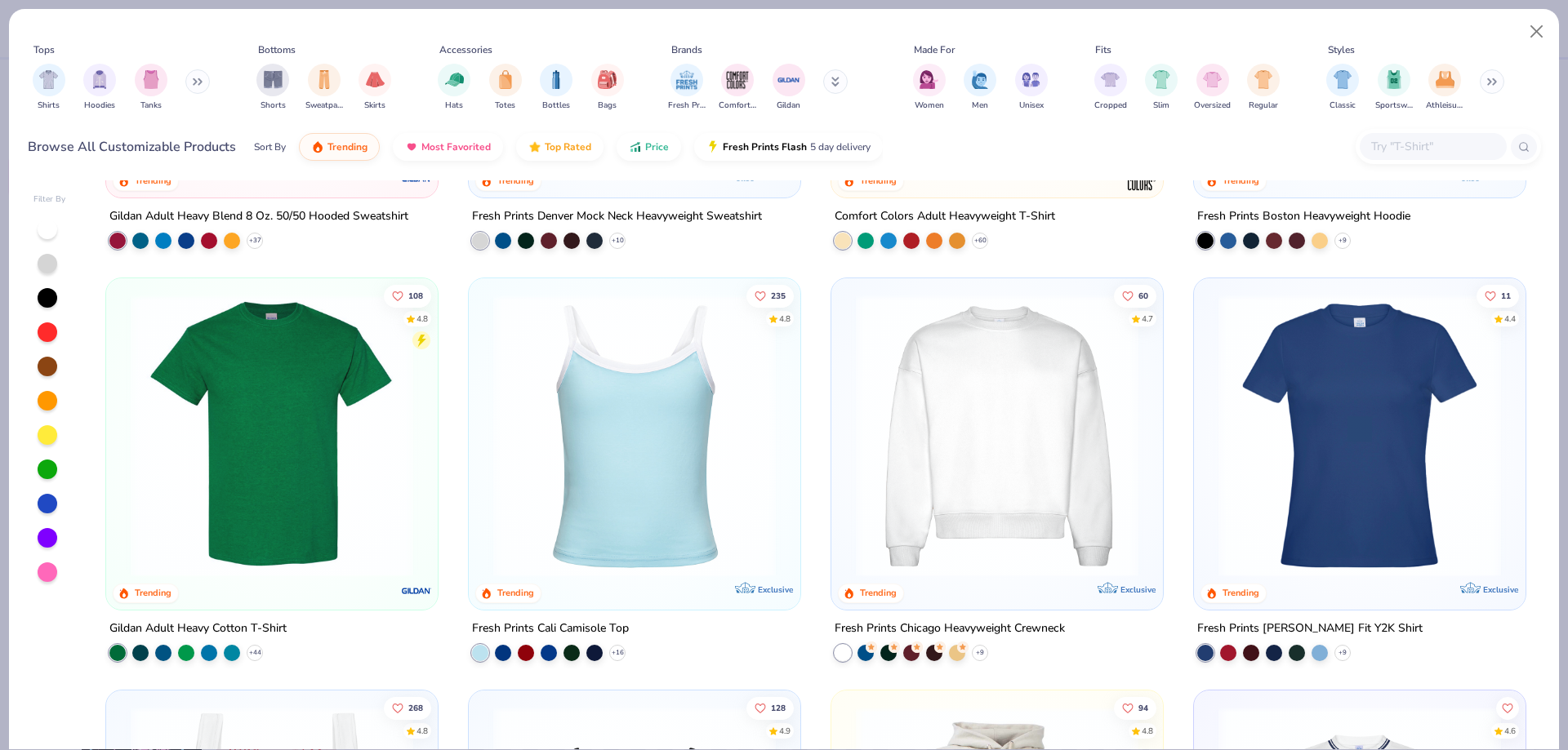
scroll to position [647, 0]
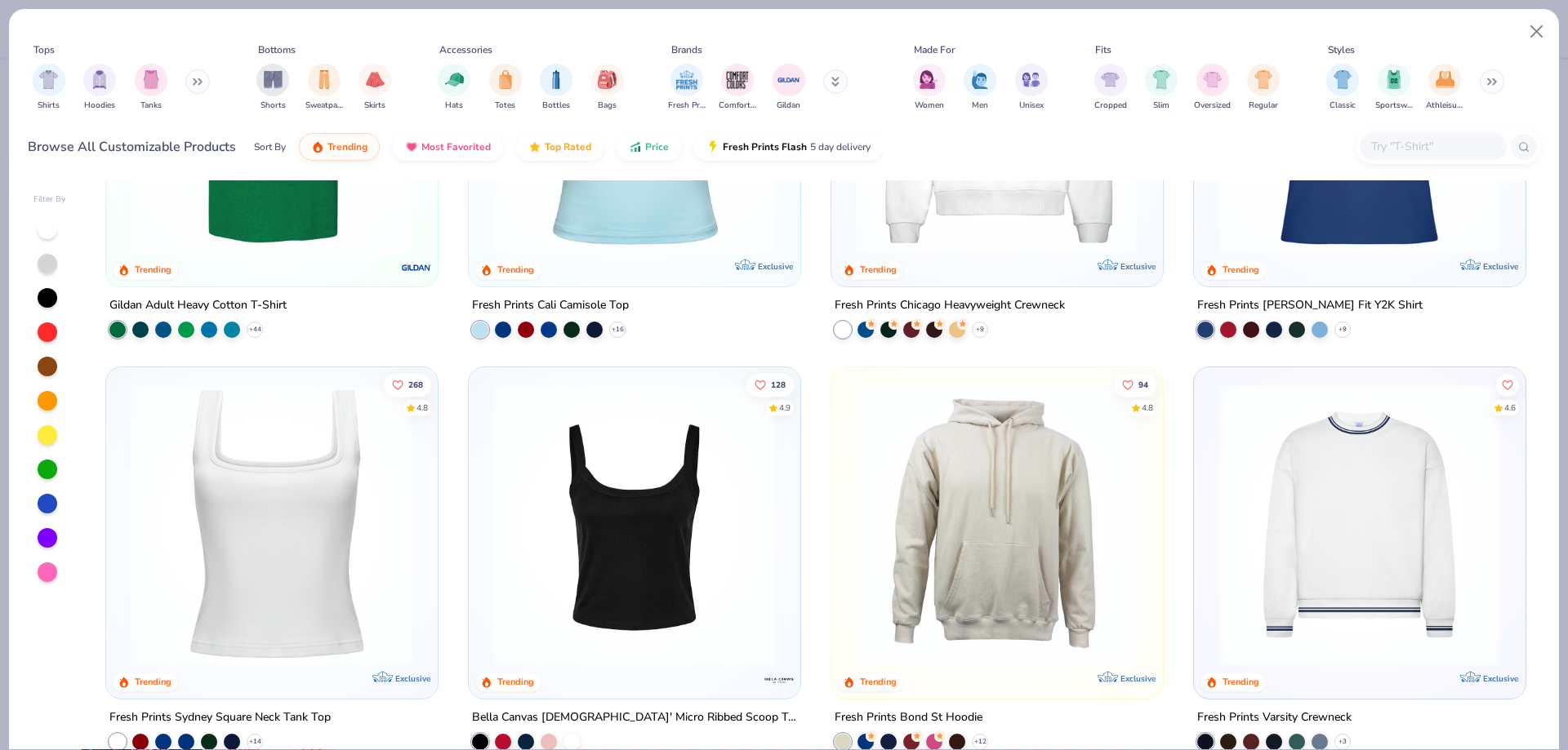
click at [1336, 530] on img at bounding box center [1359, 523] width 298 height 282
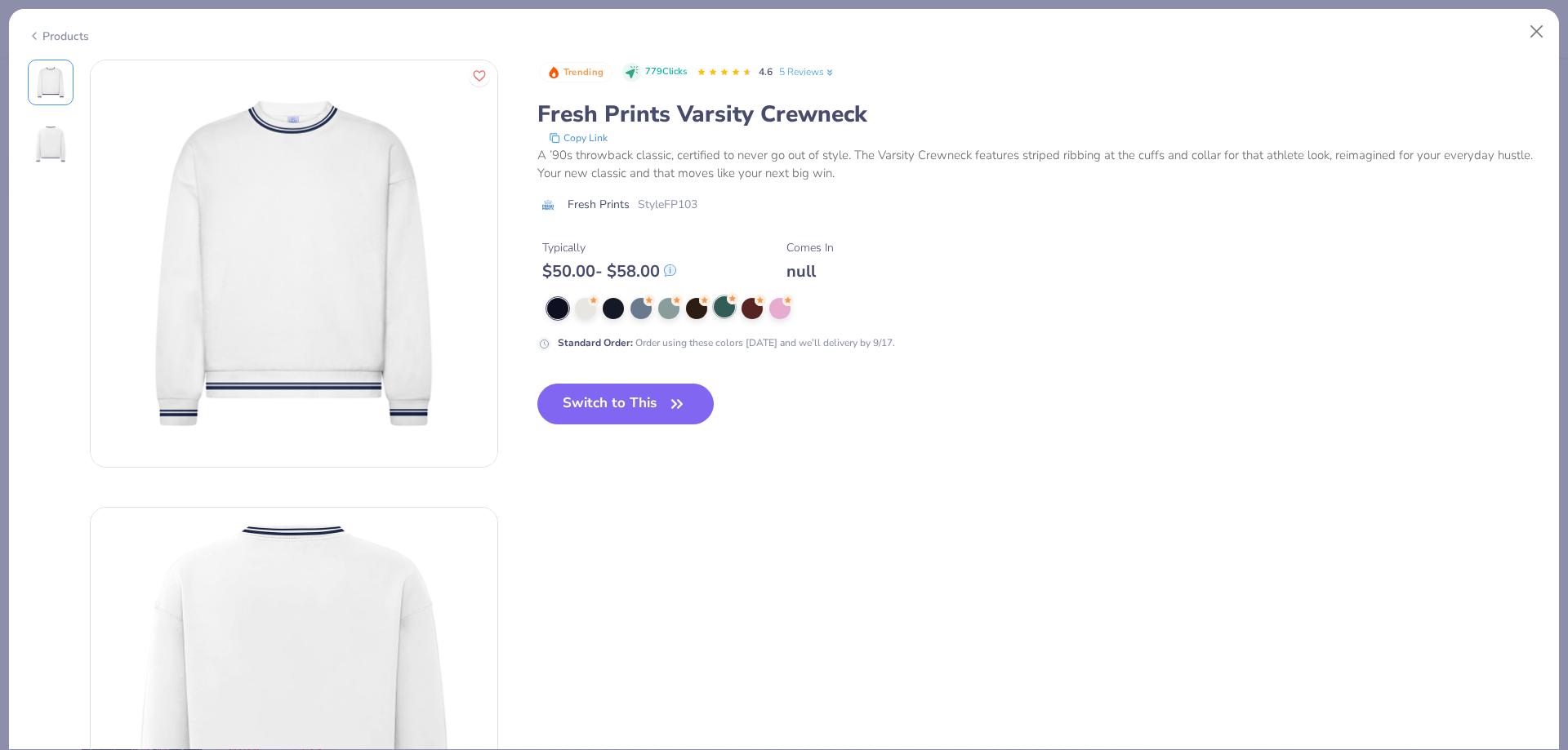
click at [719, 304] on div at bounding box center [724, 307] width 21 height 21
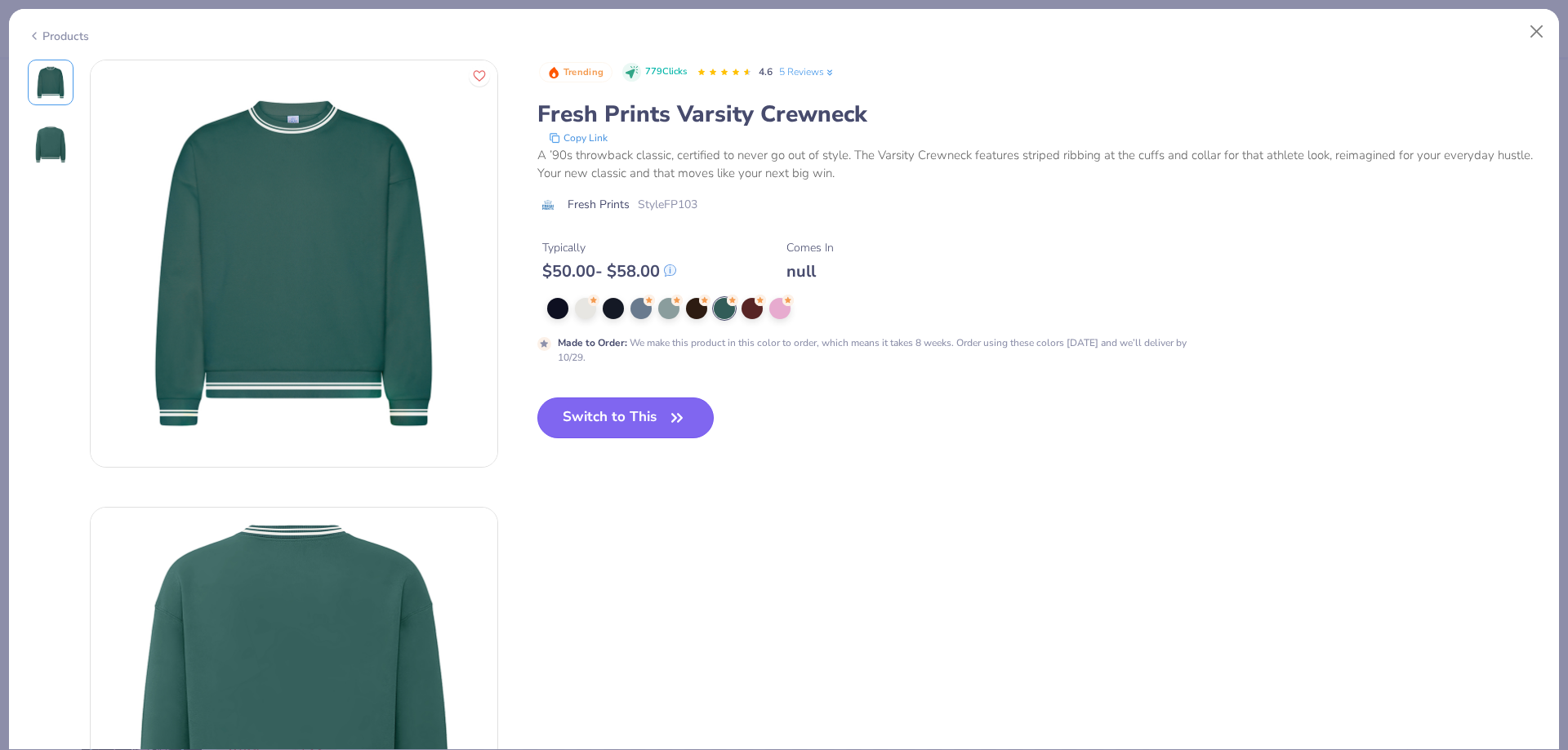
click at [630, 429] on button "Switch to This" at bounding box center [626, 418] width 178 height 41
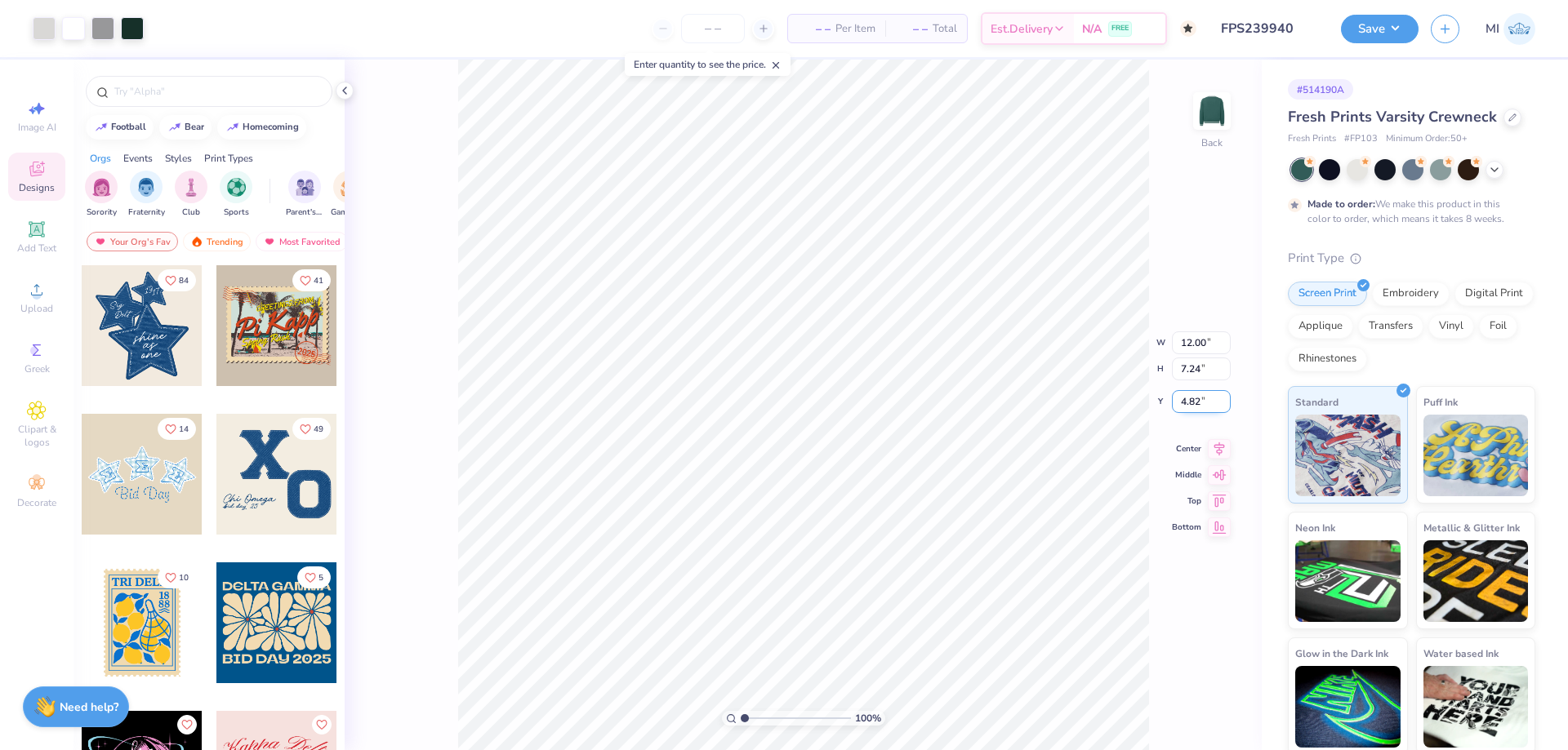
drag, startPoint x: 1202, startPoint y: 403, endPoint x: 1146, endPoint y: 395, distance: 56.6
click at [1171, 395] on input "4.82" at bounding box center [1201, 401] width 59 height 23
type input "3.00"
click at [1375, 37] on button "Save" at bounding box center [1379, 26] width 77 height 28
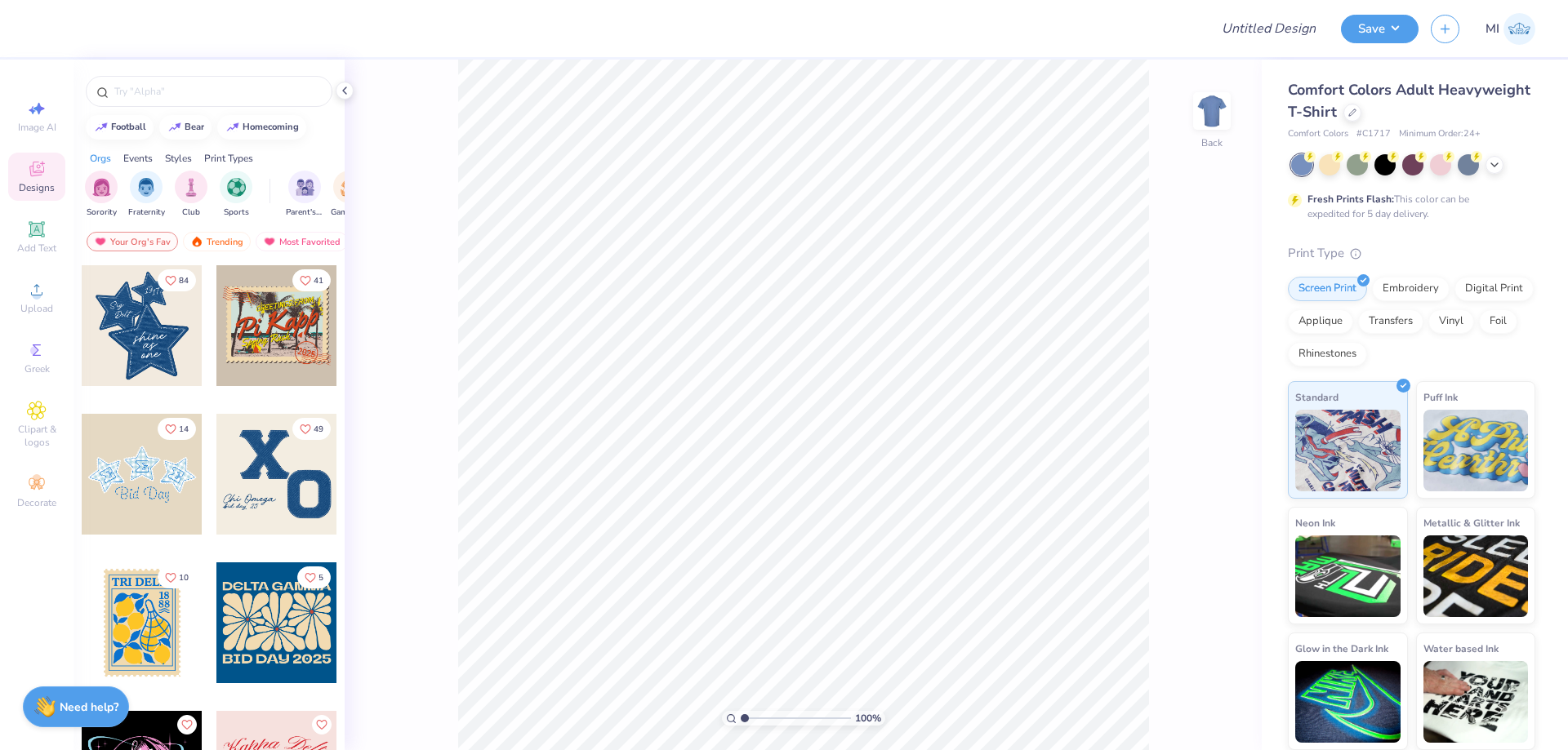
click at [1347, 117] on div at bounding box center [1352, 112] width 18 height 18
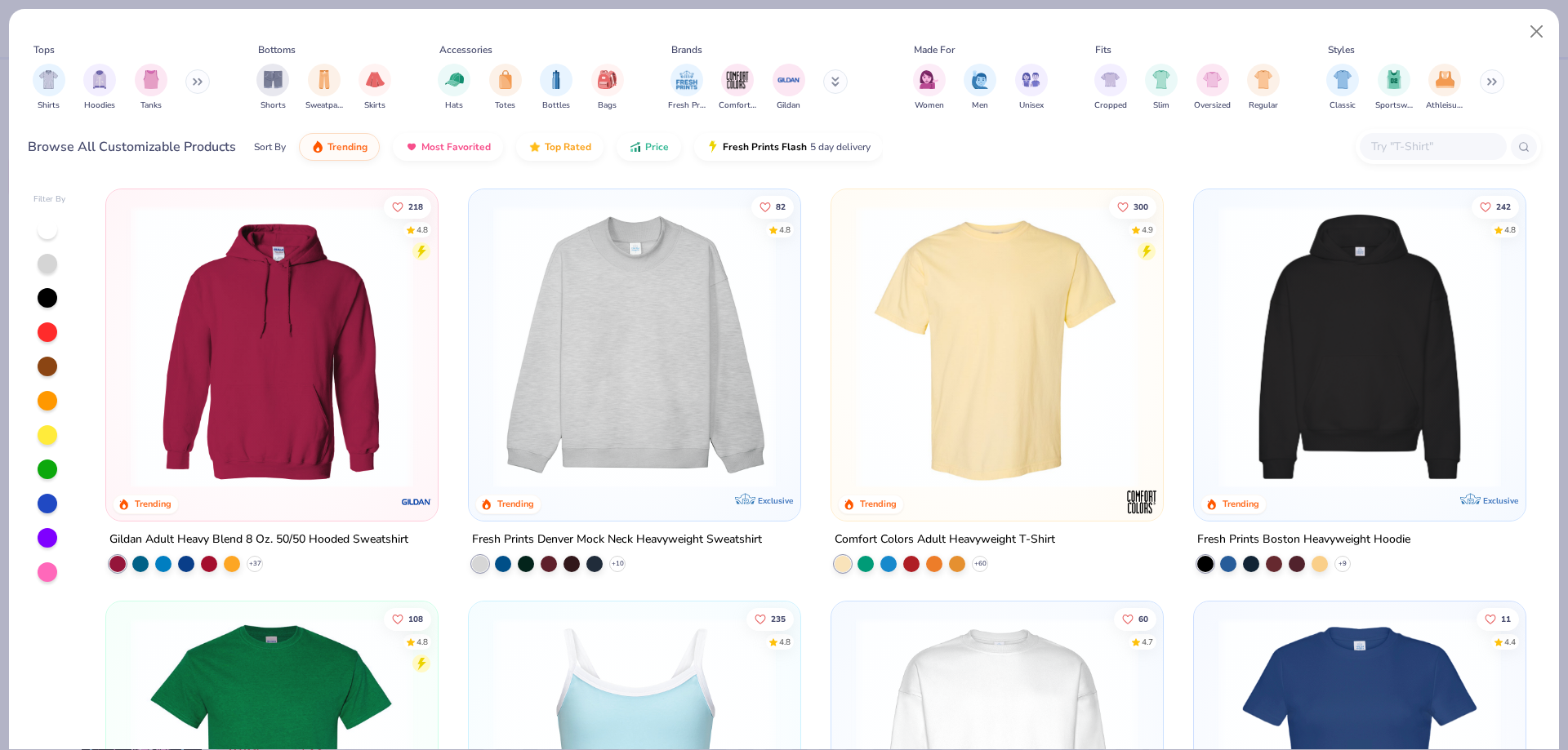
scroll to position [108, 0]
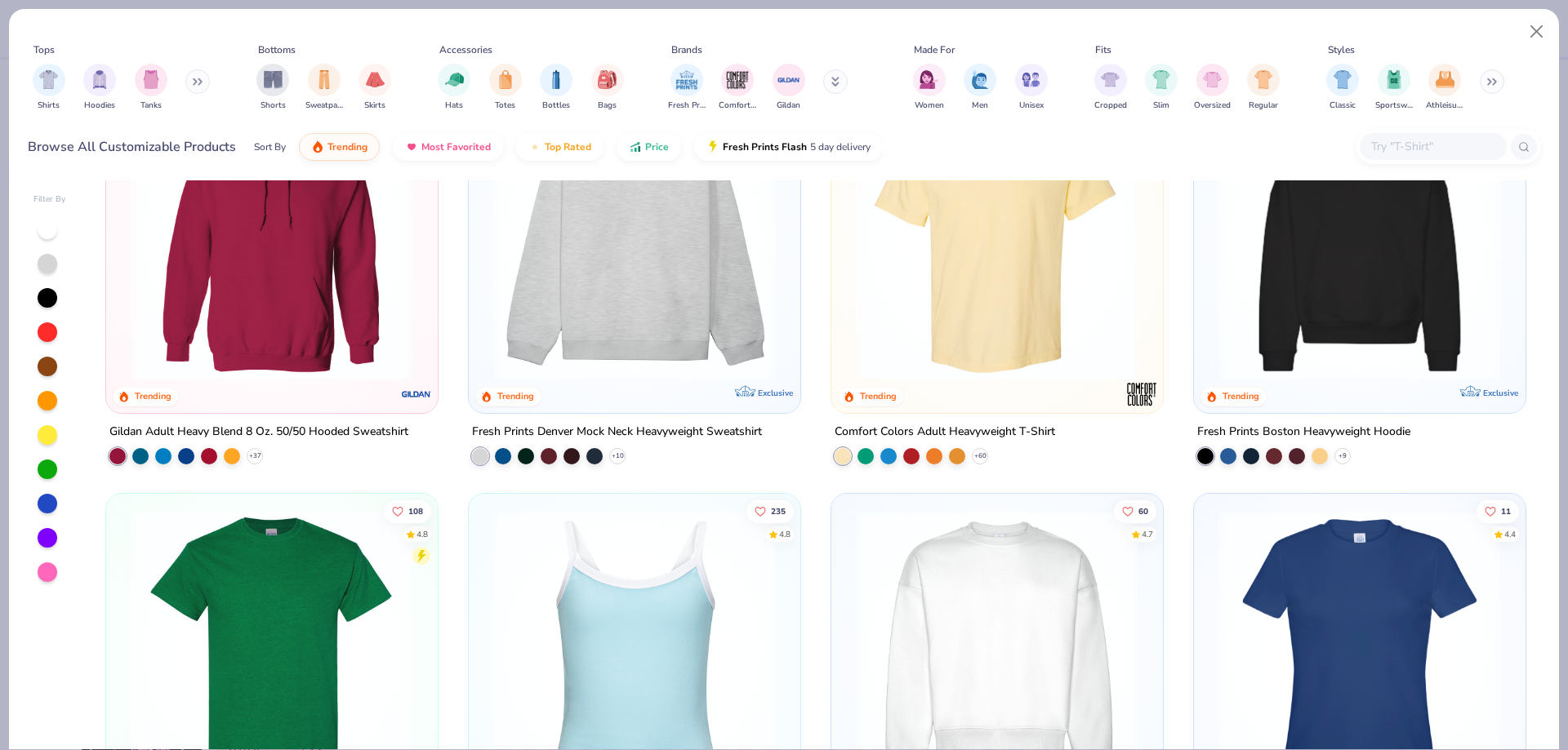
click at [1452, 130] on div at bounding box center [1448, 146] width 185 height 35
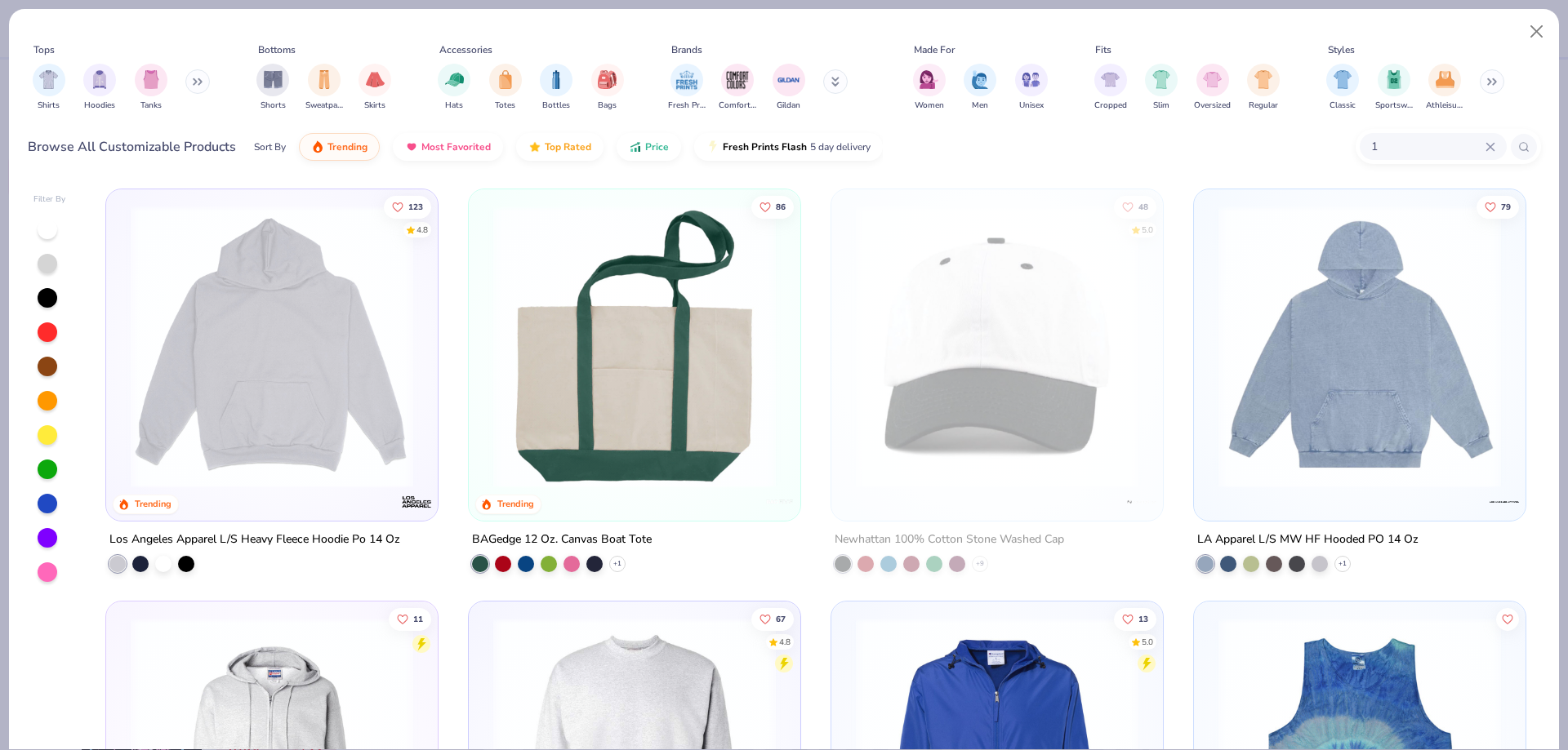
drag, startPoint x: 1351, startPoint y: 140, endPoint x: 1411, endPoint y: 147, distance: 60.4
click at [1372, 143] on div "Browse All Customizable Products Sort By Trending Most Favorited Top Rated Pric…" at bounding box center [784, 146] width 1513 height 45
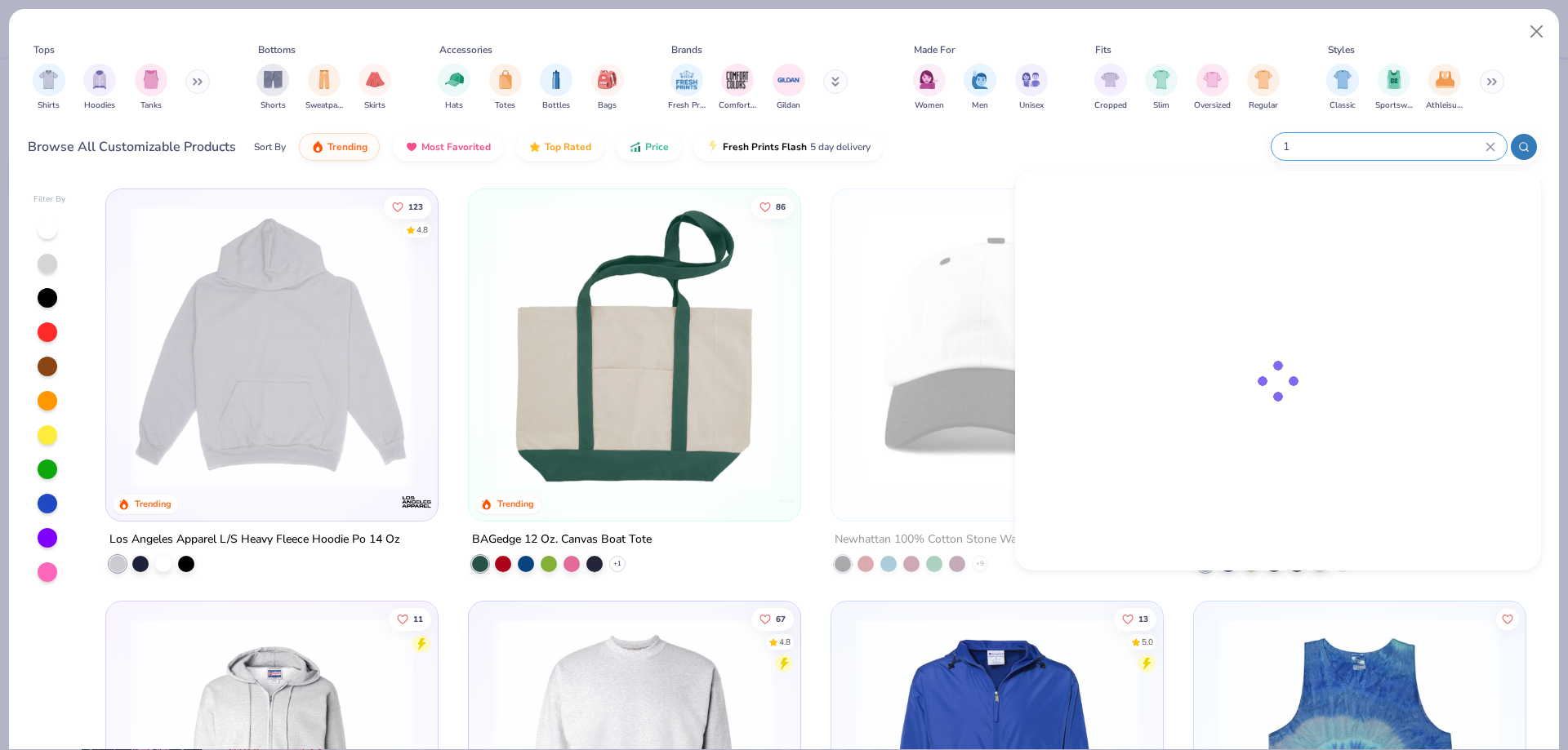
click at [1411, 147] on input "1" at bounding box center [1383, 146] width 204 height 19
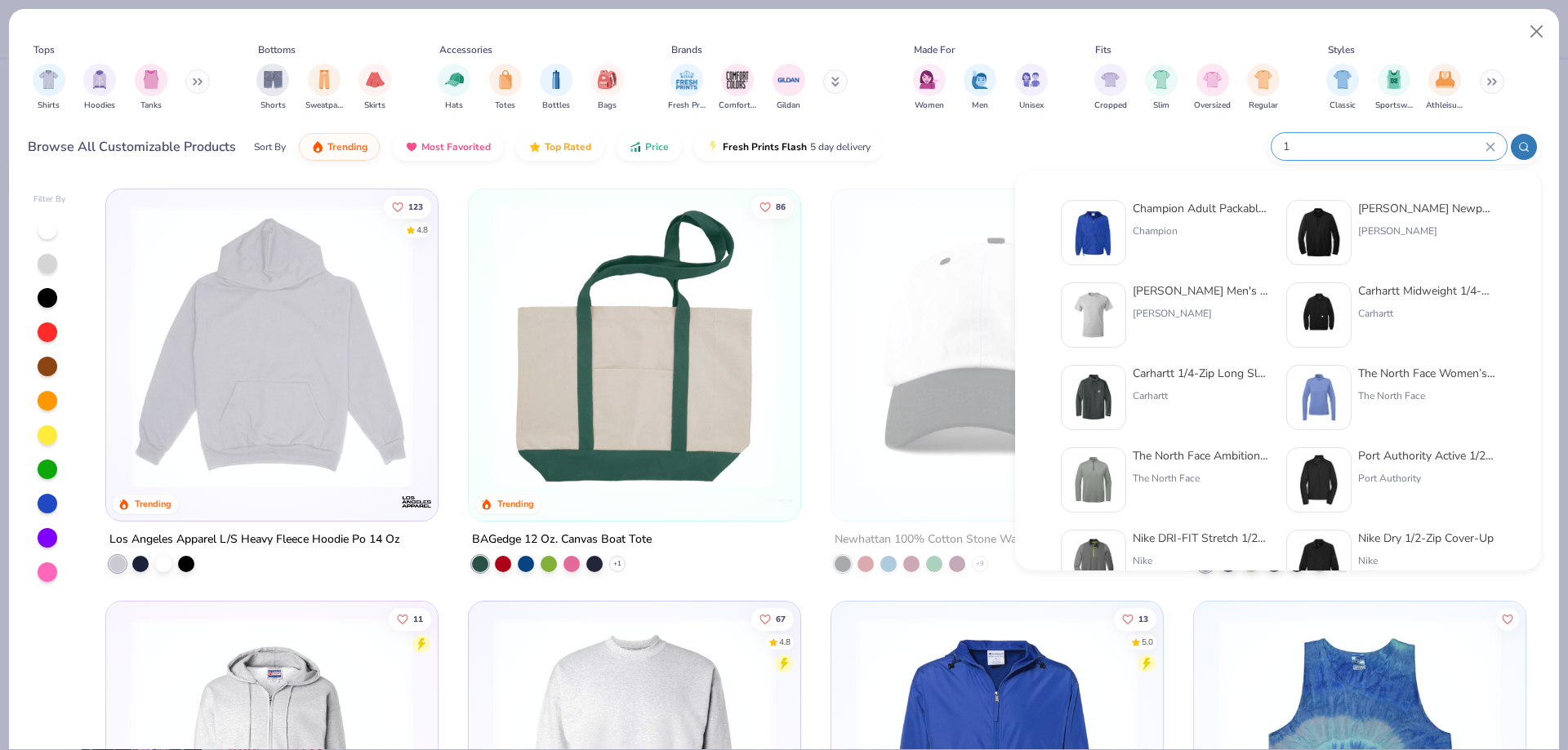
click at [1344, 137] on div "1" at bounding box center [1389, 146] width 235 height 27
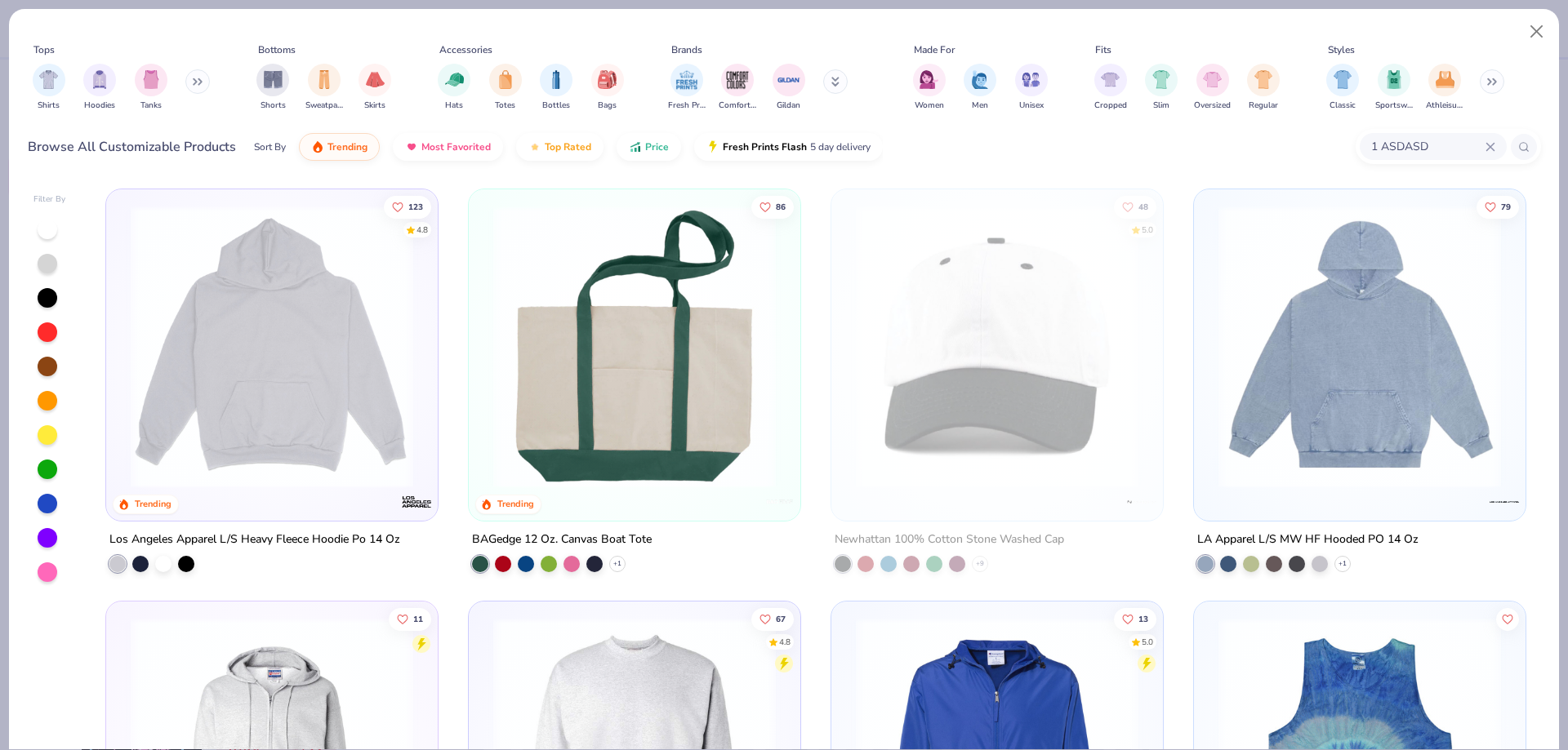
click at [1440, 145] on input "1 ASDASD" at bounding box center [1426, 146] width 116 height 19
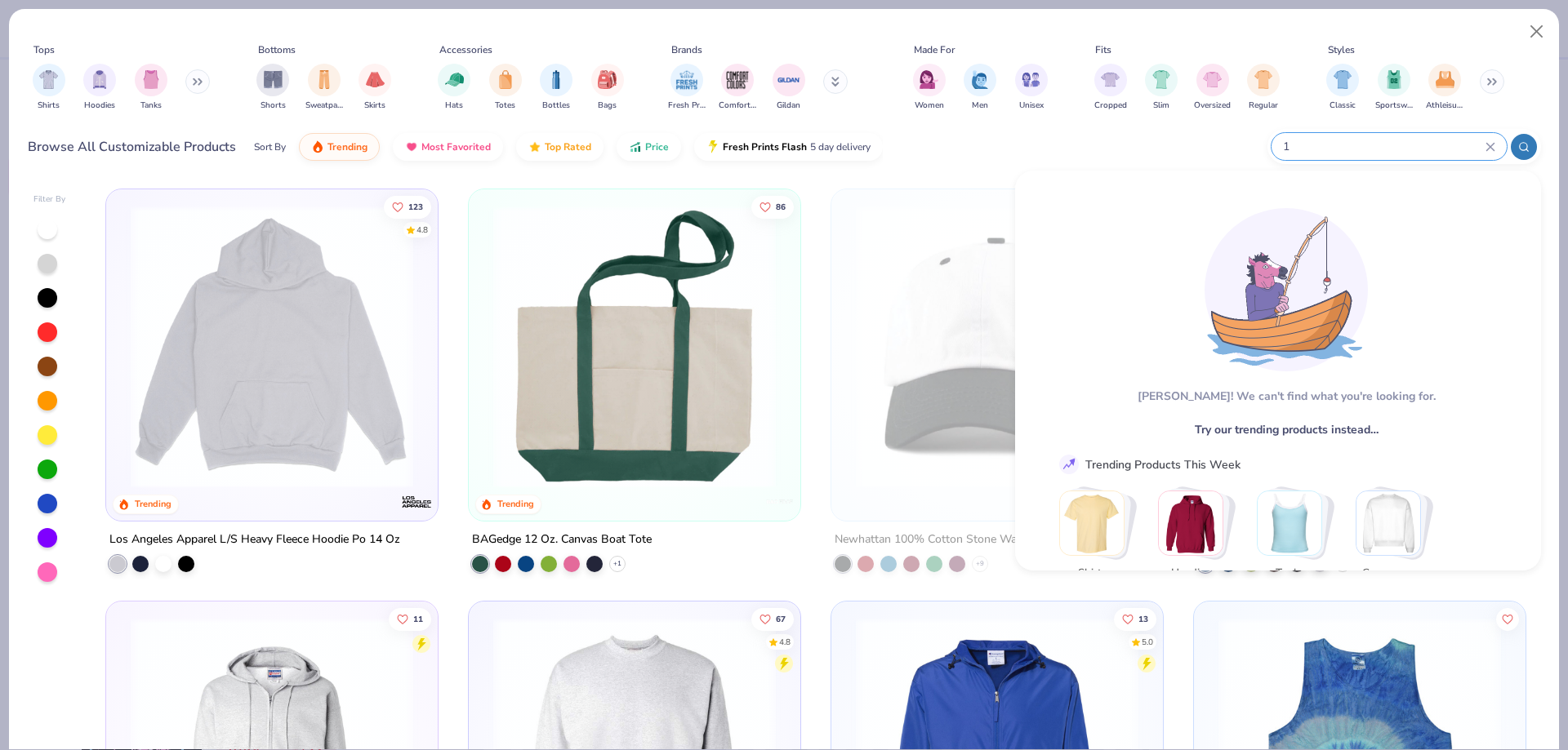
type input "1"
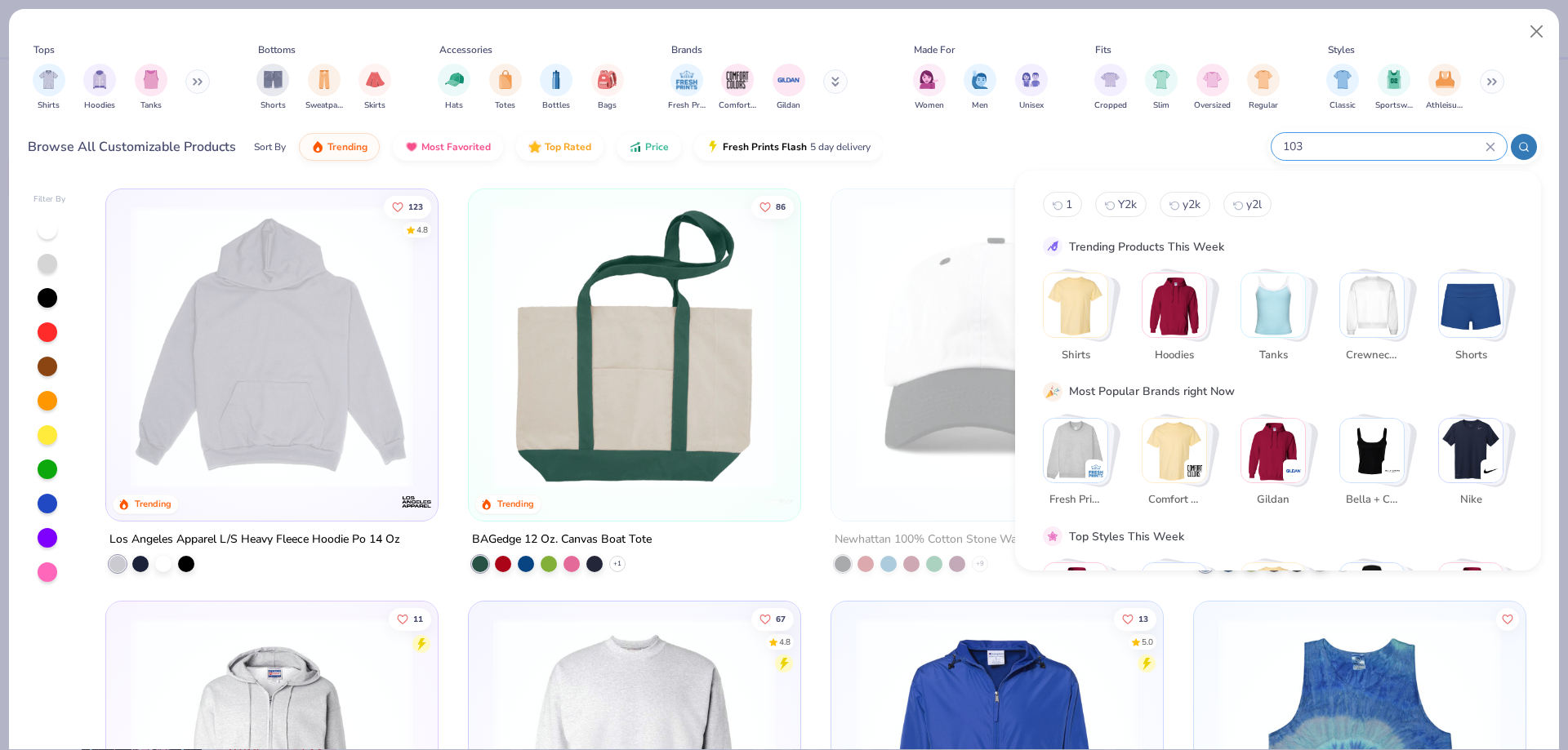
type input "103"
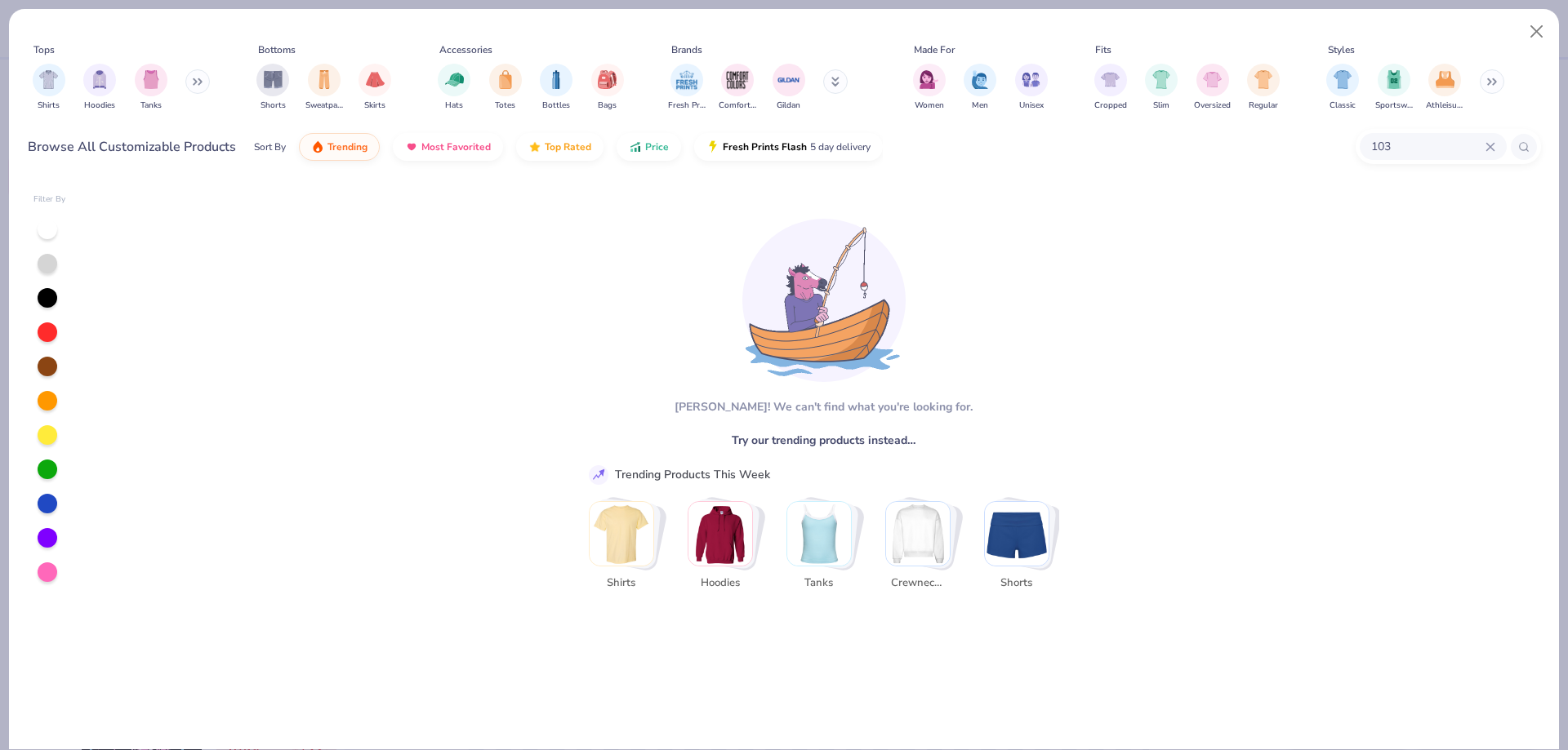
click at [1486, 147] on icon at bounding box center [1490, 146] width 9 height 9
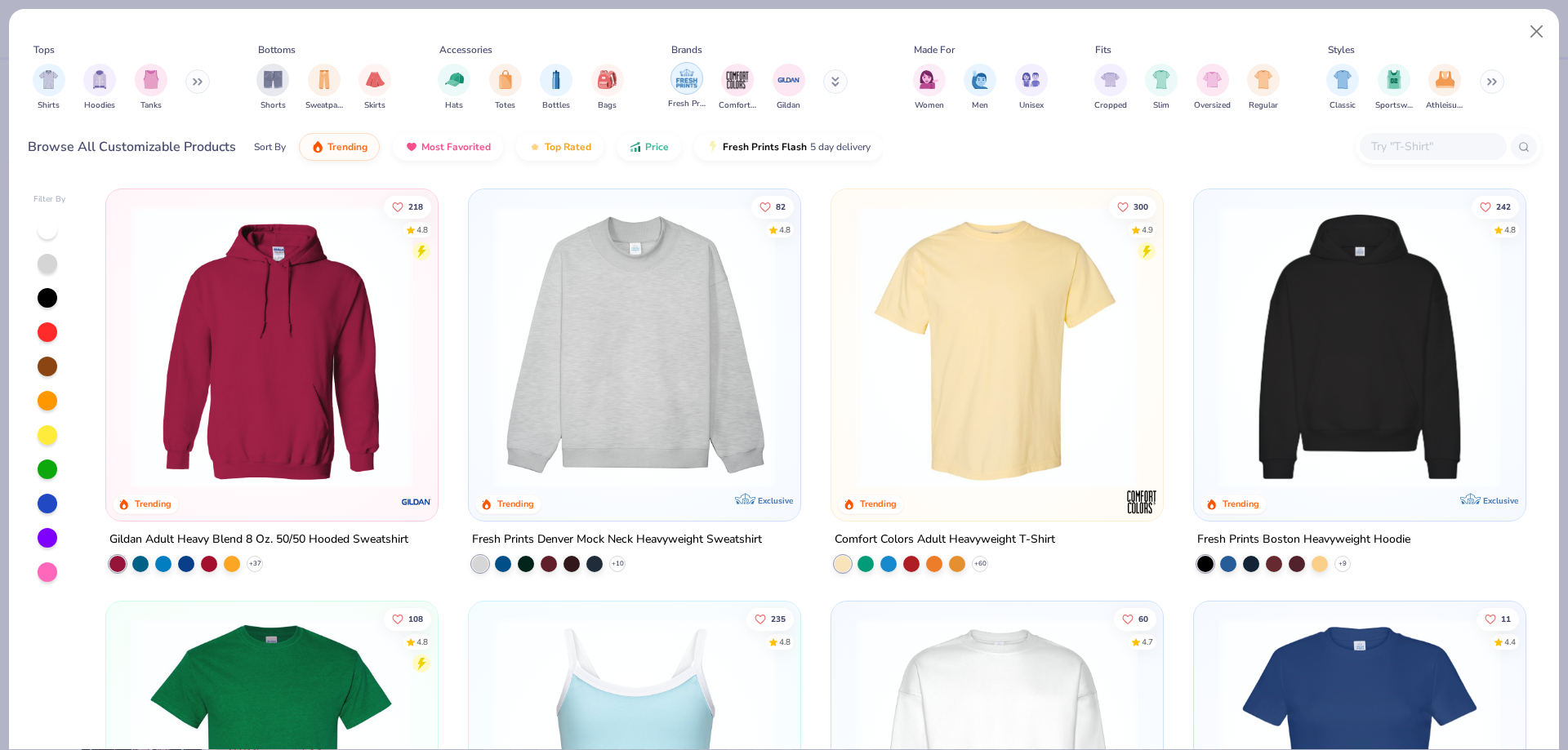
click at [673, 76] on div "filter for Fresh Prints" at bounding box center [687, 78] width 33 height 33
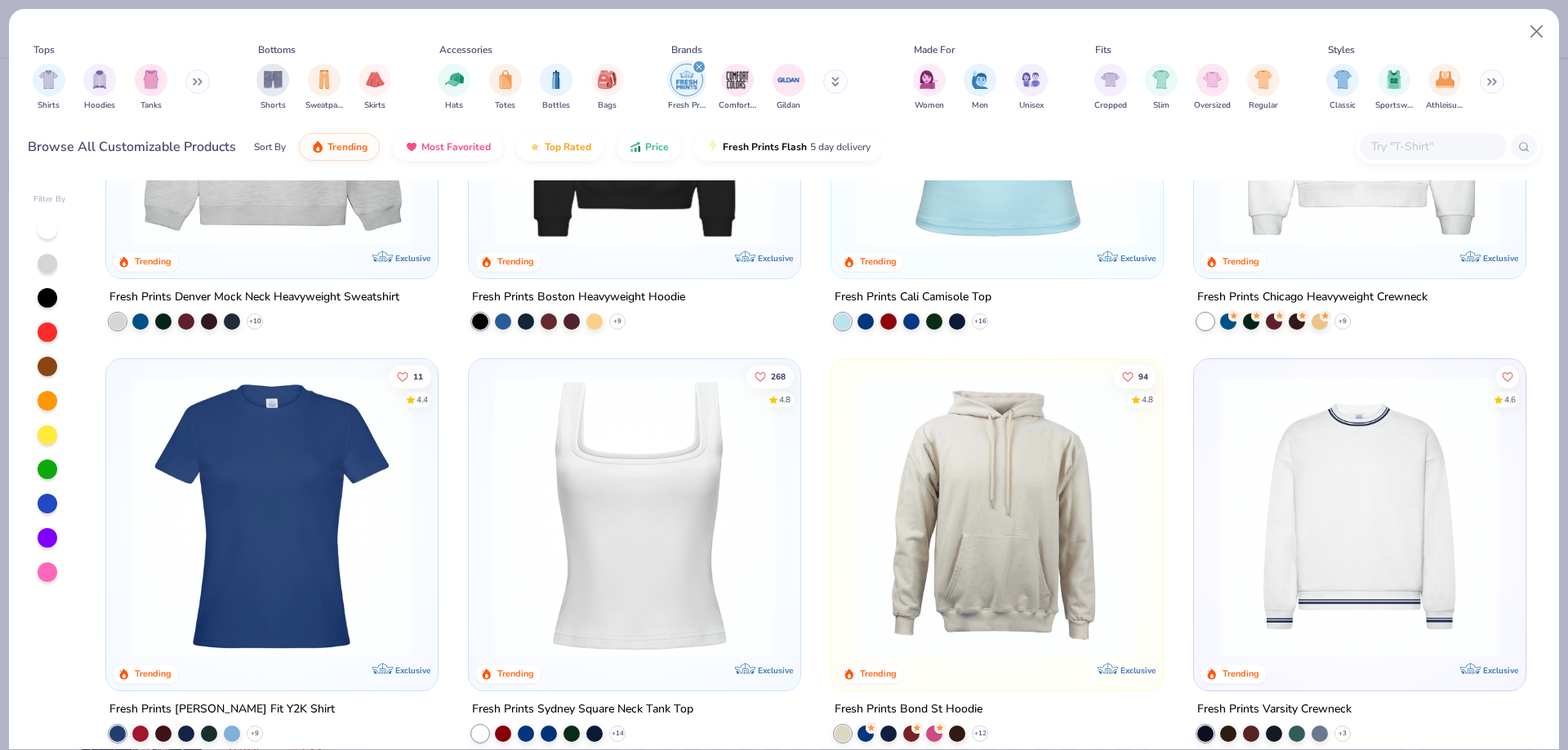
scroll to position [323, 0]
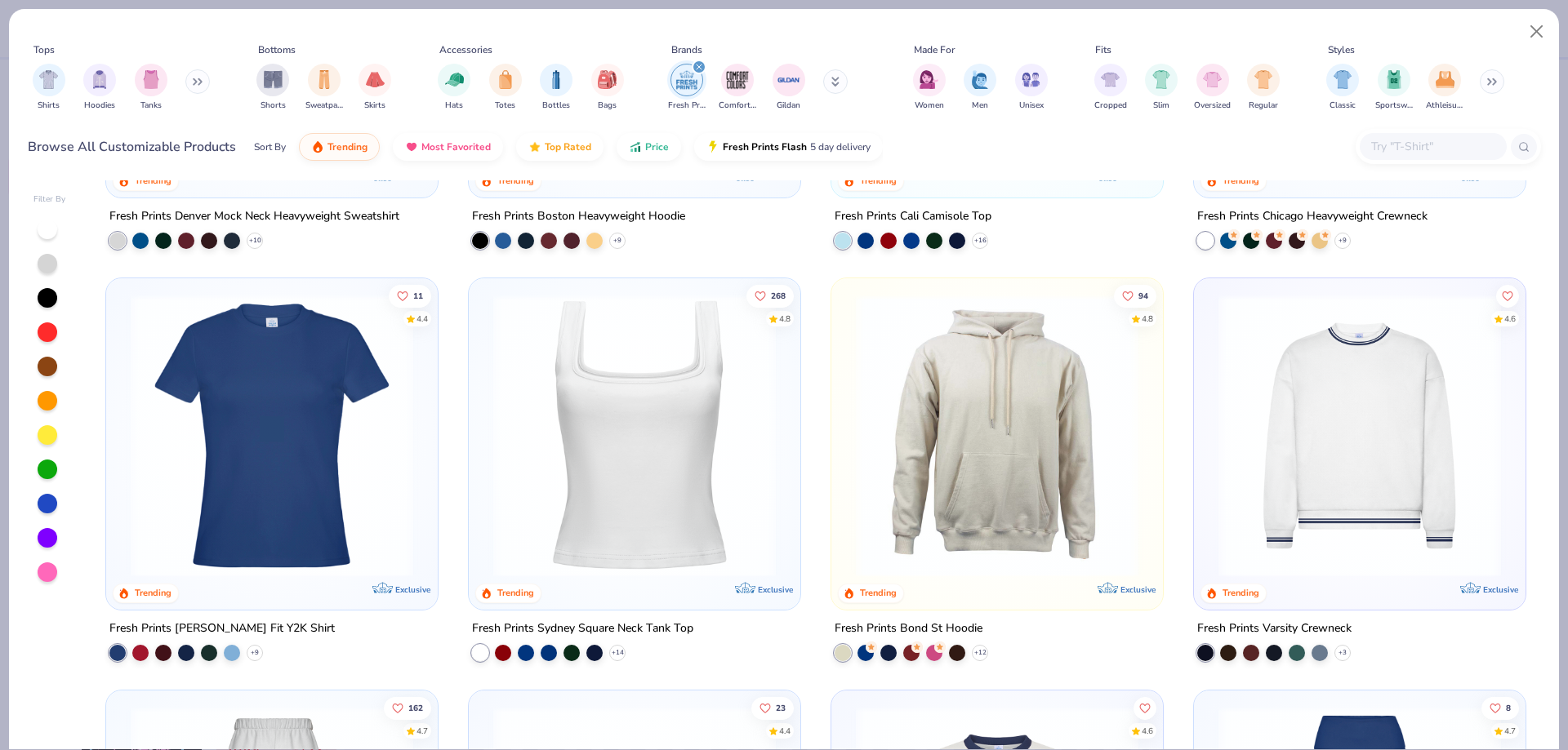
click at [1297, 414] on img at bounding box center [1359, 435] width 298 height 282
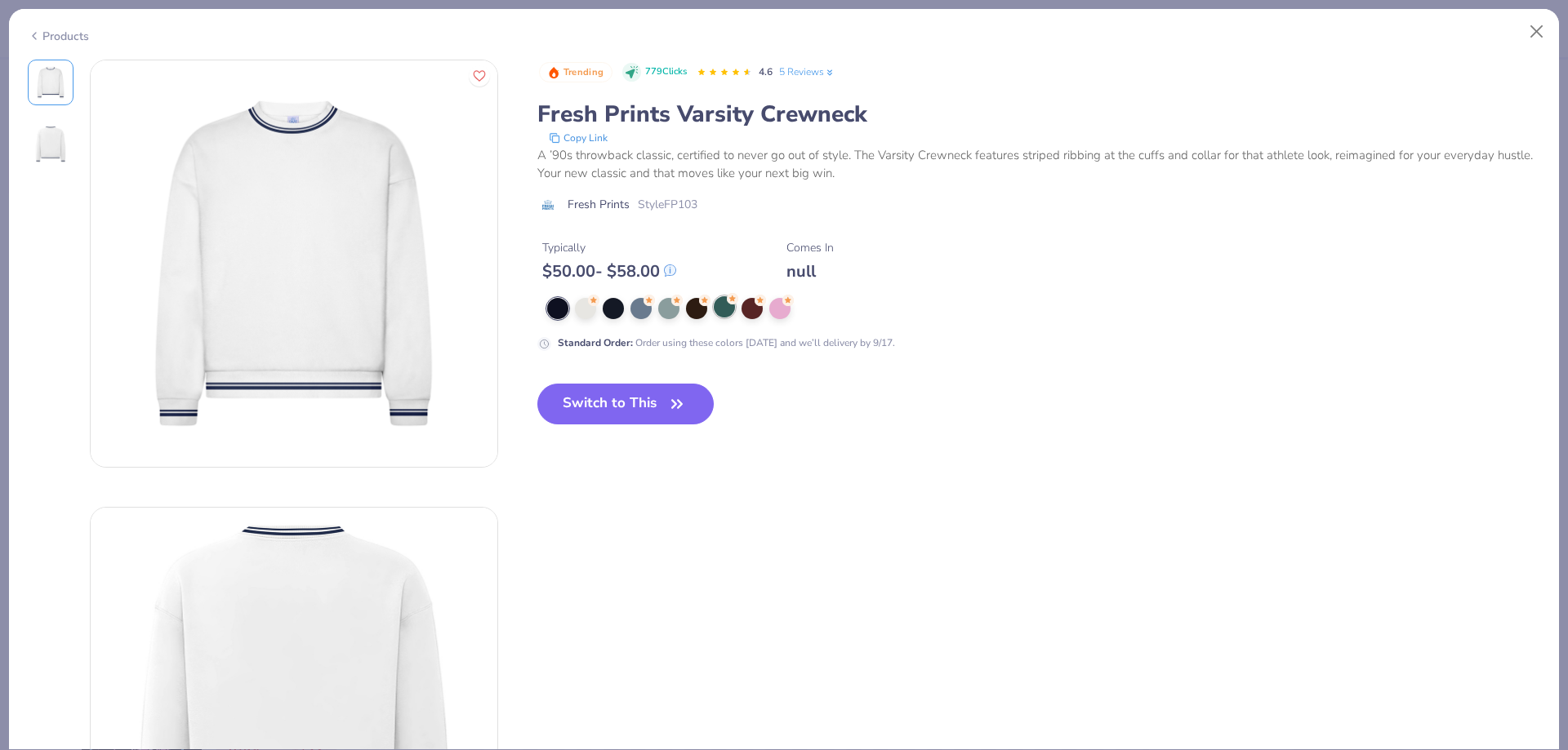
click at [721, 300] on div at bounding box center [724, 307] width 21 height 21
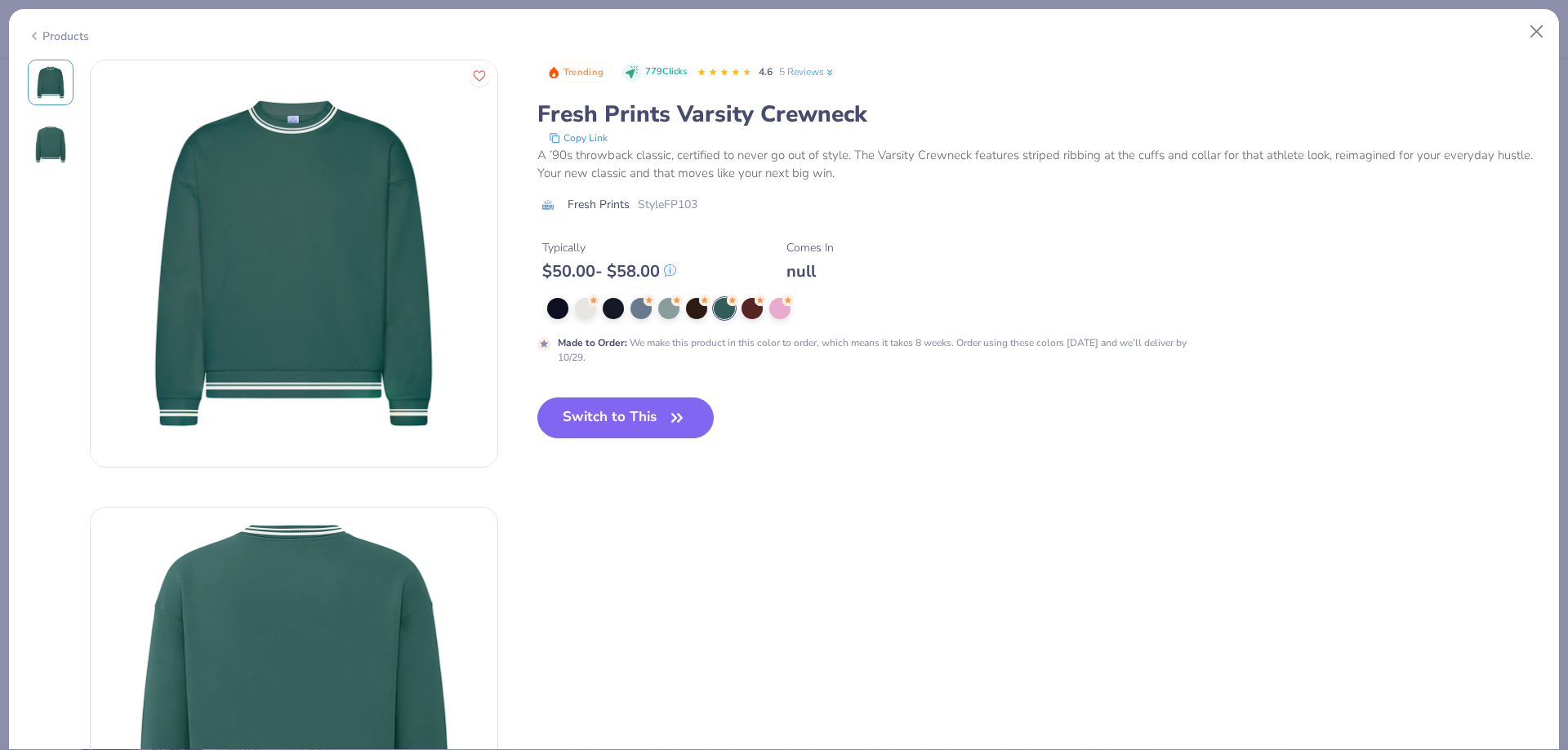
click at [653, 394] on div "Trending 779 Clicks 4.6 5 Reviews Fresh Prints Varsity Crewneck Copy Link A ’90…" at bounding box center [1039, 262] width 1003 height 405
click at [653, 414] on button "Switch to This" at bounding box center [626, 418] width 178 height 41
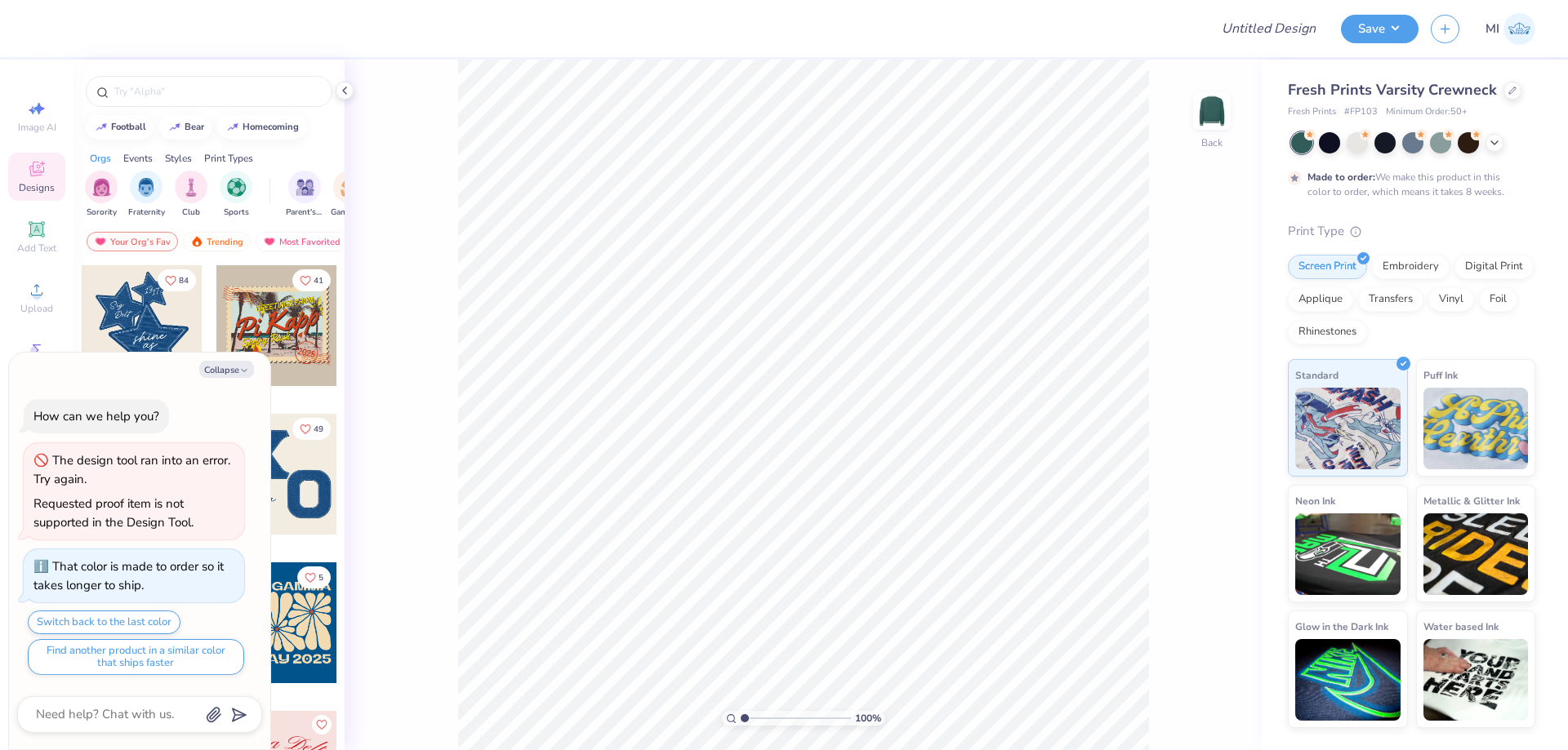
type textarea "x"
click at [1272, 32] on input "Design Title" at bounding box center [1248, 28] width 160 height 33
paste input "FPS239940"
type input "FPS239940"
type textarea "x"
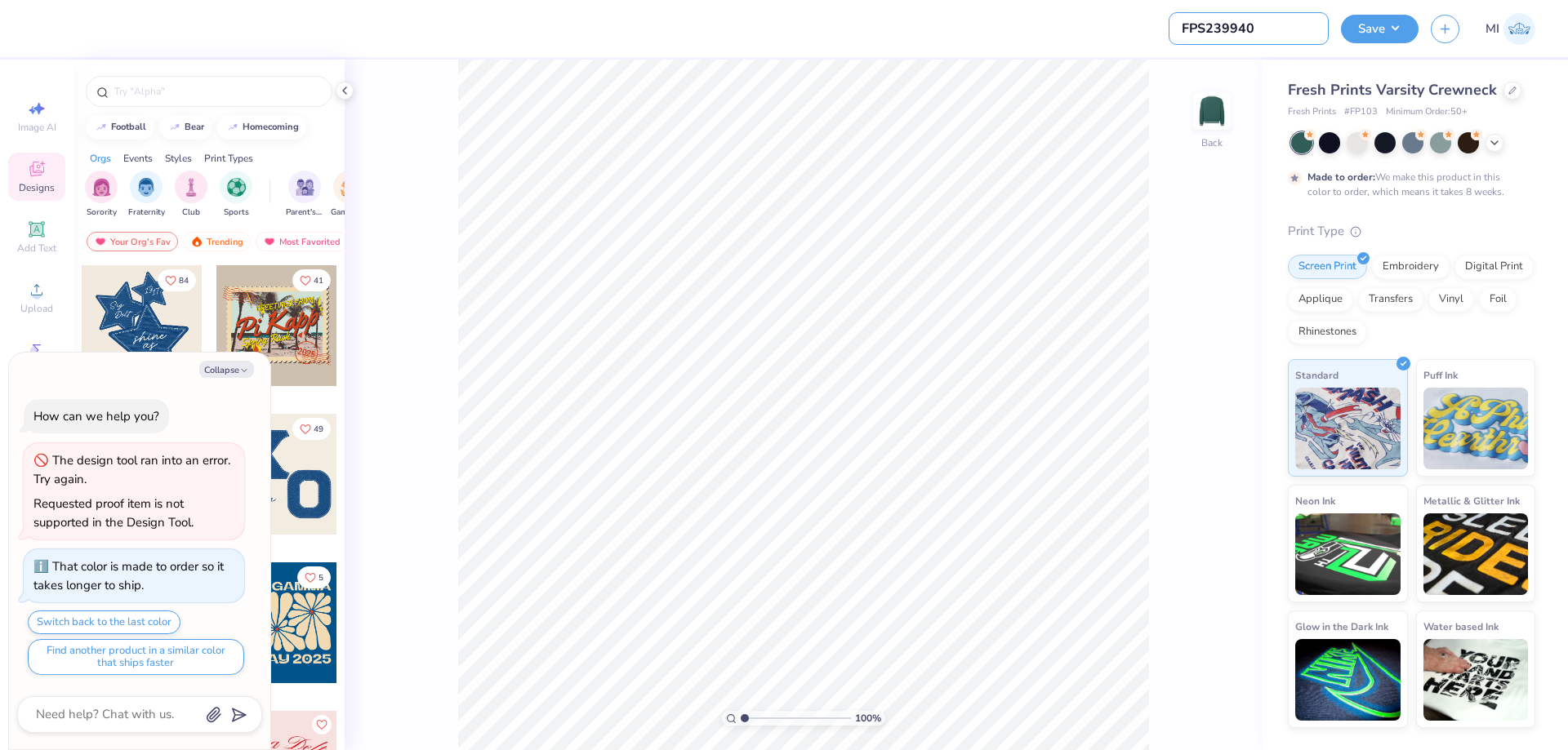
type input "FPS239940"
click at [1161, 32] on div "Design Title FPS239940 Save MI" at bounding box center [784, 28] width 1568 height 58
click at [220, 357] on div "Collapse How can we help you? The design tool ran into an error. Try again. Req…" at bounding box center [140, 551] width 262 height 398
click at [222, 374] on button "Collapse" at bounding box center [227, 369] width 55 height 17
type textarea "x"
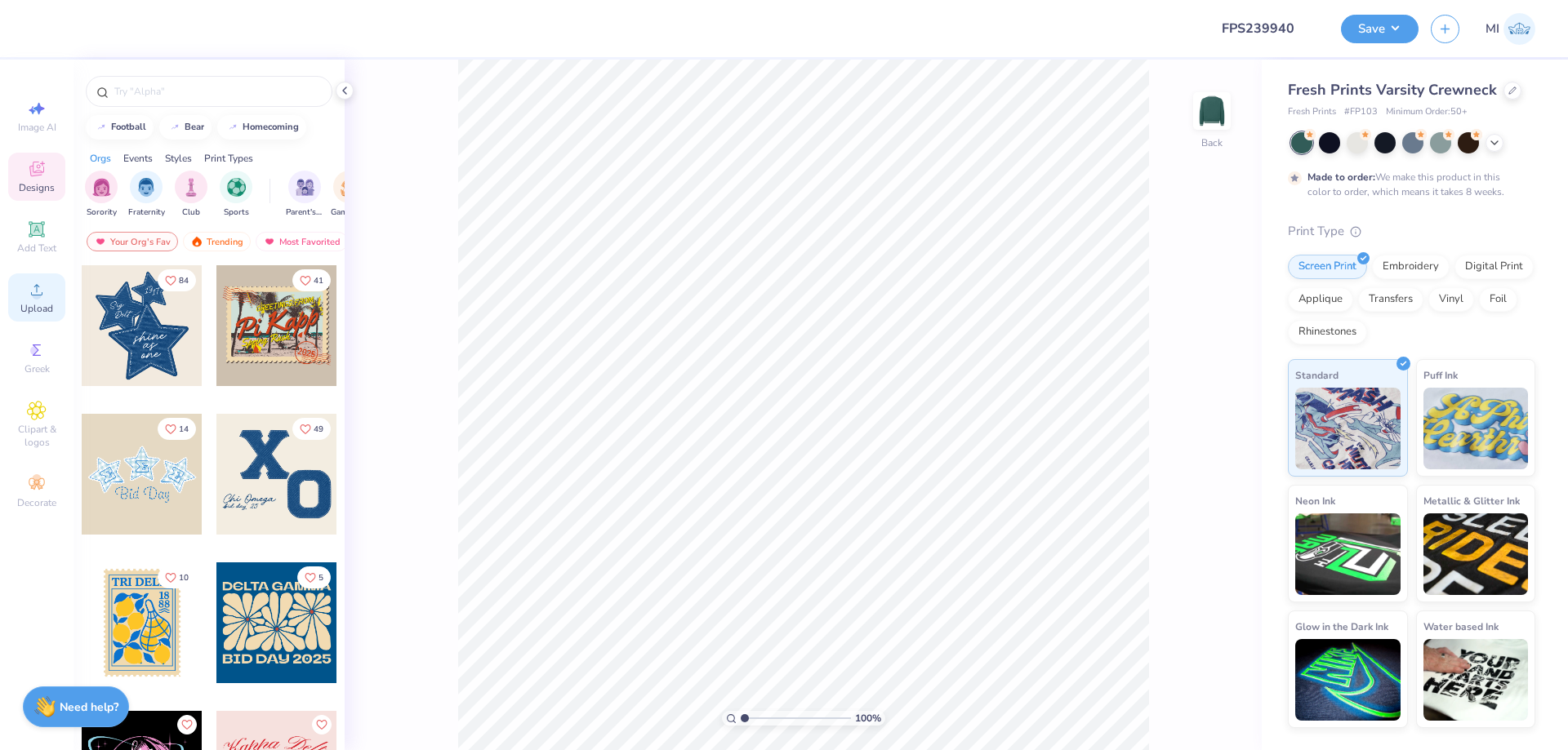
click at [25, 303] on span "Upload" at bounding box center [37, 309] width 33 height 13
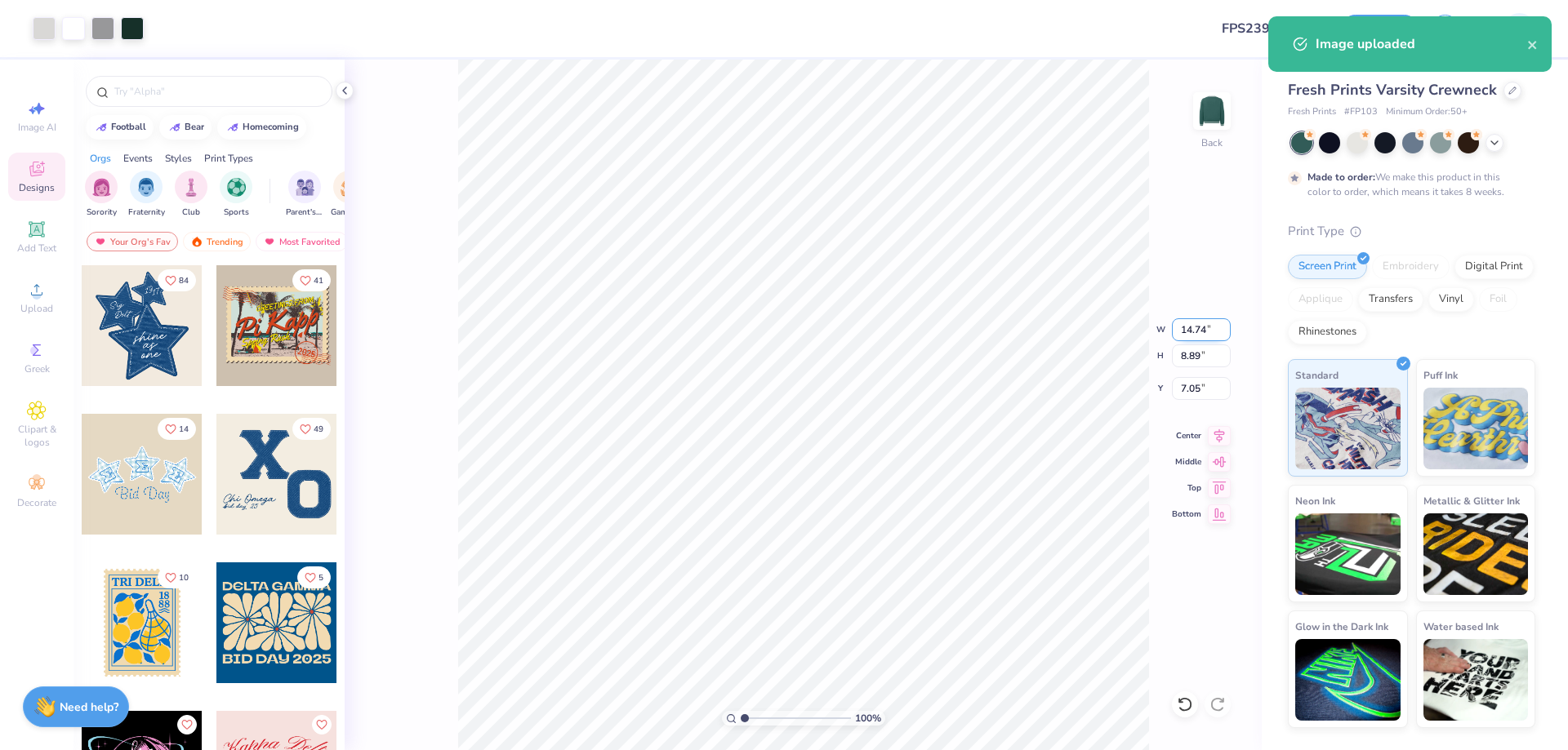
click at [1197, 332] on input "14.74" at bounding box center [1201, 330] width 59 height 23
click at [1197, 332] on input "1" at bounding box center [1201, 330] width 59 height 23
type input "12.00"
type input "7.24"
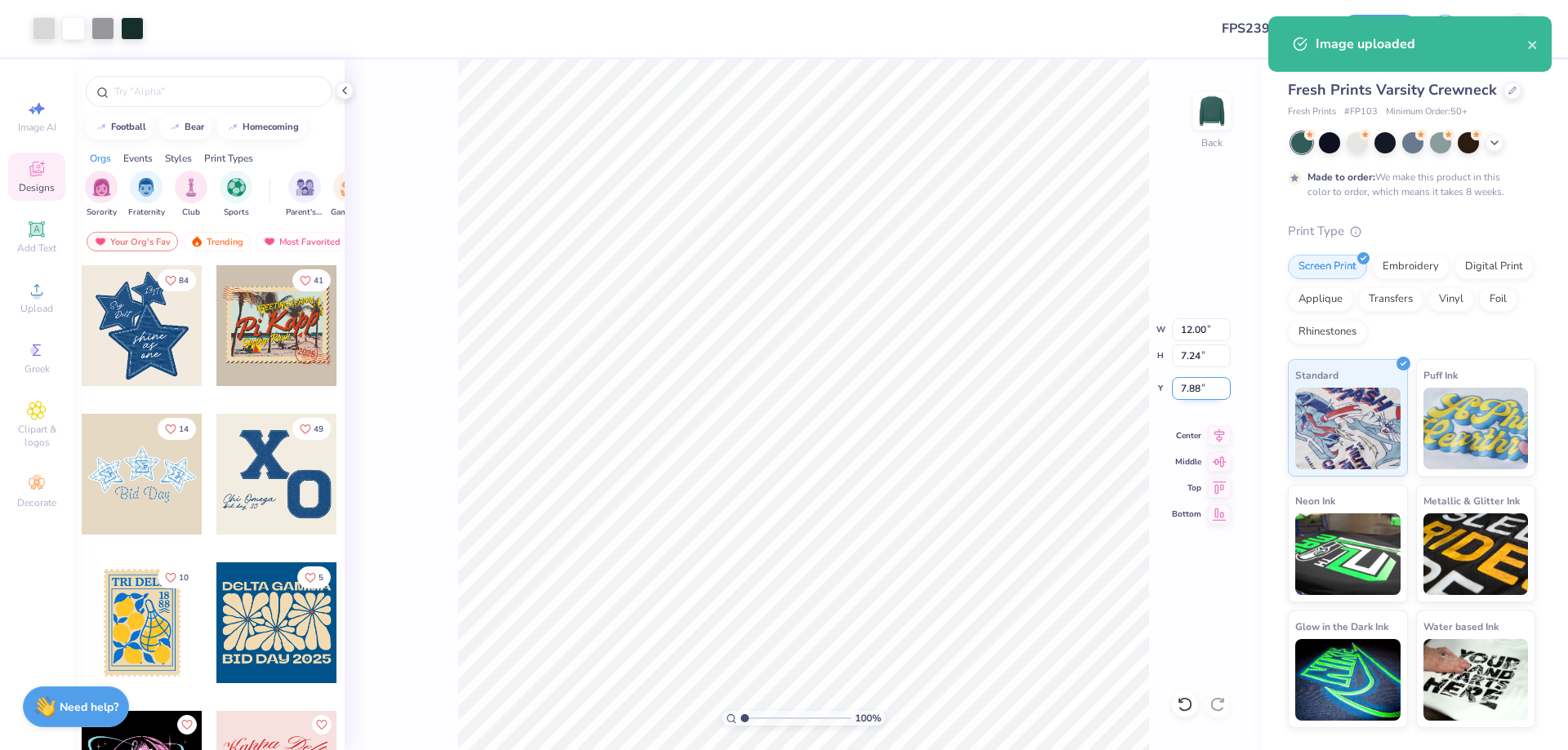
click at [1196, 389] on input "7.88" at bounding box center [1201, 388] width 59 height 23
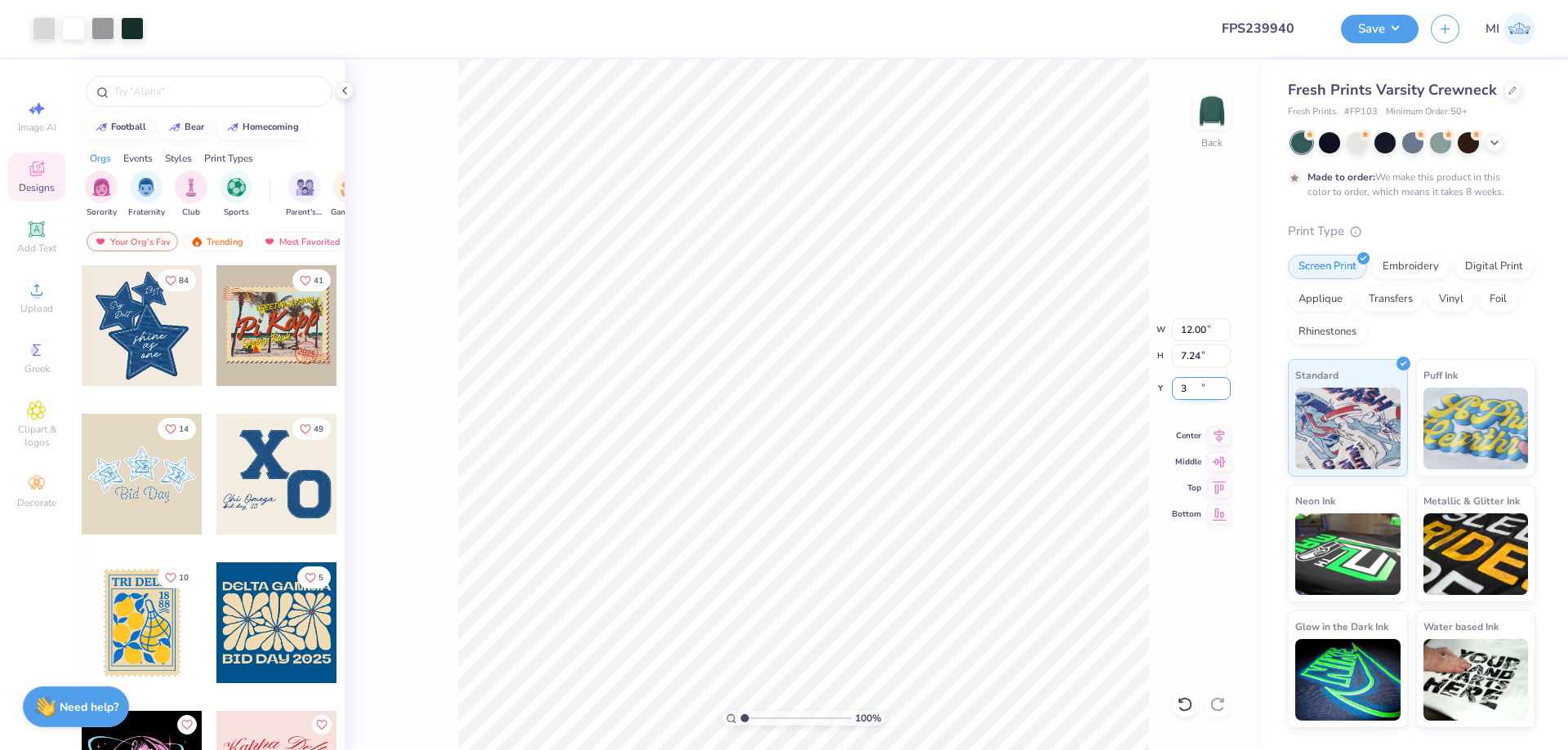
type input "3.00"
click at [1372, 14] on button "Save" at bounding box center [1379, 26] width 77 height 28
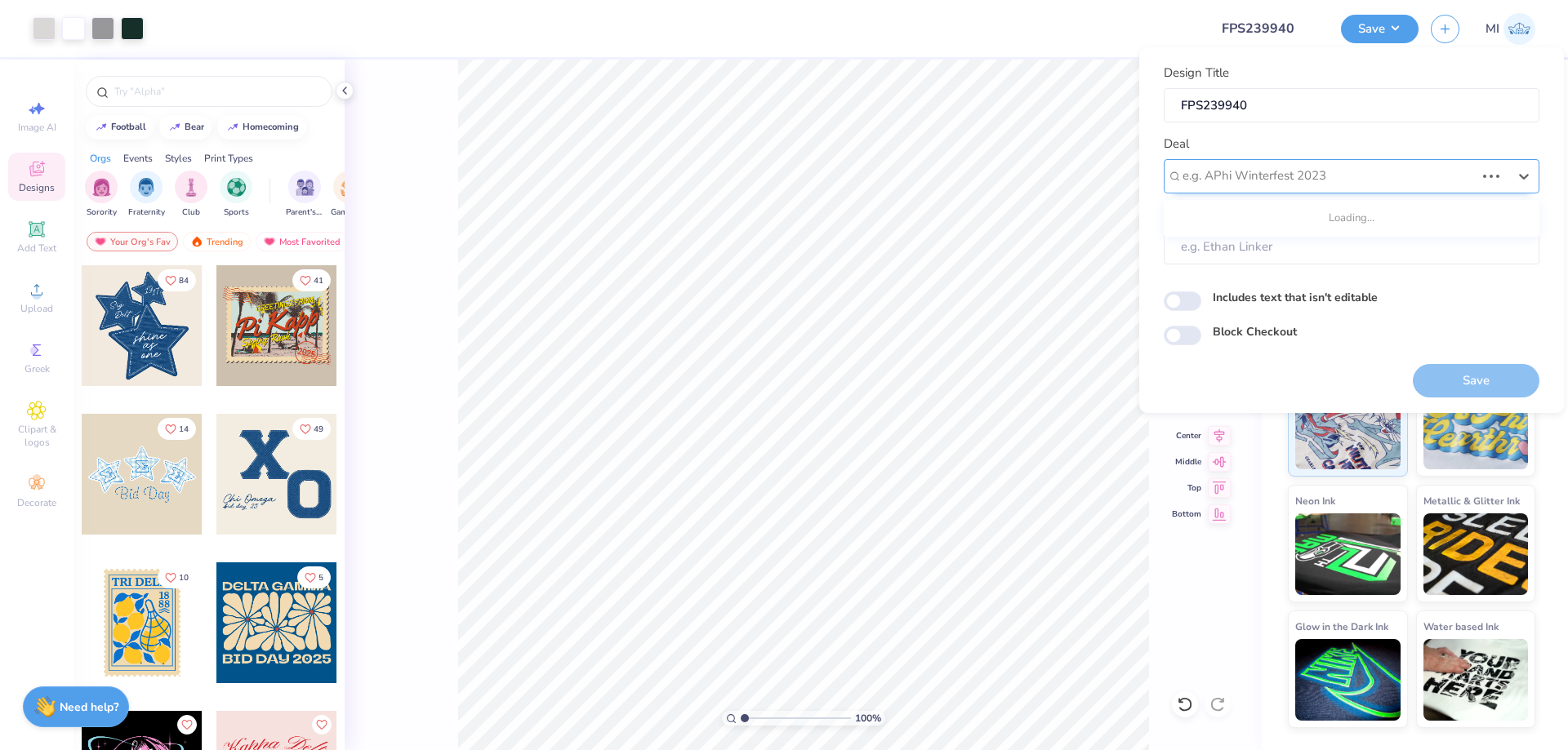
click at [1390, 175] on div at bounding box center [1328, 176] width 292 height 22
click at [1327, 208] on div "Design Tool Gallery" at bounding box center [1352, 220] width 363 height 27
type input "dESIGN tOOL gALLERY"
type input "Design Tool Gallery User"
click at [1447, 389] on button "Save" at bounding box center [1475, 380] width 127 height 33
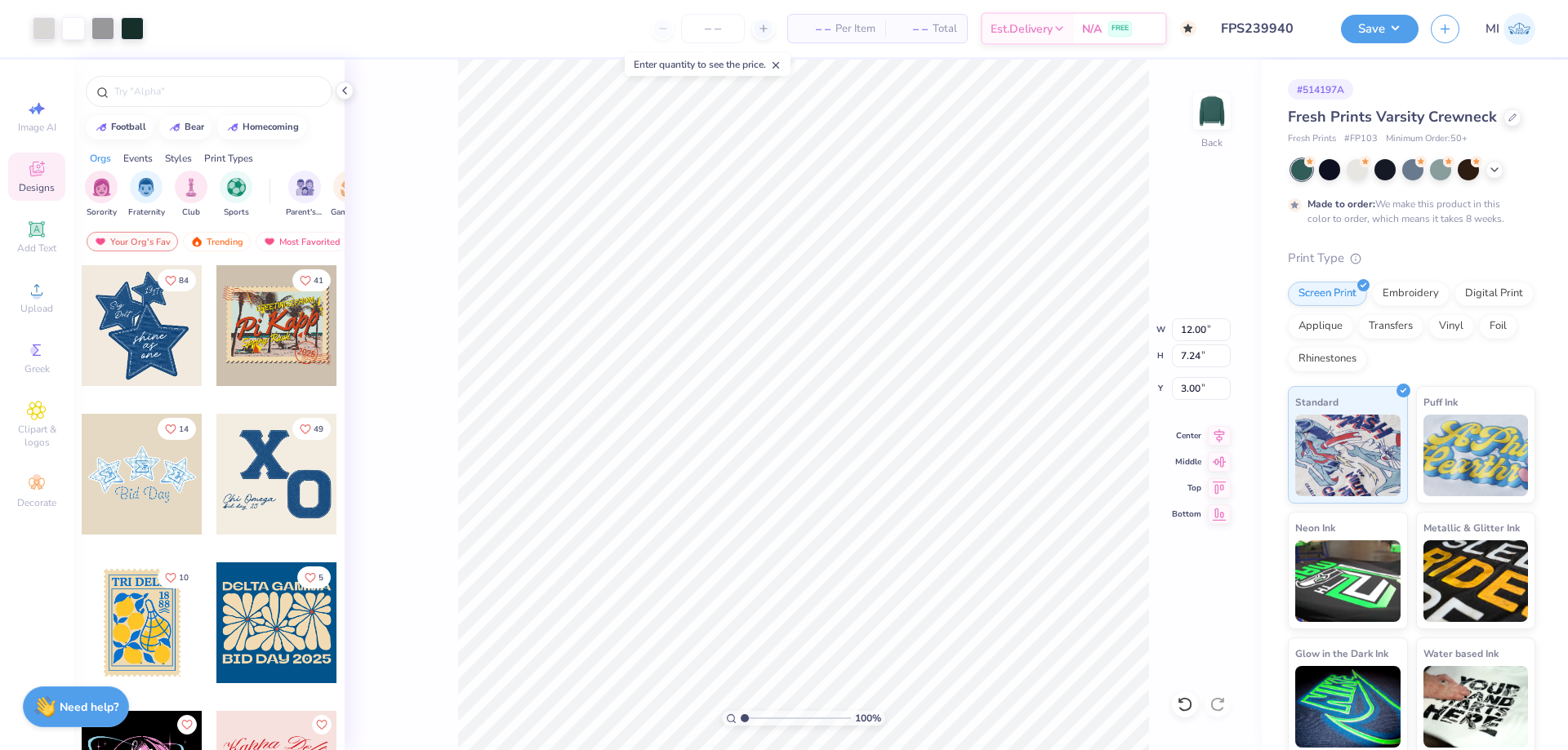
click at [1383, 16] on div "Design Saved" at bounding box center [1409, 16] width 290 height 7
click at [1385, 21] on button "Save" at bounding box center [1379, 26] width 77 height 28
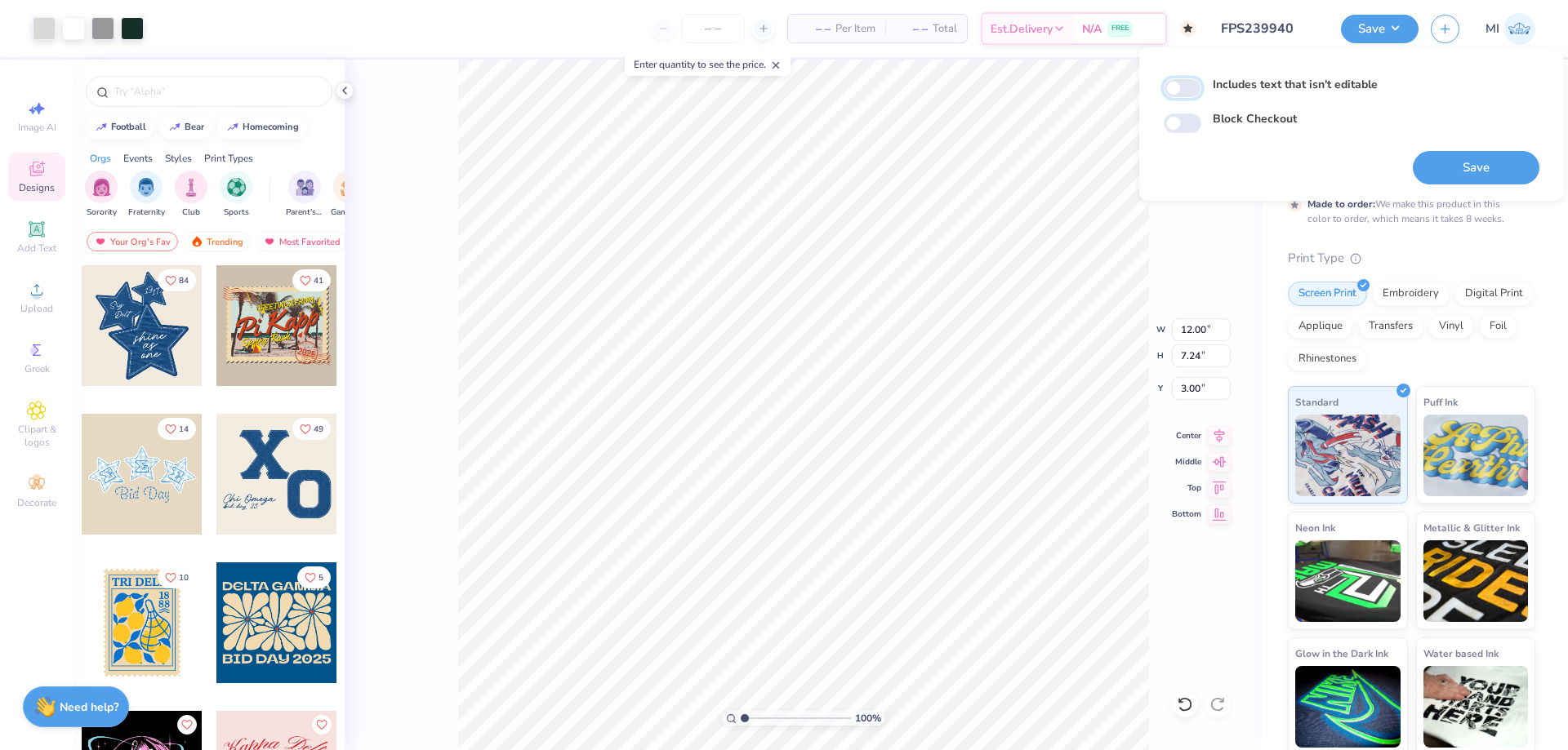
click at [1177, 87] on input "Includes text that isn't editable" at bounding box center [1183, 88] width 38 height 20
checkbox input "true"
click at [1186, 124] on input "Block Checkout" at bounding box center [1183, 123] width 38 height 20
checkbox input "true"
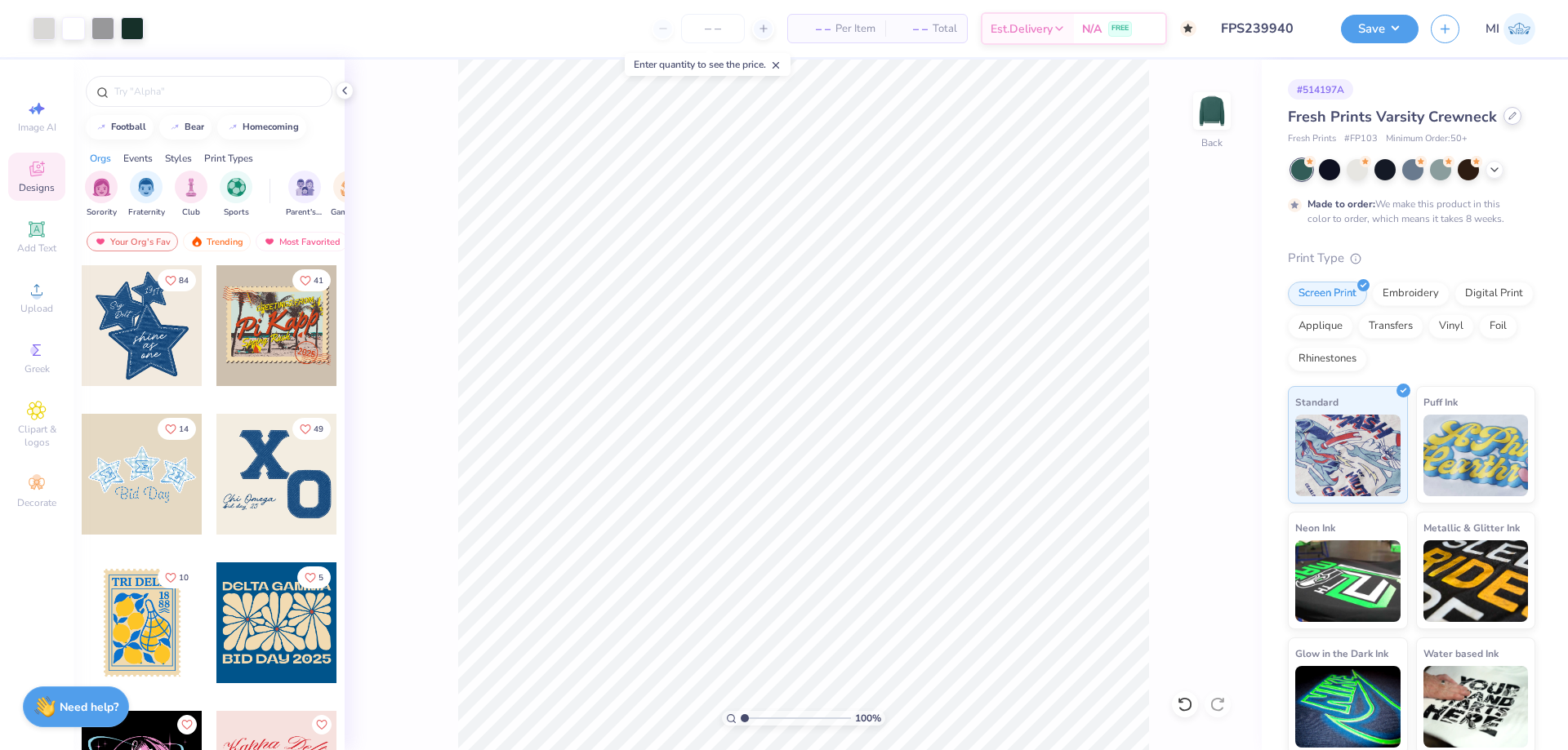
click at [1509, 120] on icon at bounding box center [1511, 115] width 9 height 9
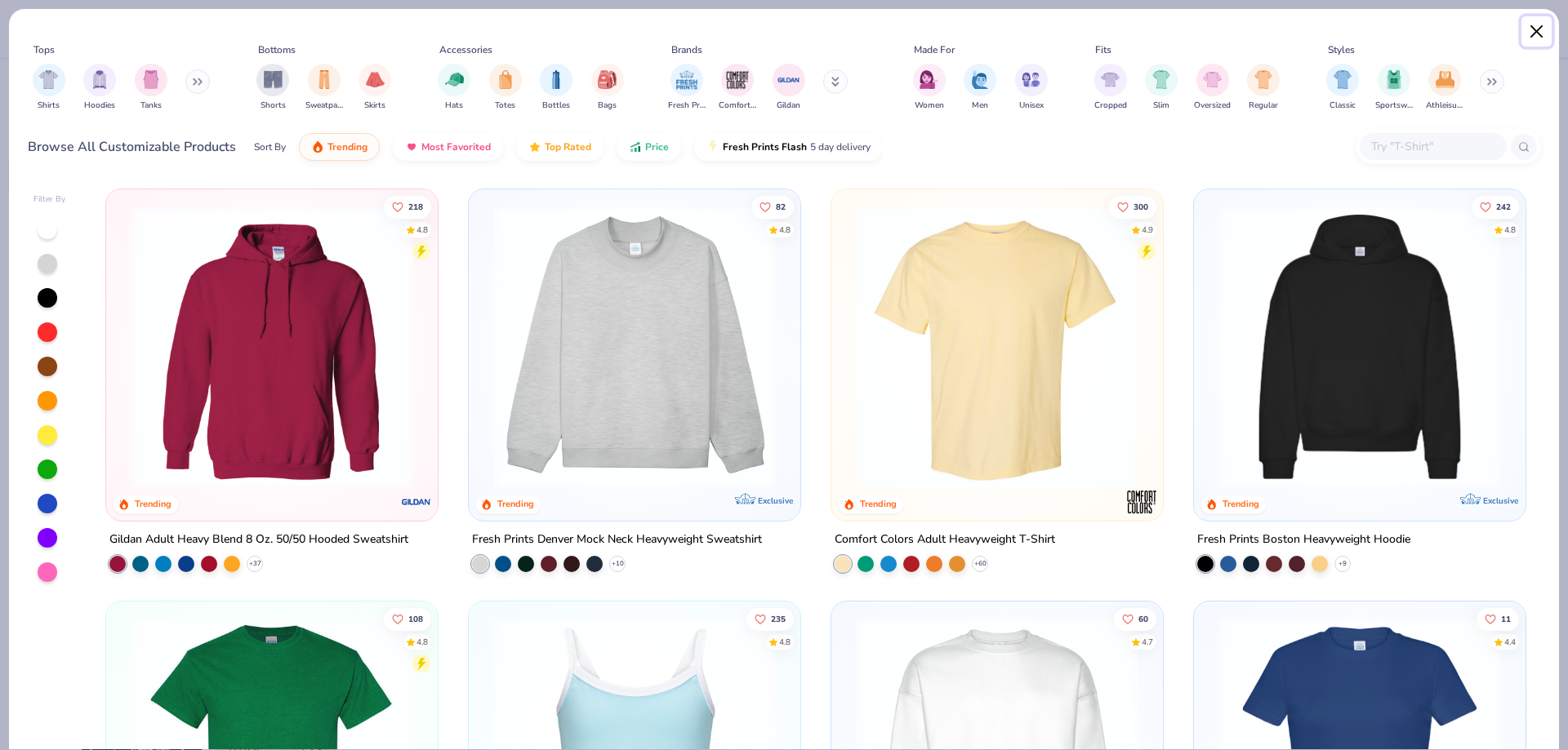
click at [1522, 23] on button "Close" at bounding box center [1536, 31] width 31 height 31
